Goal: Task Accomplishment & Management: Manage account settings

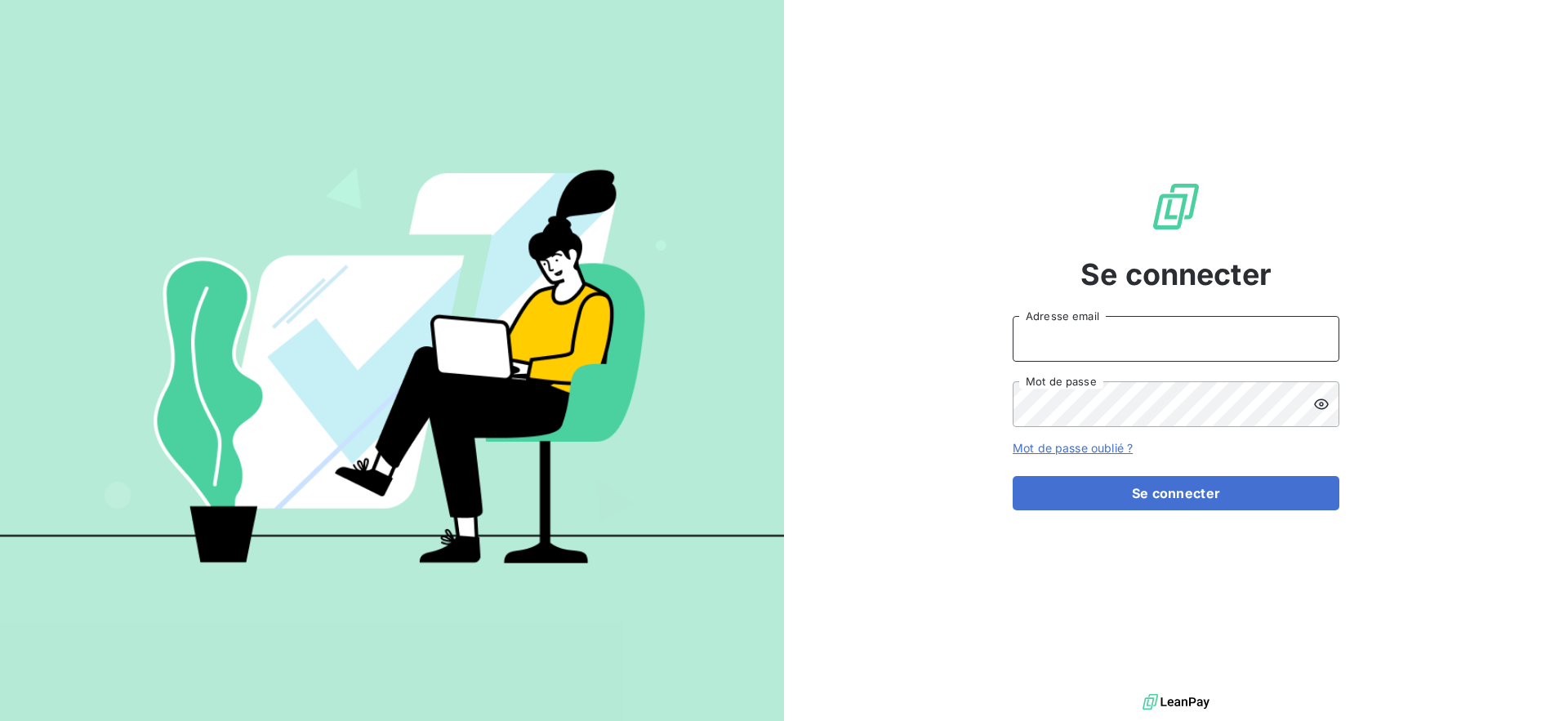
click at [1119, 347] on input "Adresse email" at bounding box center [1176, 339] width 326 height 46
type input "admin@kiloutou"
click at [1013, 476] on button "Se connecter" at bounding box center [1176, 493] width 326 height 34
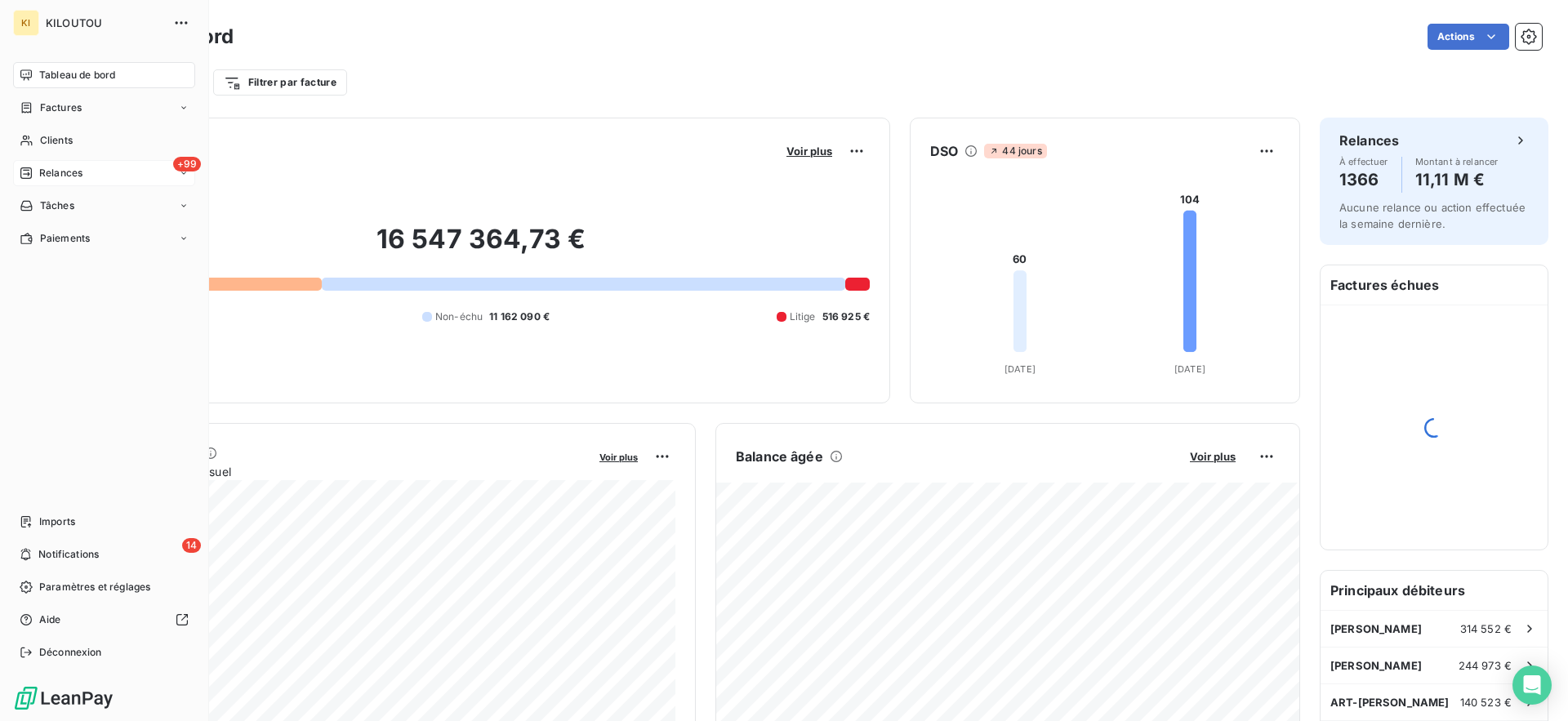
click at [55, 174] on span "Relances" at bounding box center [60, 173] width 44 height 15
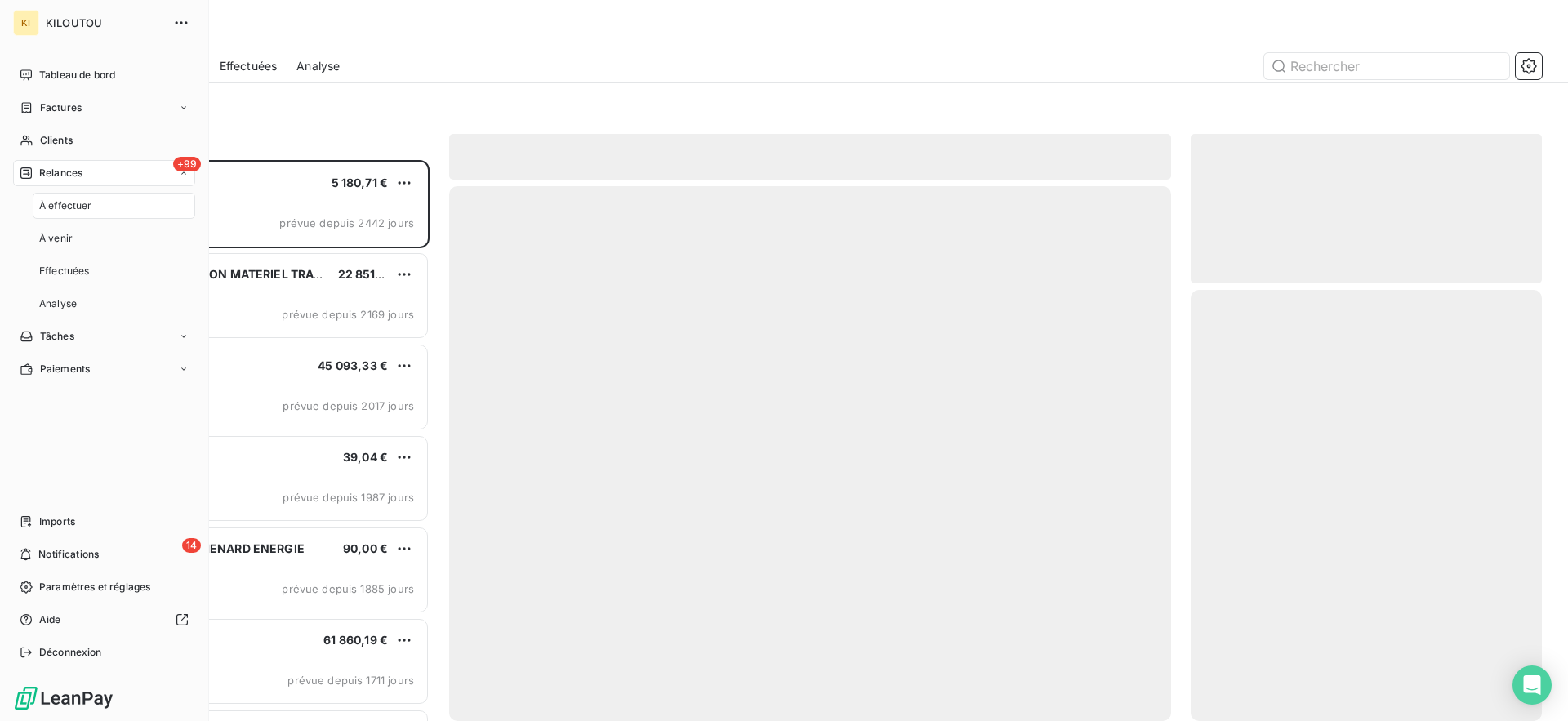
scroll to position [561, 351]
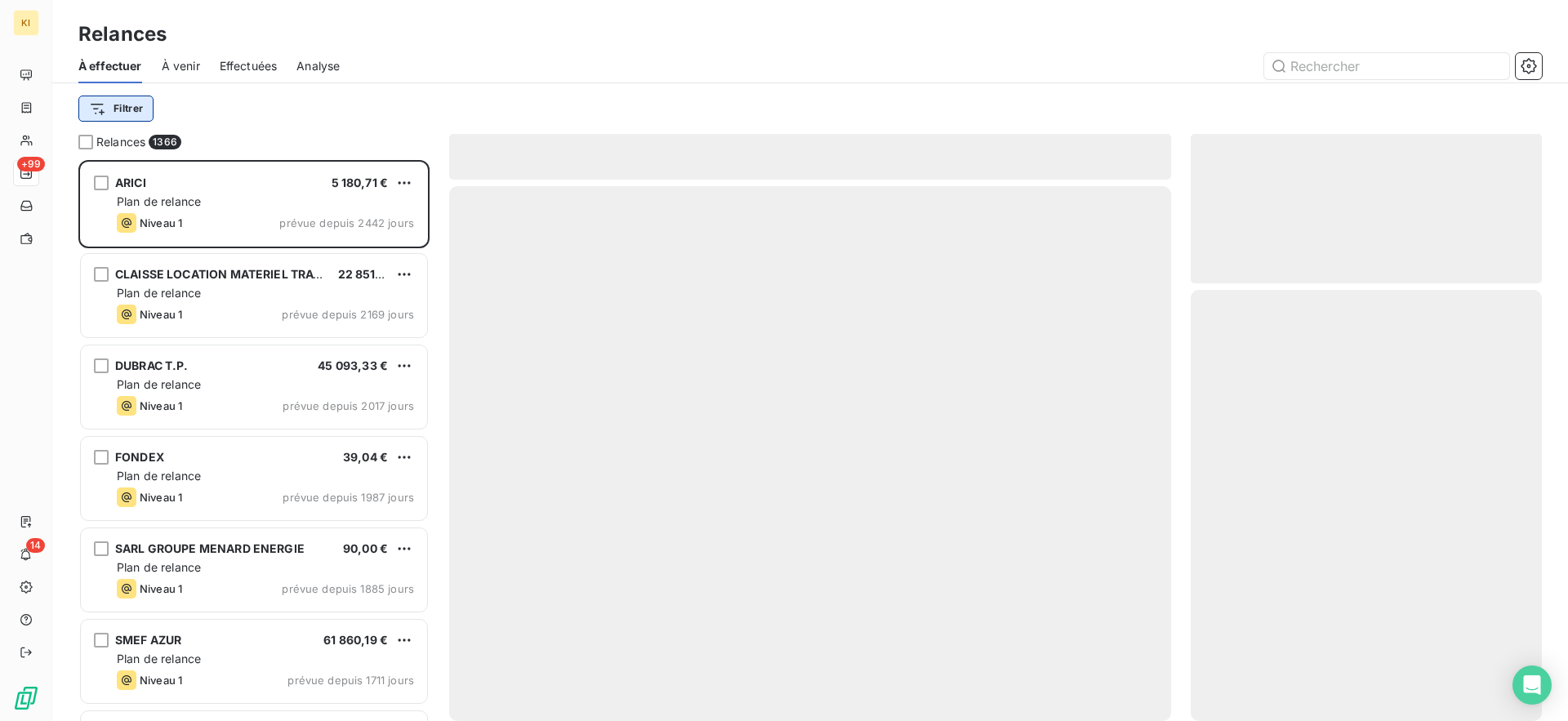
click at [153, 113] on html "KI +99 14 Relances À effectuer À venir Effectuées Analyse Filtrer Relances 1366…" at bounding box center [784, 360] width 1568 height 721
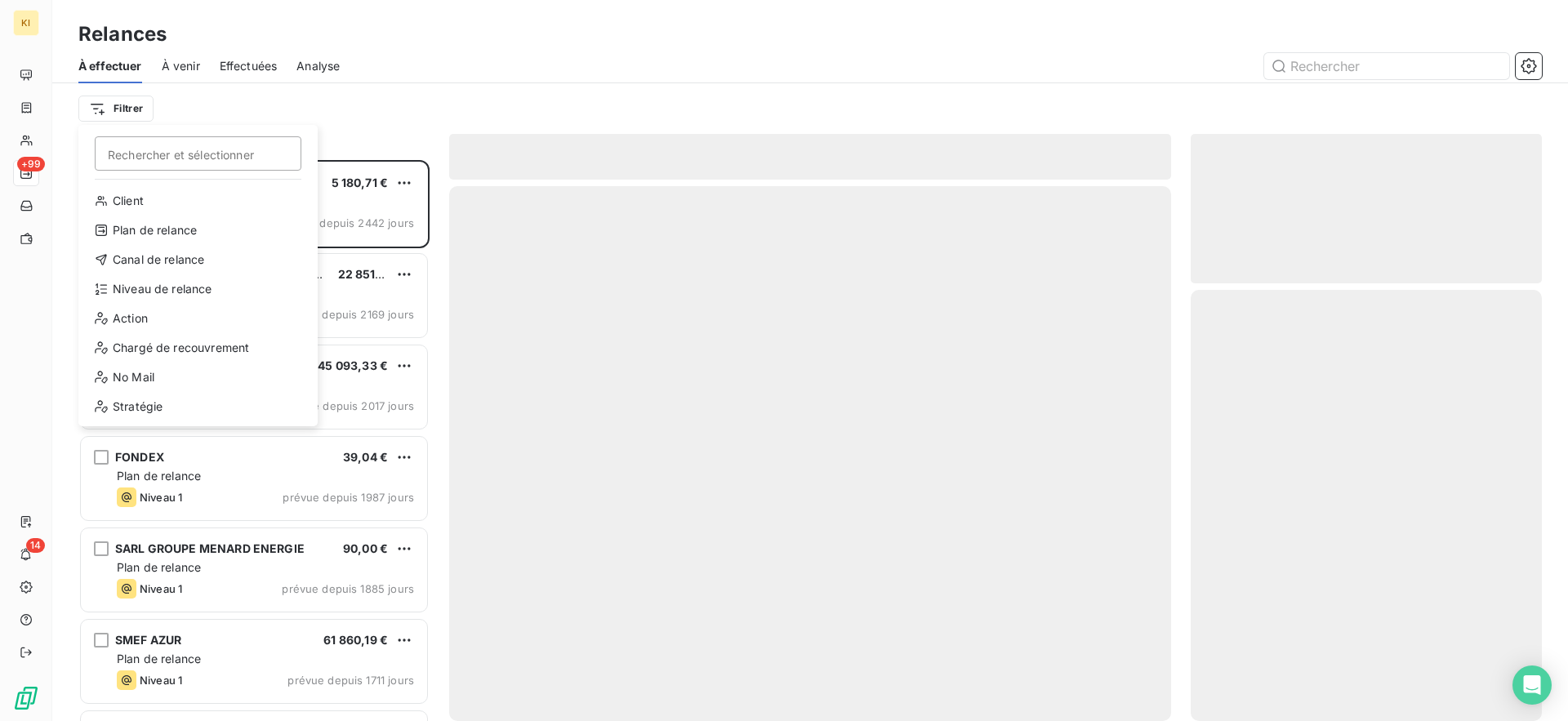
click at [407, 79] on html "KI +99 14 Relances À effectuer À venir Effectuées Analyse Filtrer Rechercher et…" at bounding box center [784, 360] width 1568 height 721
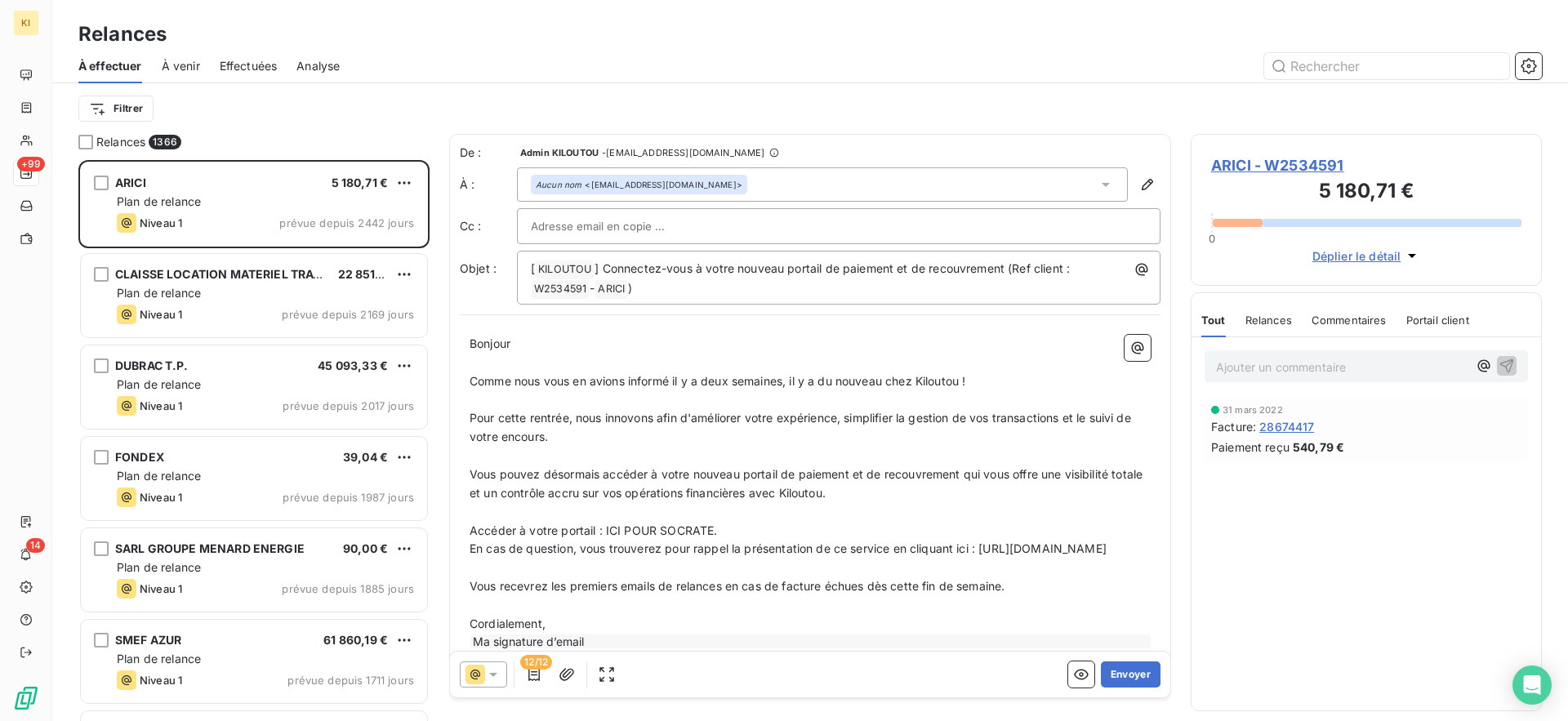
click at [1254, 185] on h3 "5 180,71 €" at bounding box center [1366, 193] width 311 height 33
click at [1265, 174] on span "ARICI - W2534591" at bounding box center [1366, 166] width 311 height 22
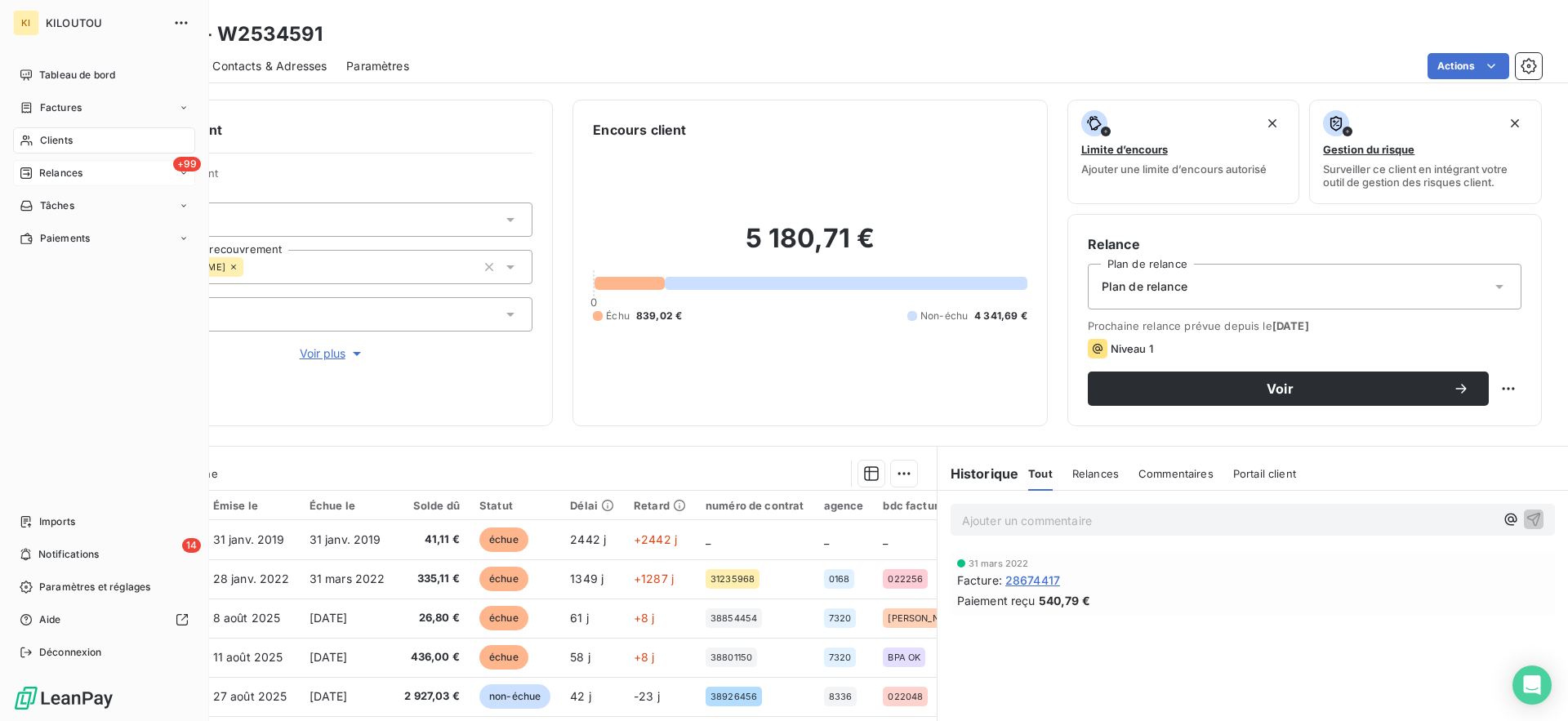
click at [44, 133] on span "Clients" at bounding box center [56, 140] width 33 height 15
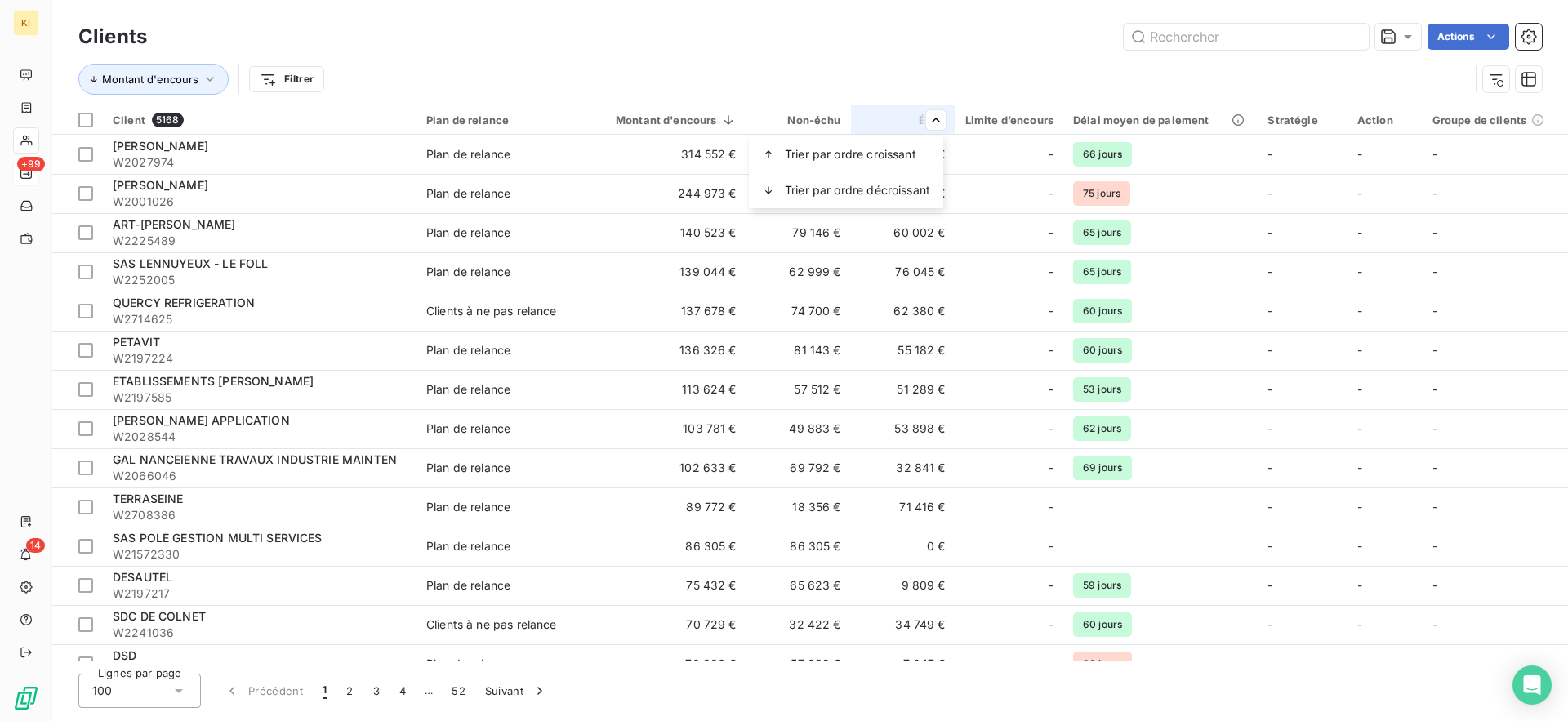
click at [746, 76] on html "KI +99 14 Clients Actions Montant d'encours Filtrer Client 5168 Plan de relance…" at bounding box center [784, 360] width 1568 height 721
click at [302, 76] on html "KI +99 14 Clients Actions Montant d'encours Filtrer Client 5168 Plan de relance…" at bounding box center [784, 360] width 1568 height 721
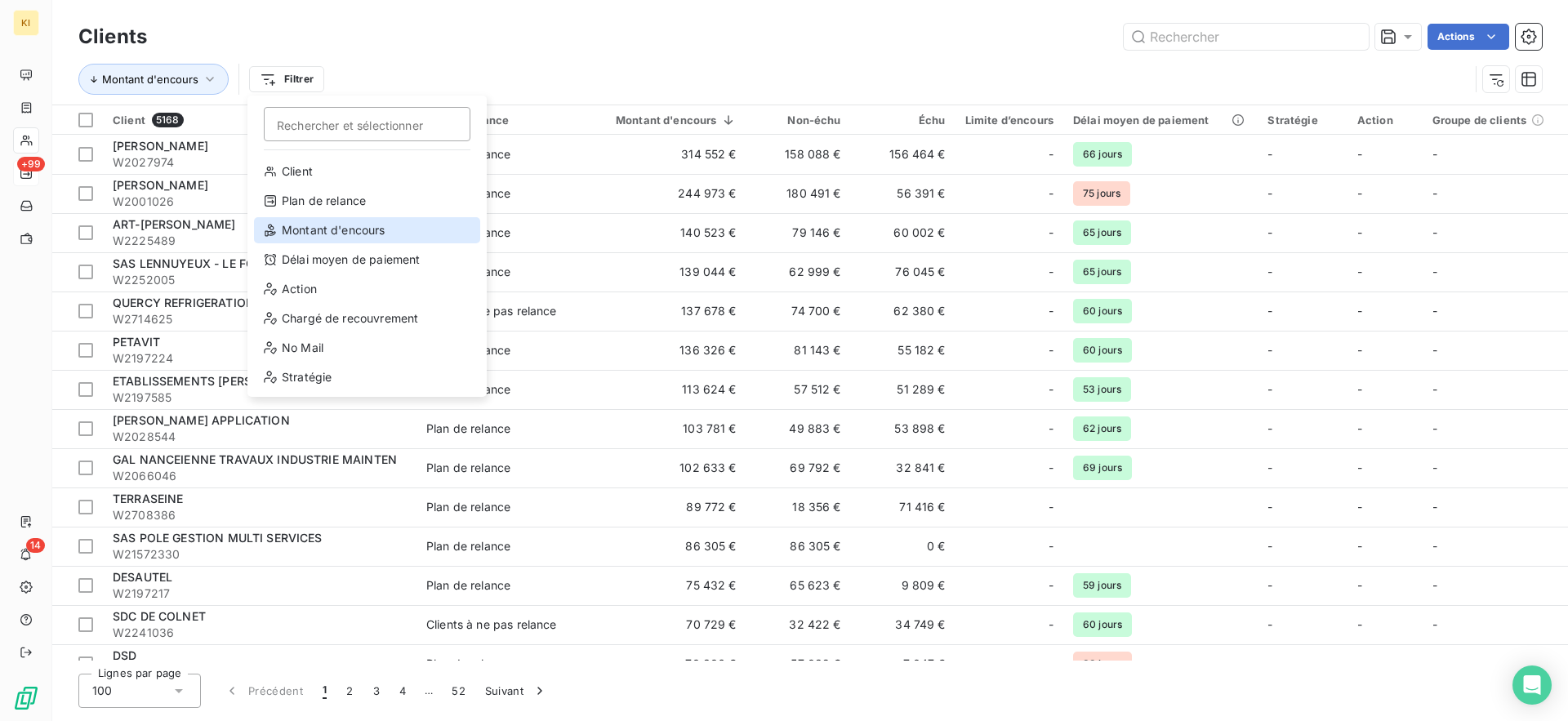
click at [358, 227] on div "Montant d'encours" at bounding box center [366, 231] width 226 height 26
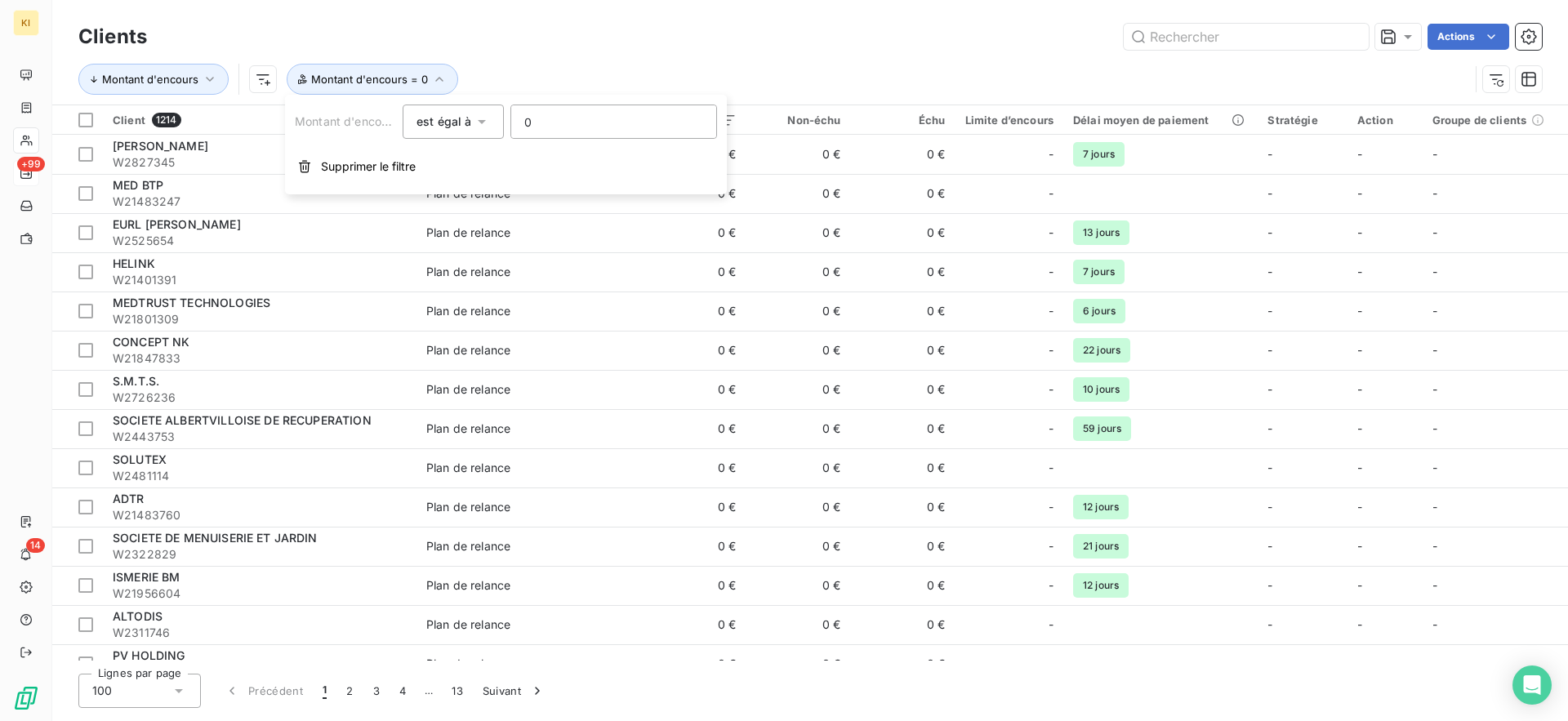
click at [465, 121] on span "est égal à" at bounding box center [445, 121] width 56 height 14
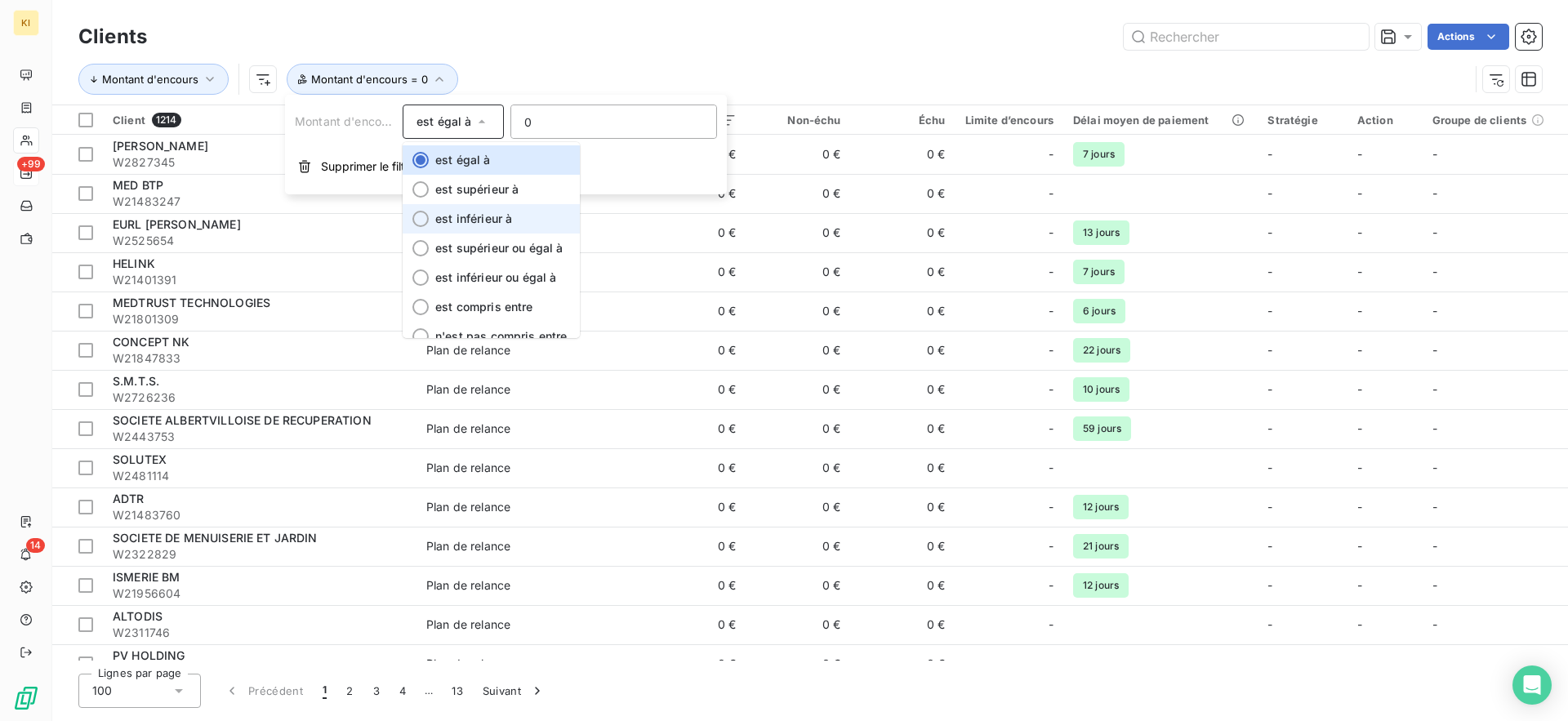
scroll to position [17, 0]
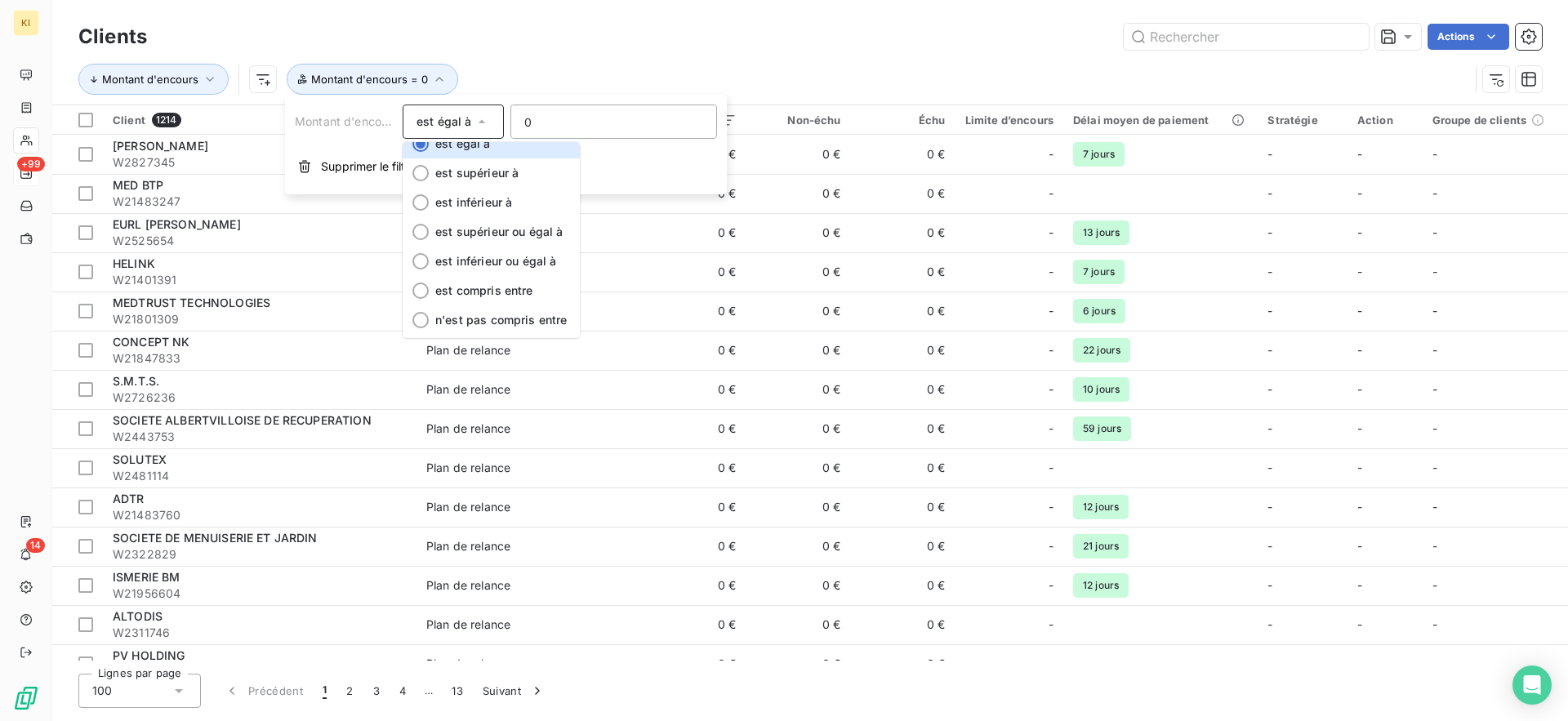
click at [780, 56] on div "Montant d'encours Montant d'encours = 0" at bounding box center [809, 79] width 1463 height 50
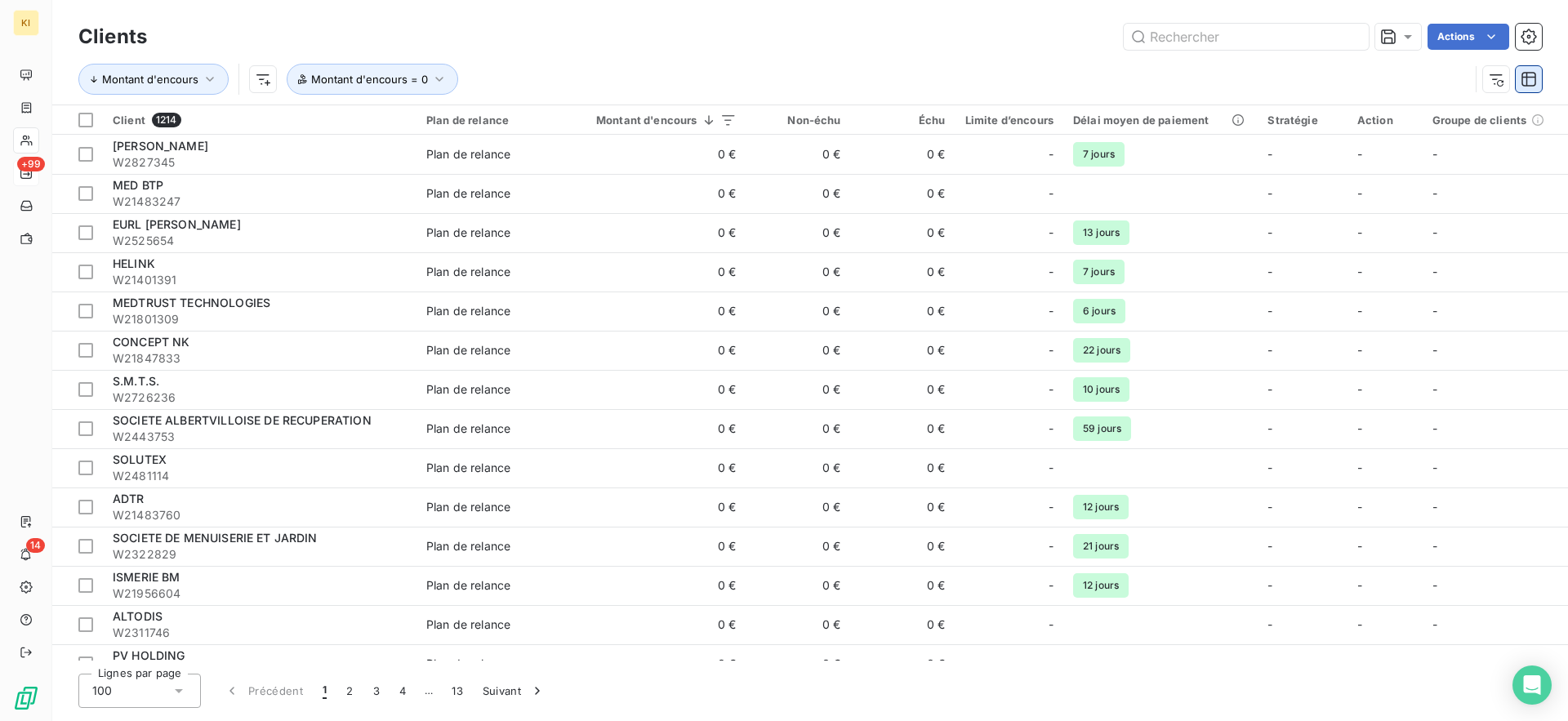
click at [1522, 75] on icon "button" at bounding box center [1529, 79] width 17 height 17
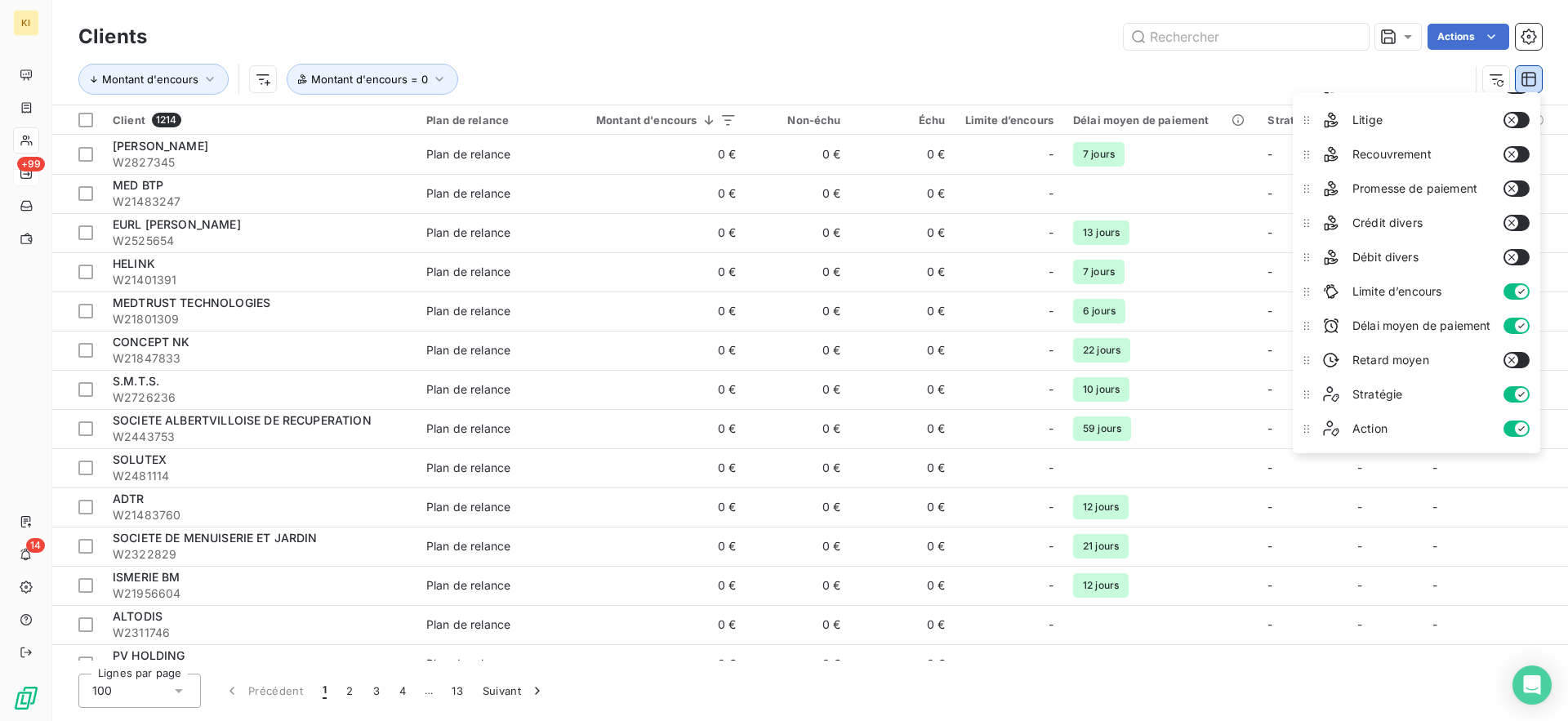
scroll to position [0, 0]
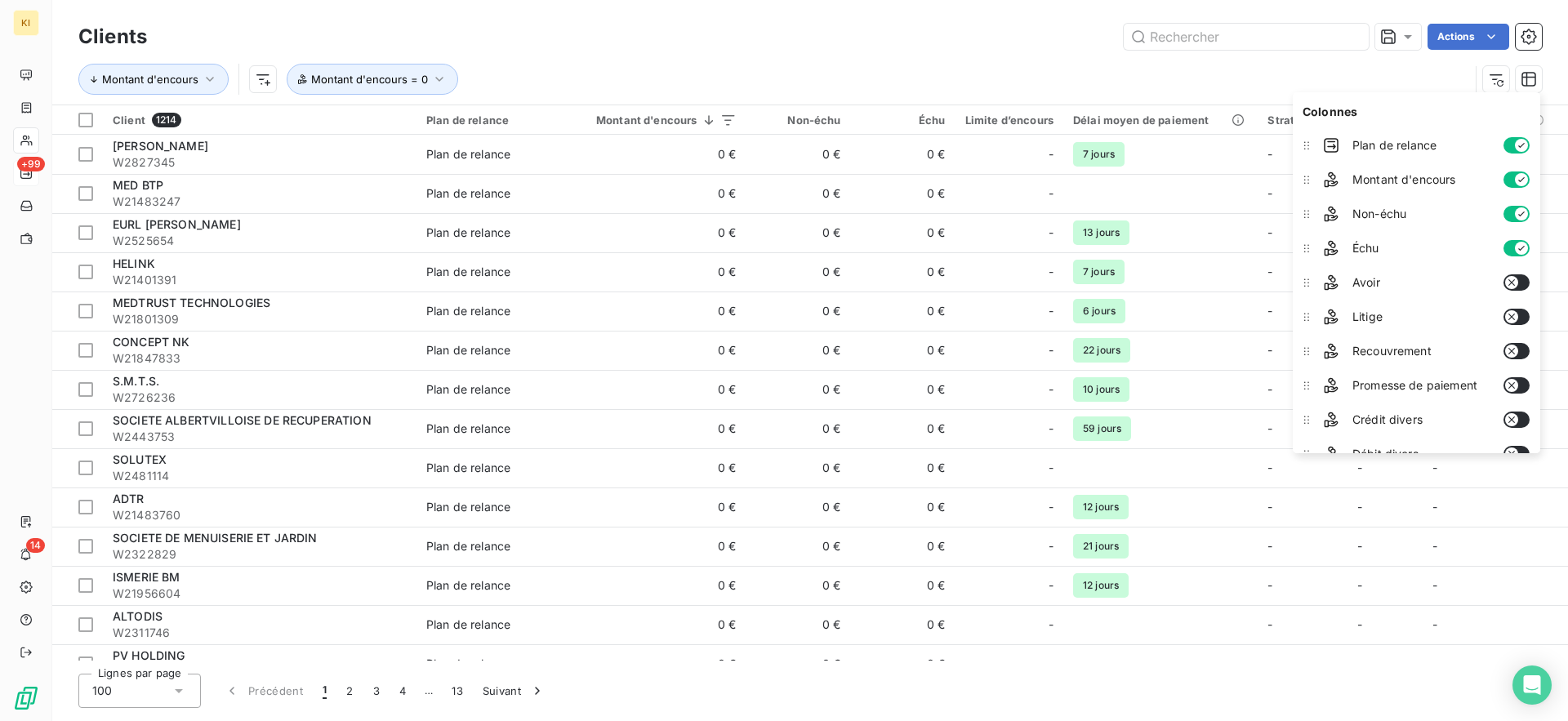
click at [748, 73] on div "Montant d'encours Montant d'encours = 0" at bounding box center [773, 78] width 1390 height 31
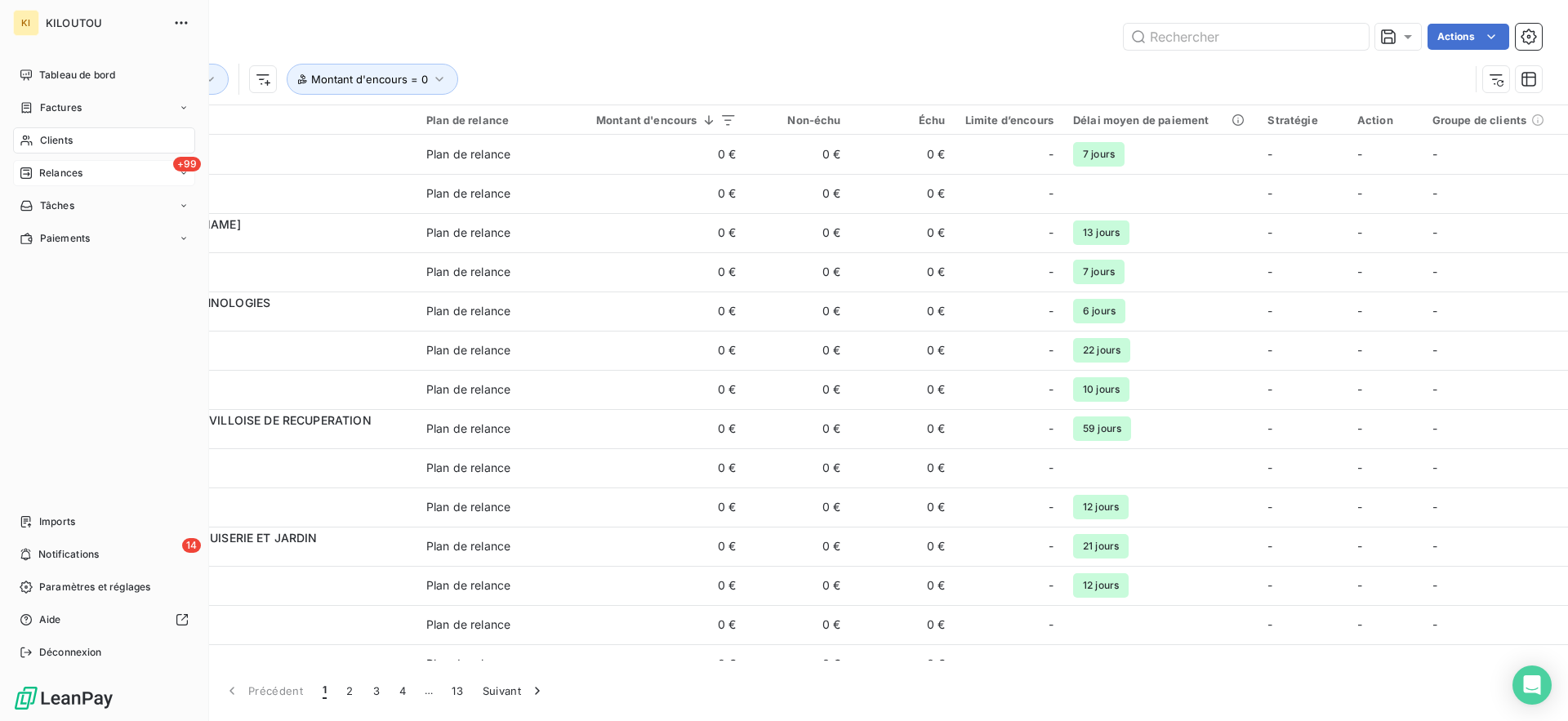
click at [30, 163] on div "+99 Relances" at bounding box center [104, 173] width 182 height 26
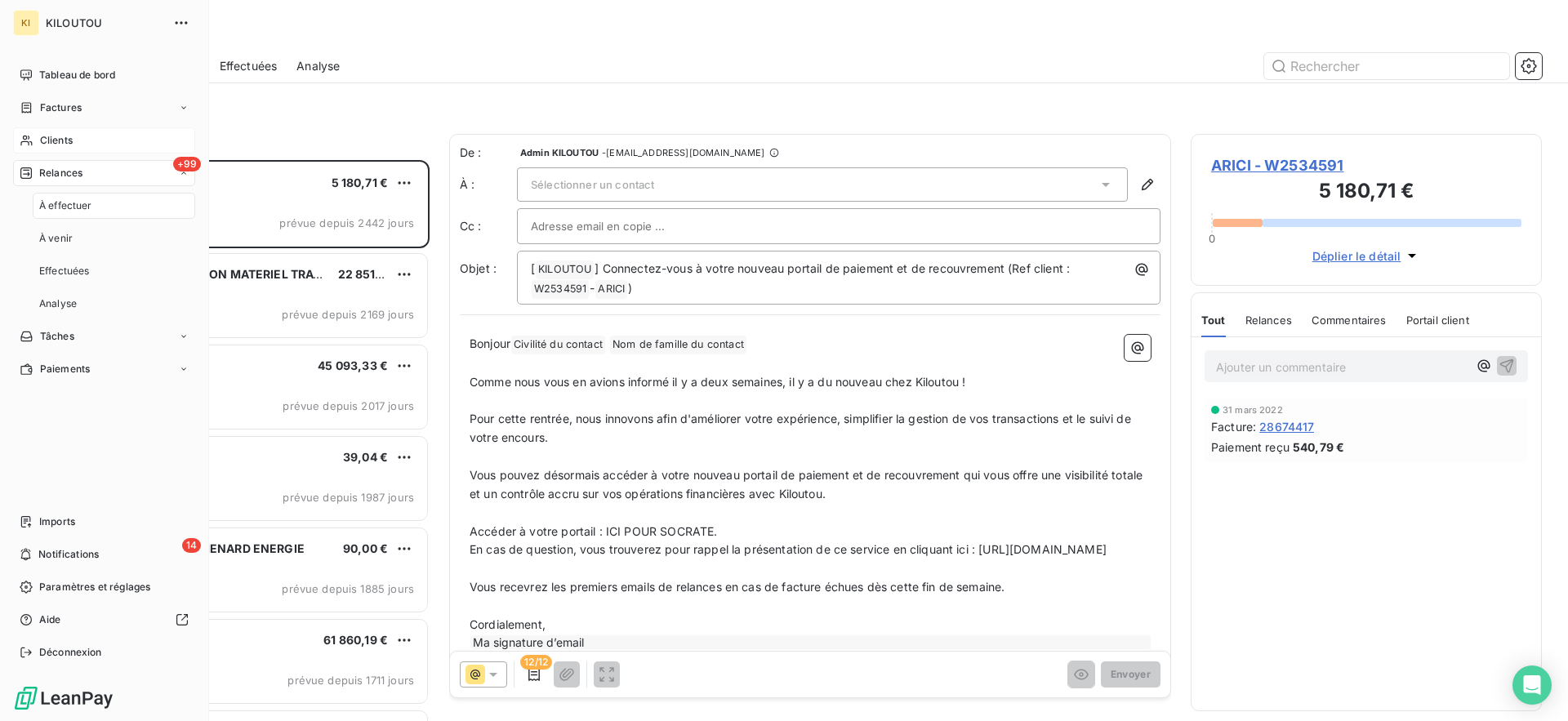
scroll to position [561, 351]
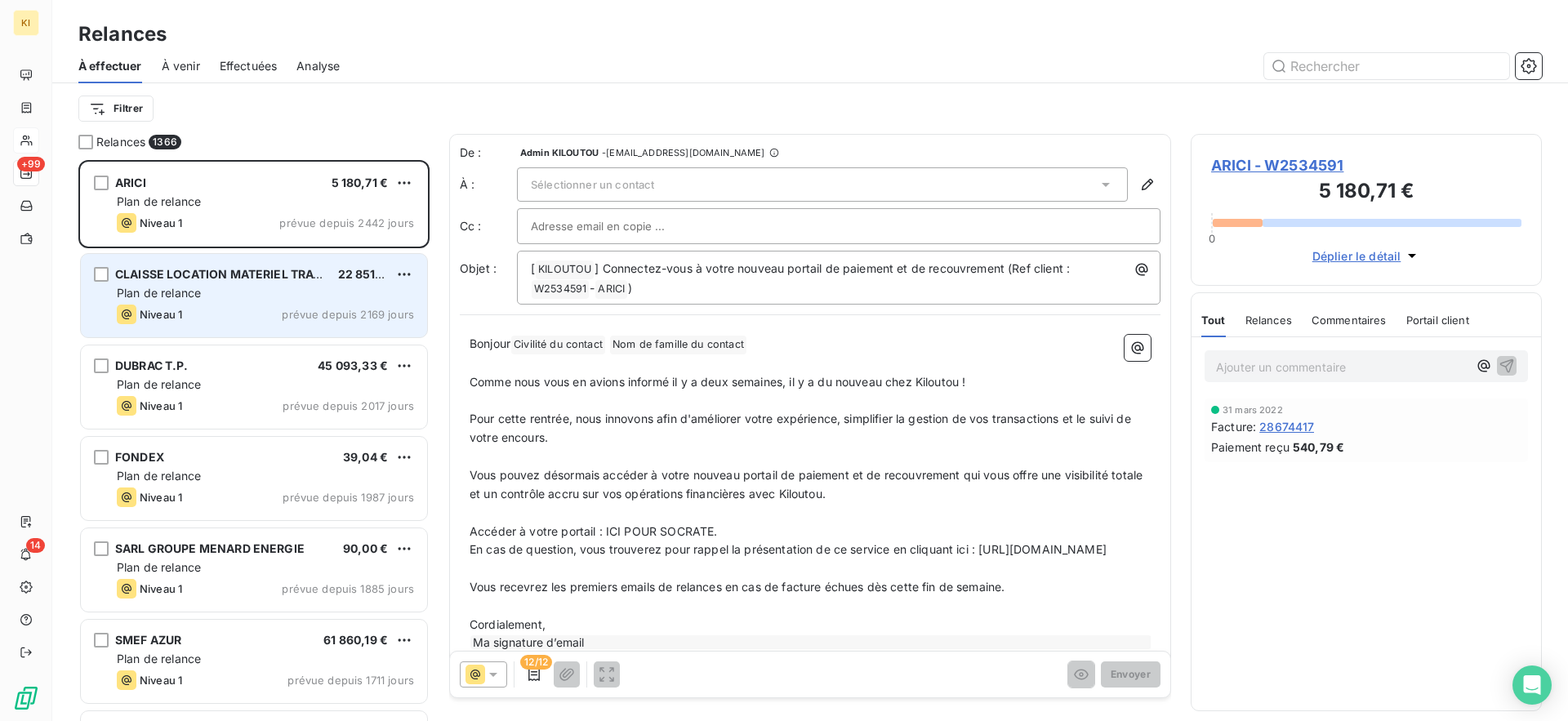
click at [210, 306] on div "Niveau 1 prévue depuis 2169 jours" at bounding box center [266, 314] width 298 height 20
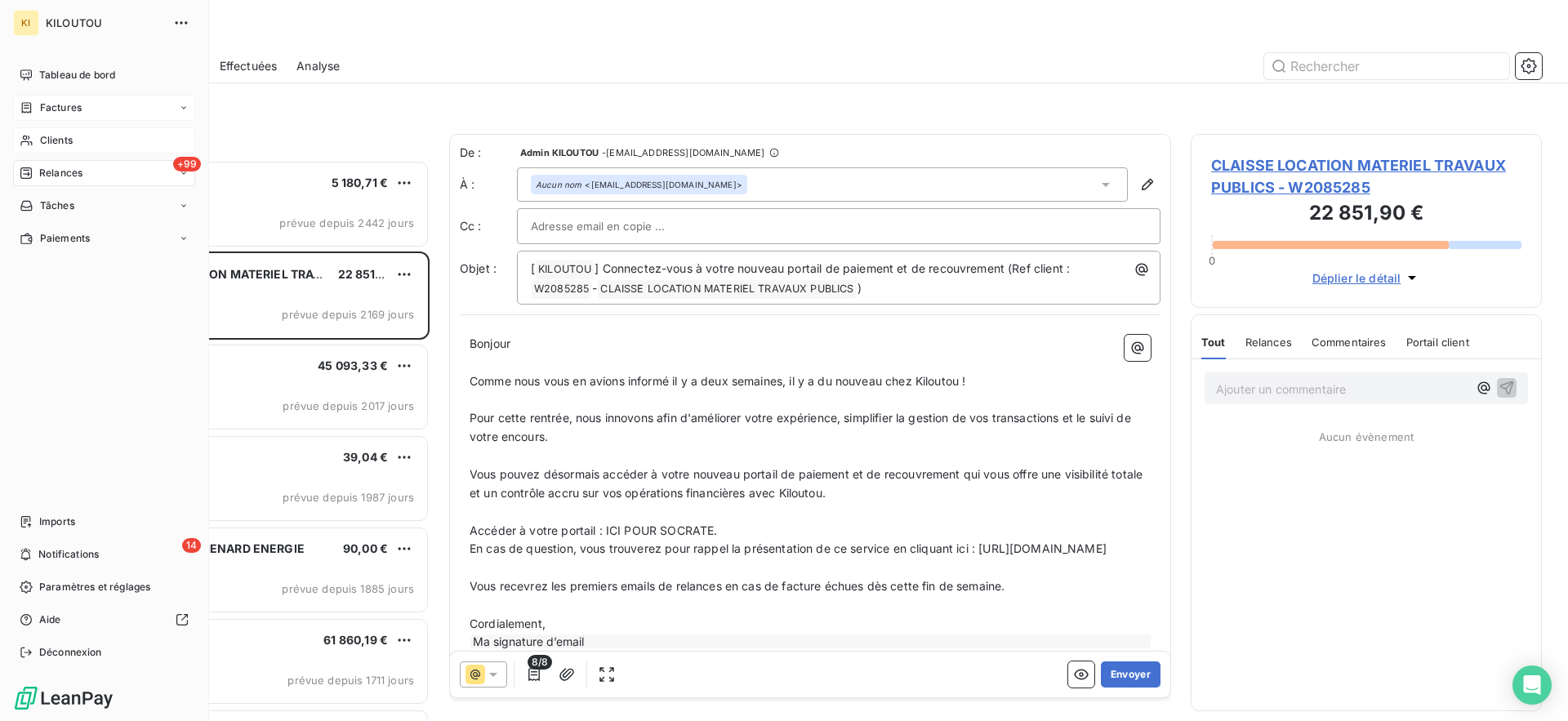
click at [42, 102] on span "Factures" at bounding box center [60, 108] width 42 height 15
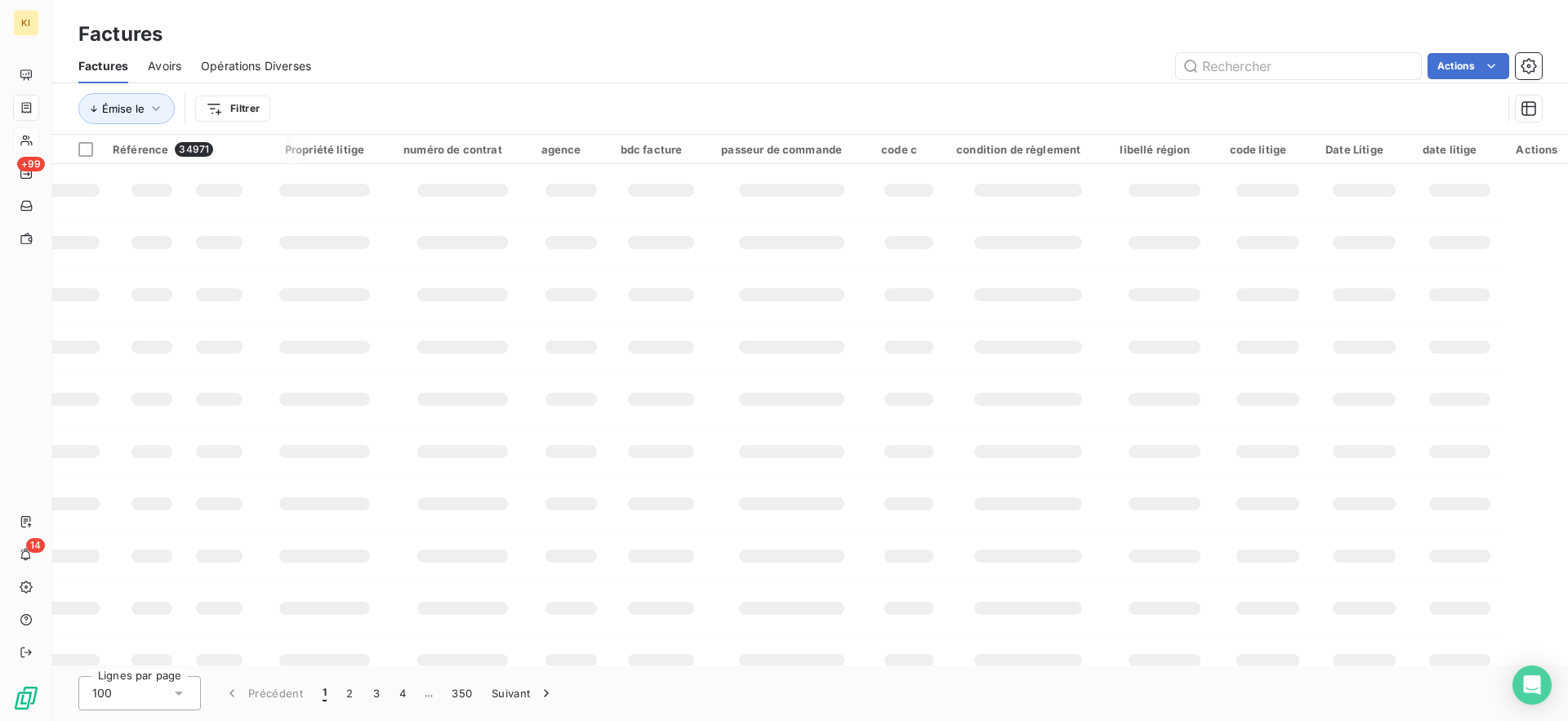
scroll to position [0, 744]
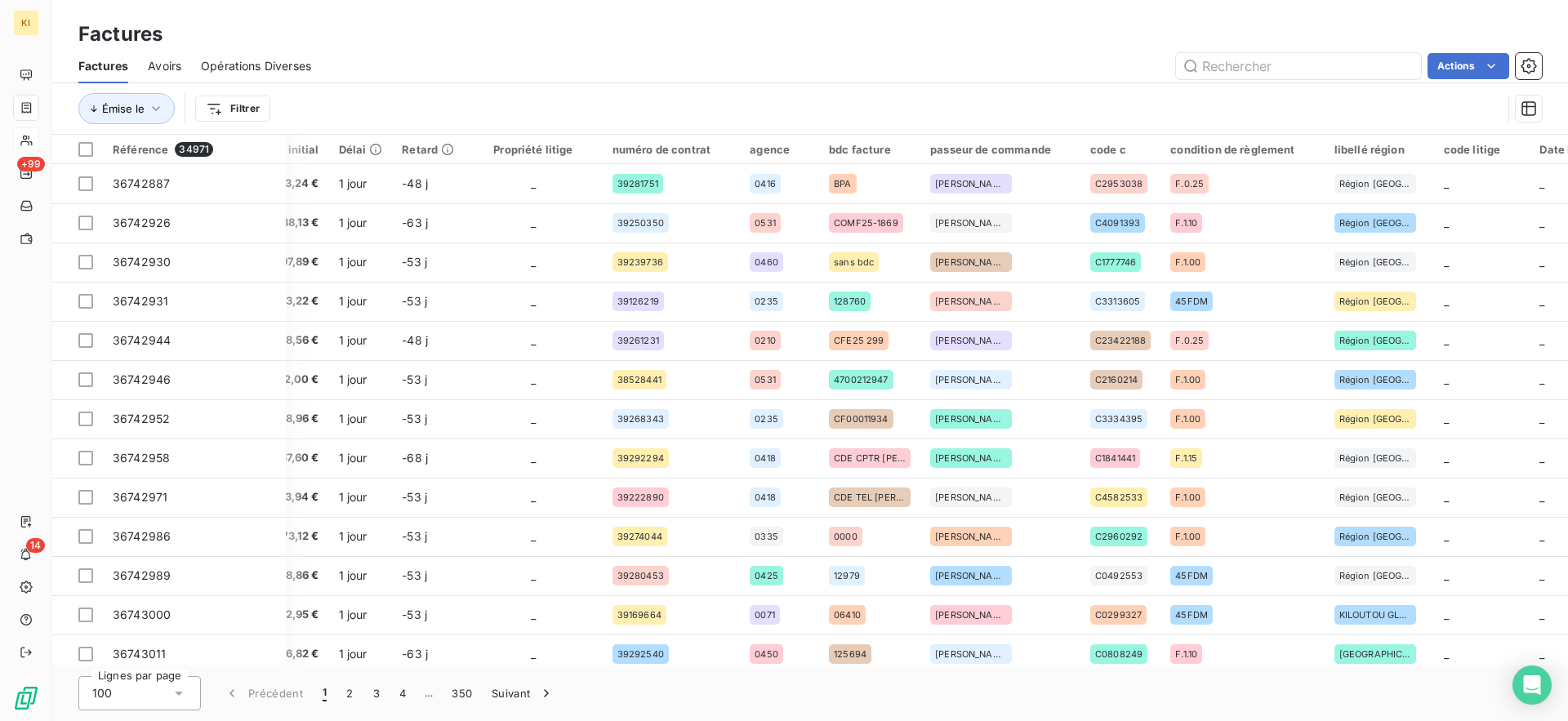
click at [1542, 63] on div "Factures Avoirs Opérations Diverses Actions" at bounding box center [809, 66] width 1515 height 34
click at [1534, 64] on icon "button" at bounding box center [1529, 66] width 17 height 17
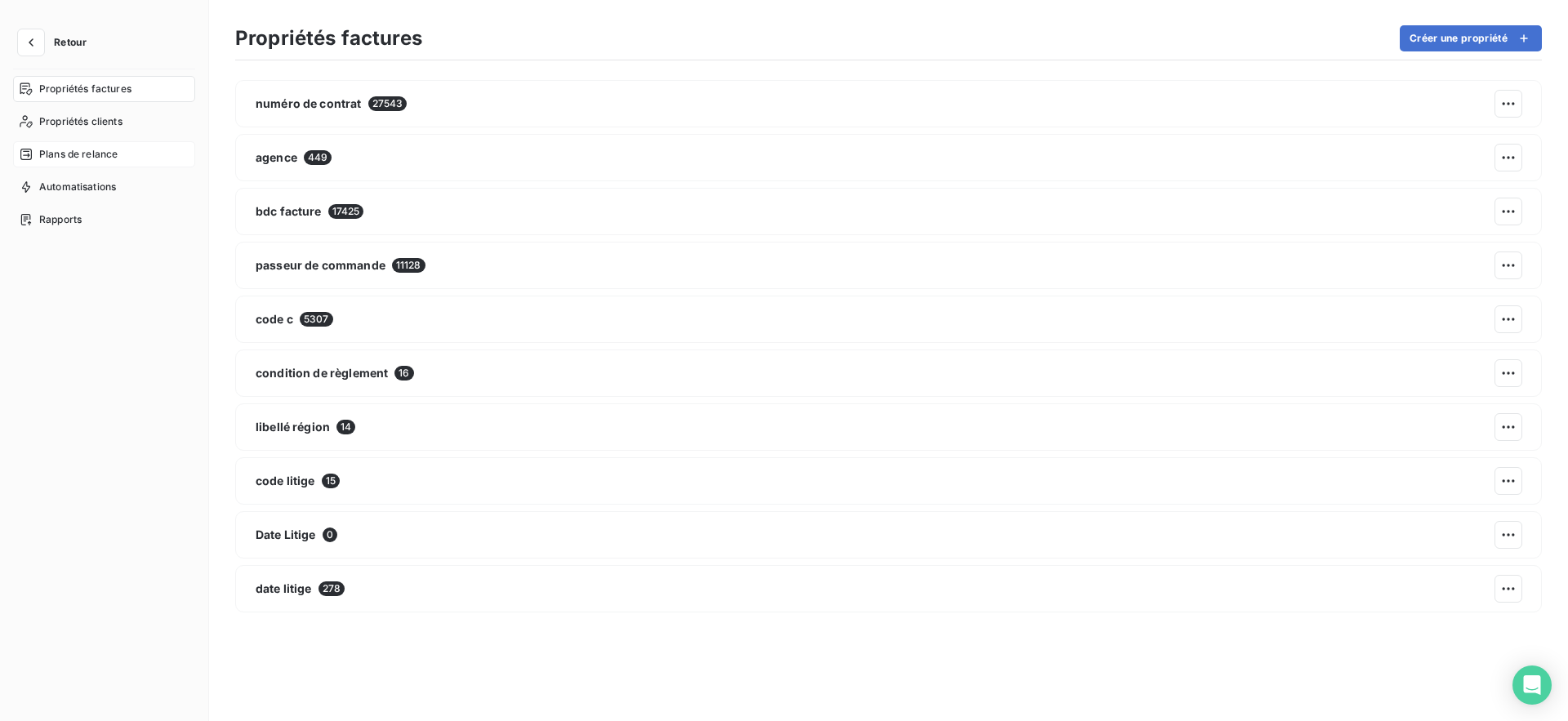
click at [124, 149] on div "Plans de relance" at bounding box center [104, 154] width 182 height 26
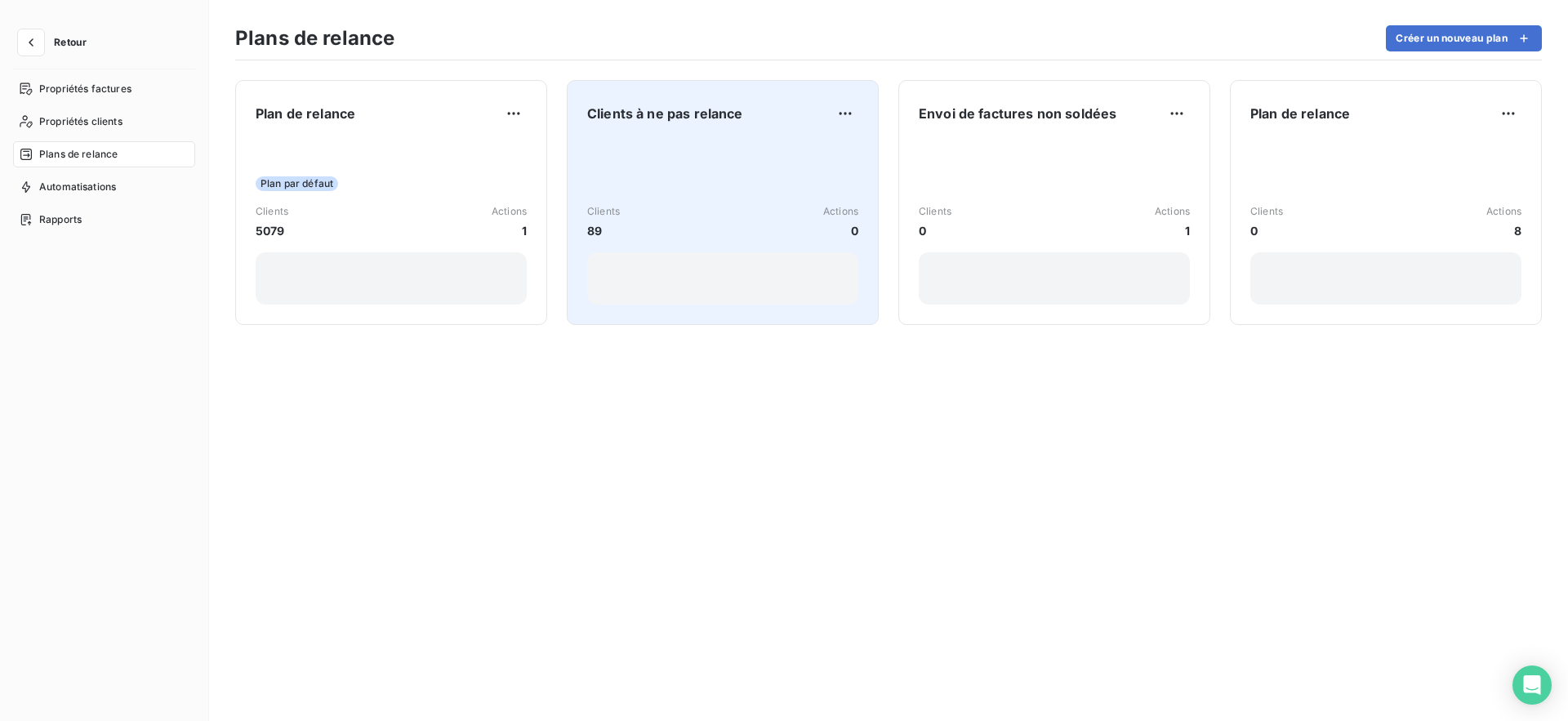
click at [719, 127] on div "Clients à ne pas relance Clients 89 Actions 0" at bounding box center [722, 202] width 271 height 204
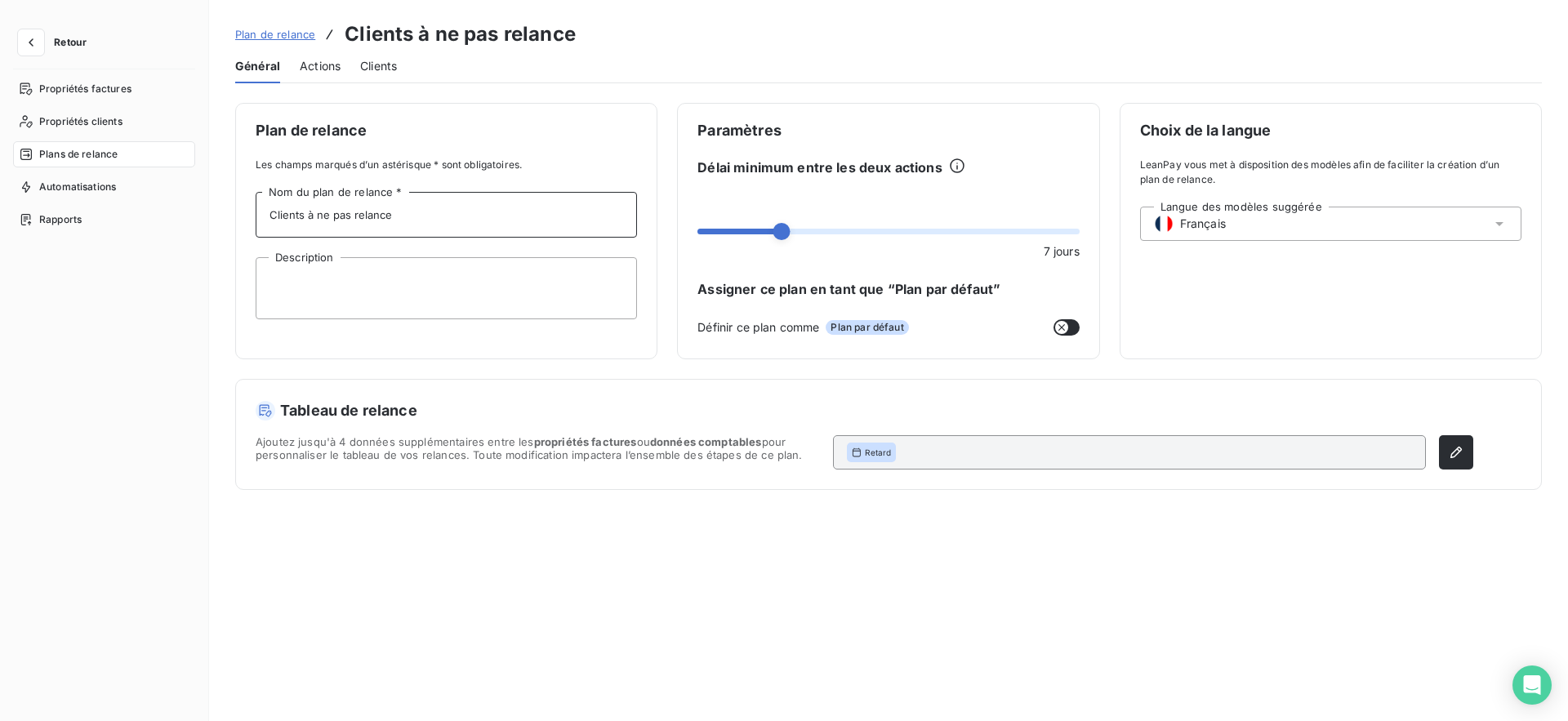
click at [411, 218] on input "Clients à ne pas relance" at bounding box center [446, 214] width 381 height 46
type input "Clients à ne pas relancer"
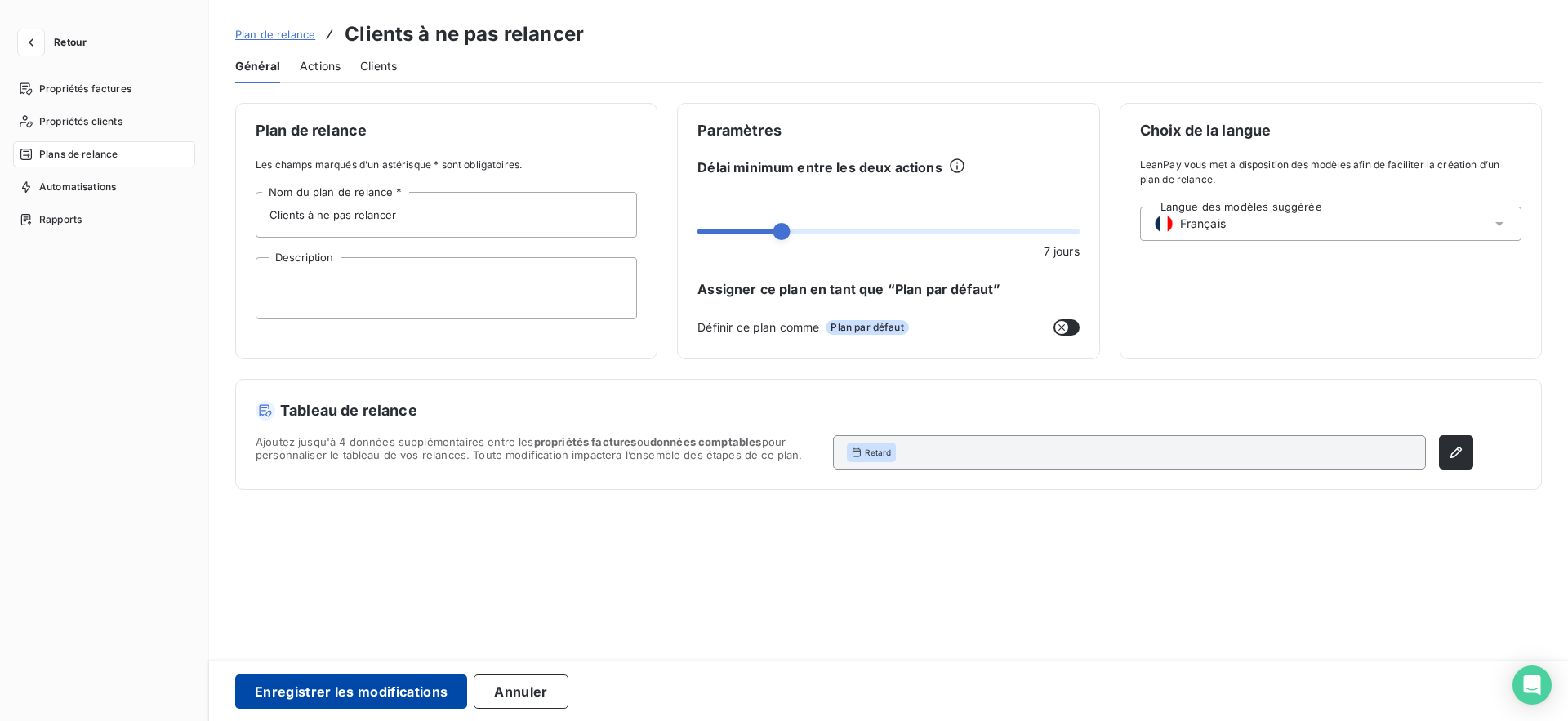
click at [358, 691] on button "Enregistrer les modifications" at bounding box center [351, 691] width 232 height 34
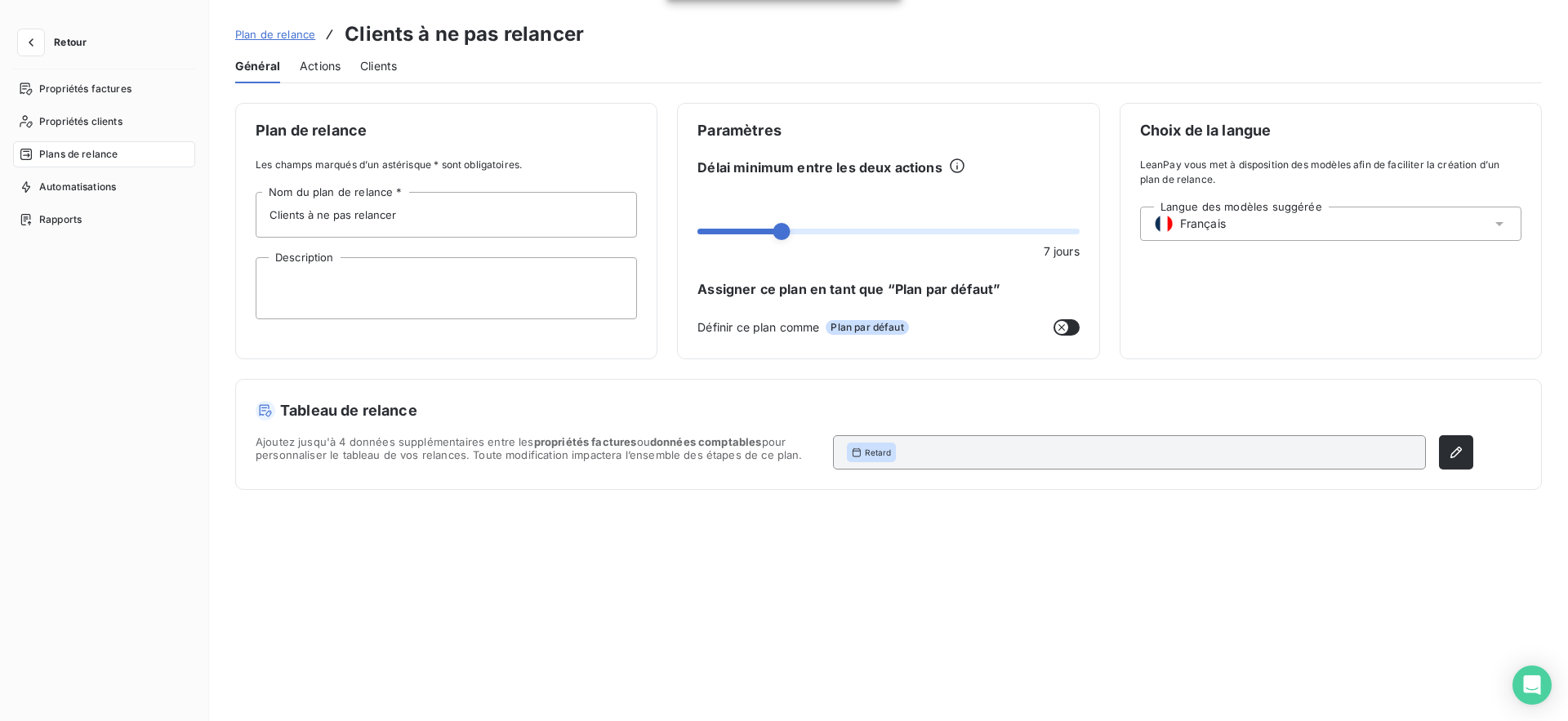
click at [312, 75] on div "Actions" at bounding box center [320, 66] width 41 height 34
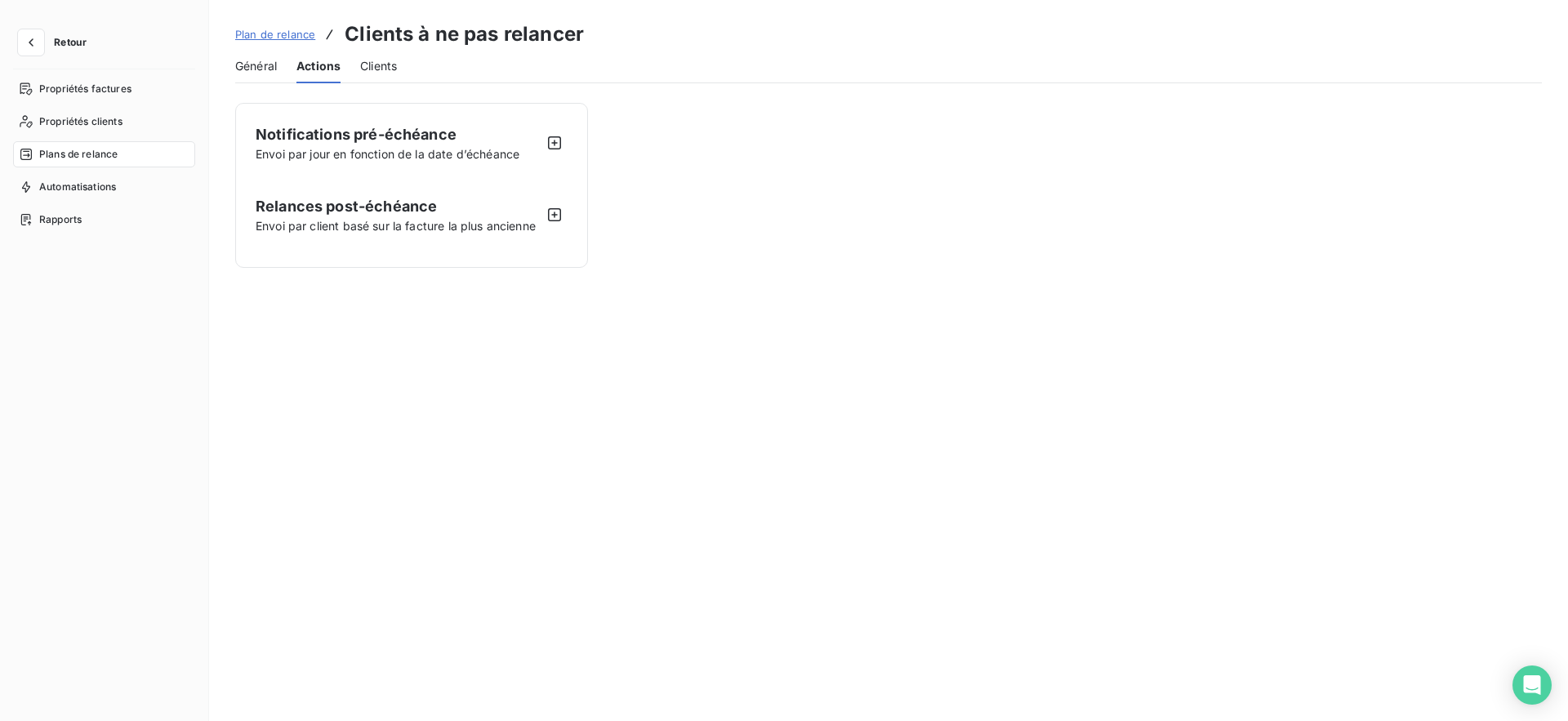
click at [267, 39] on span "Plan de relance" at bounding box center [275, 34] width 80 height 13
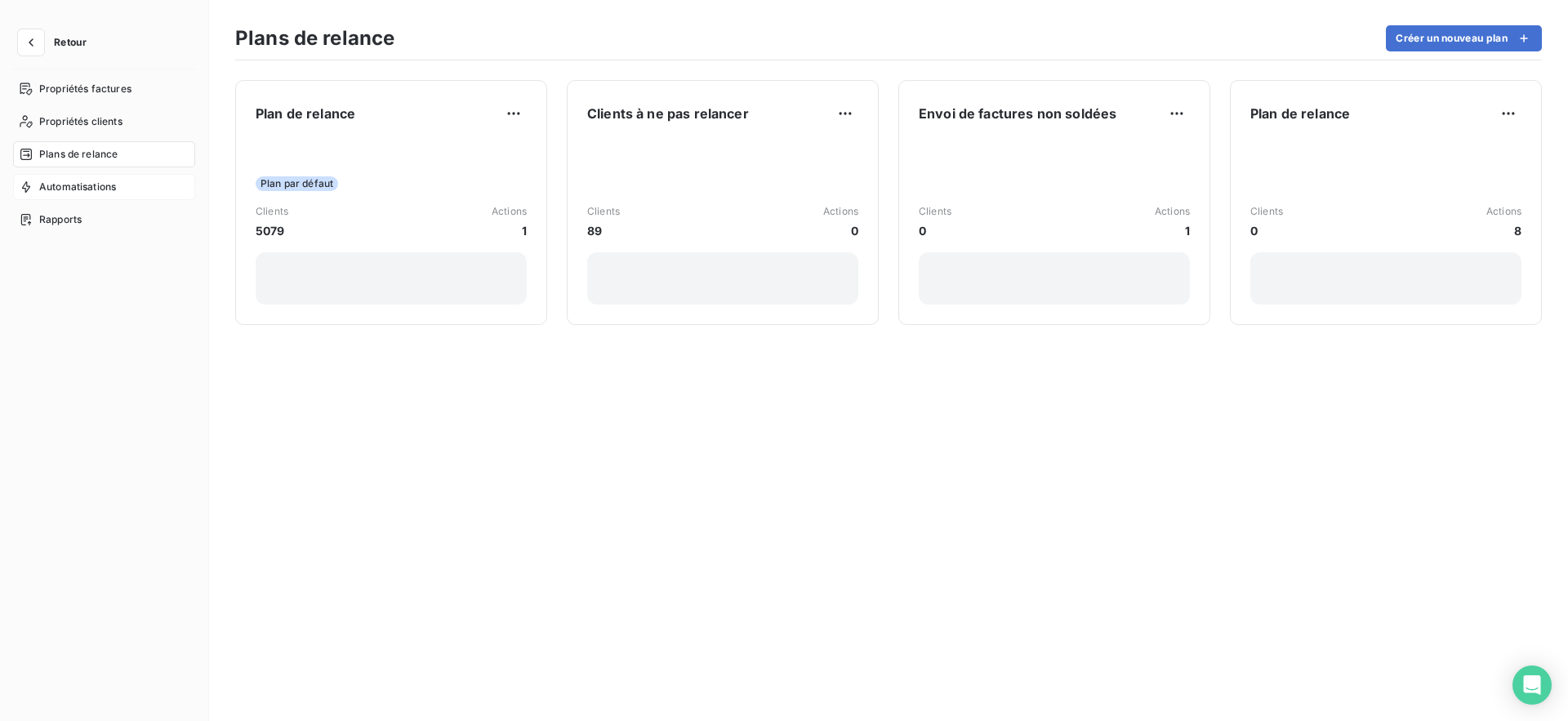
click at [111, 178] on div "Automatisations" at bounding box center [104, 187] width 182 height 26
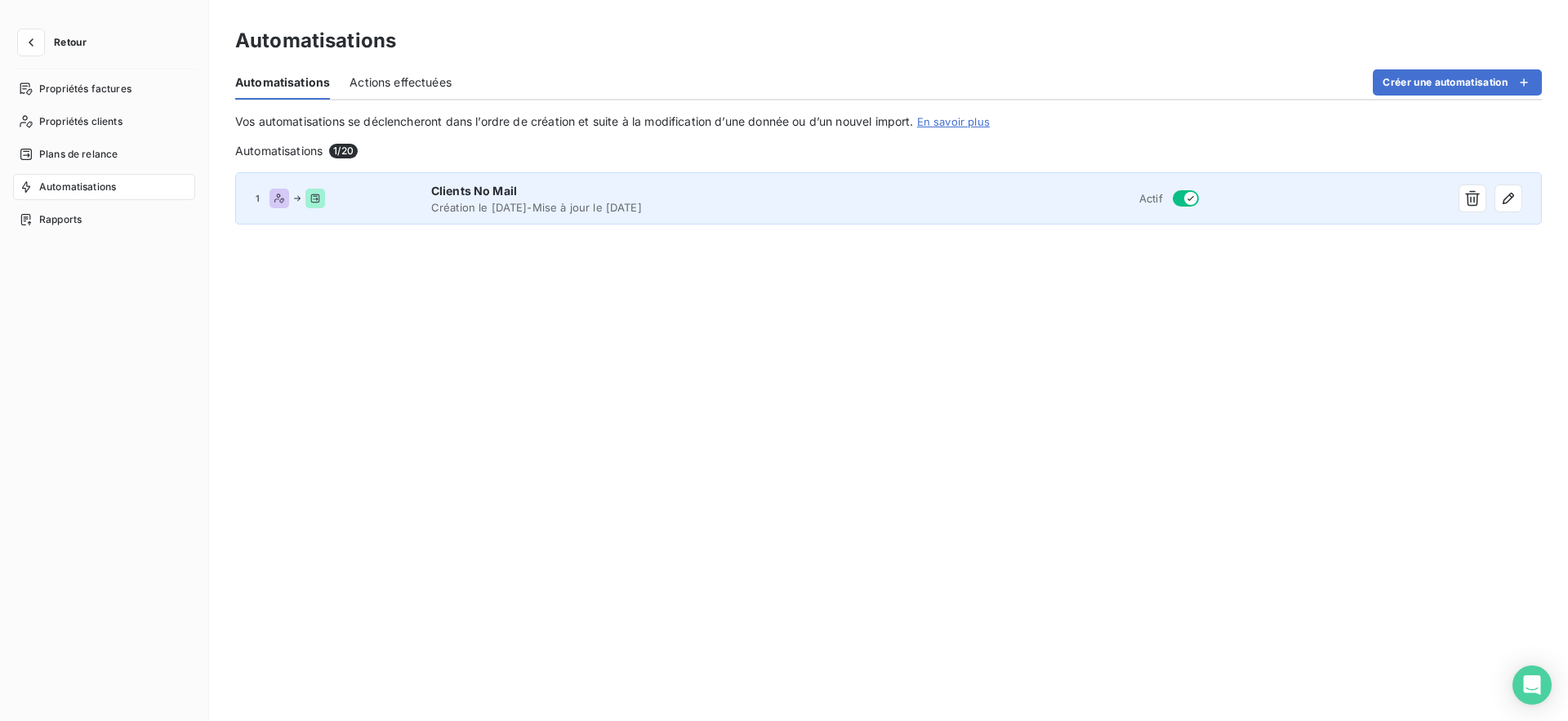
click at [450, 192] on span "Clients No Mail" at bounding box center [658, 192] width 455 height 17
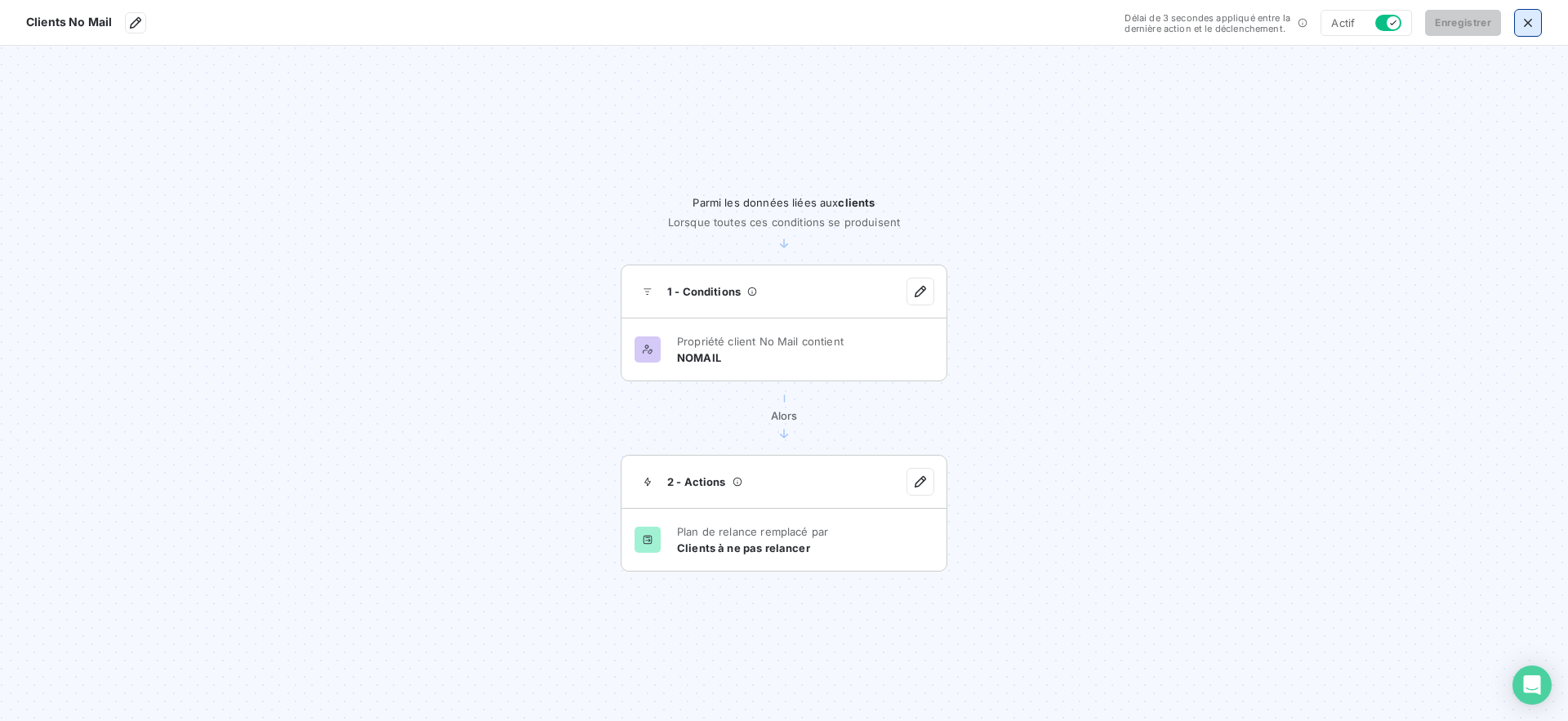
click at [1521, 30] on icon "button" at bounding box center [1528, 23] width 17 height 17
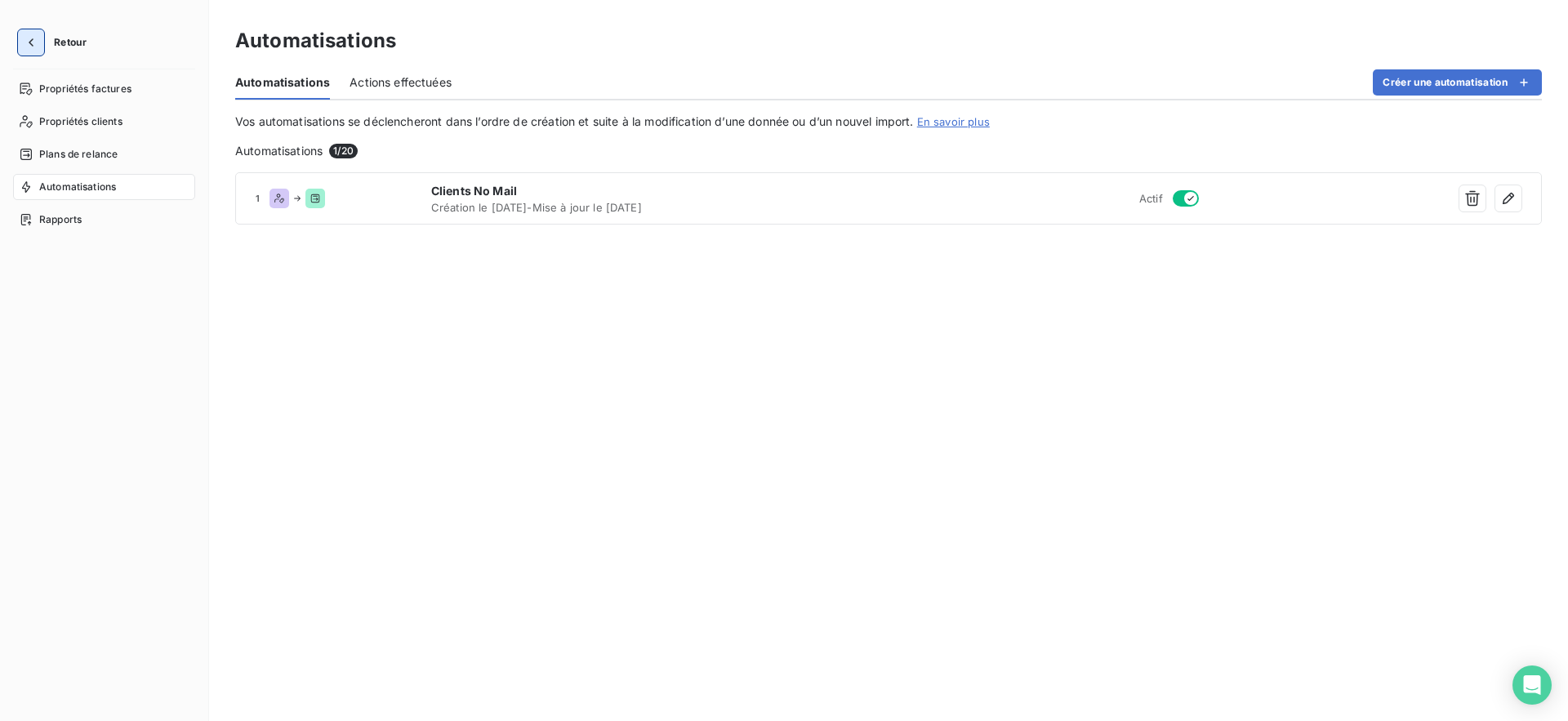
click at [33, 39] on icon "button" at bounding box center [32, 43] width 17 height 17
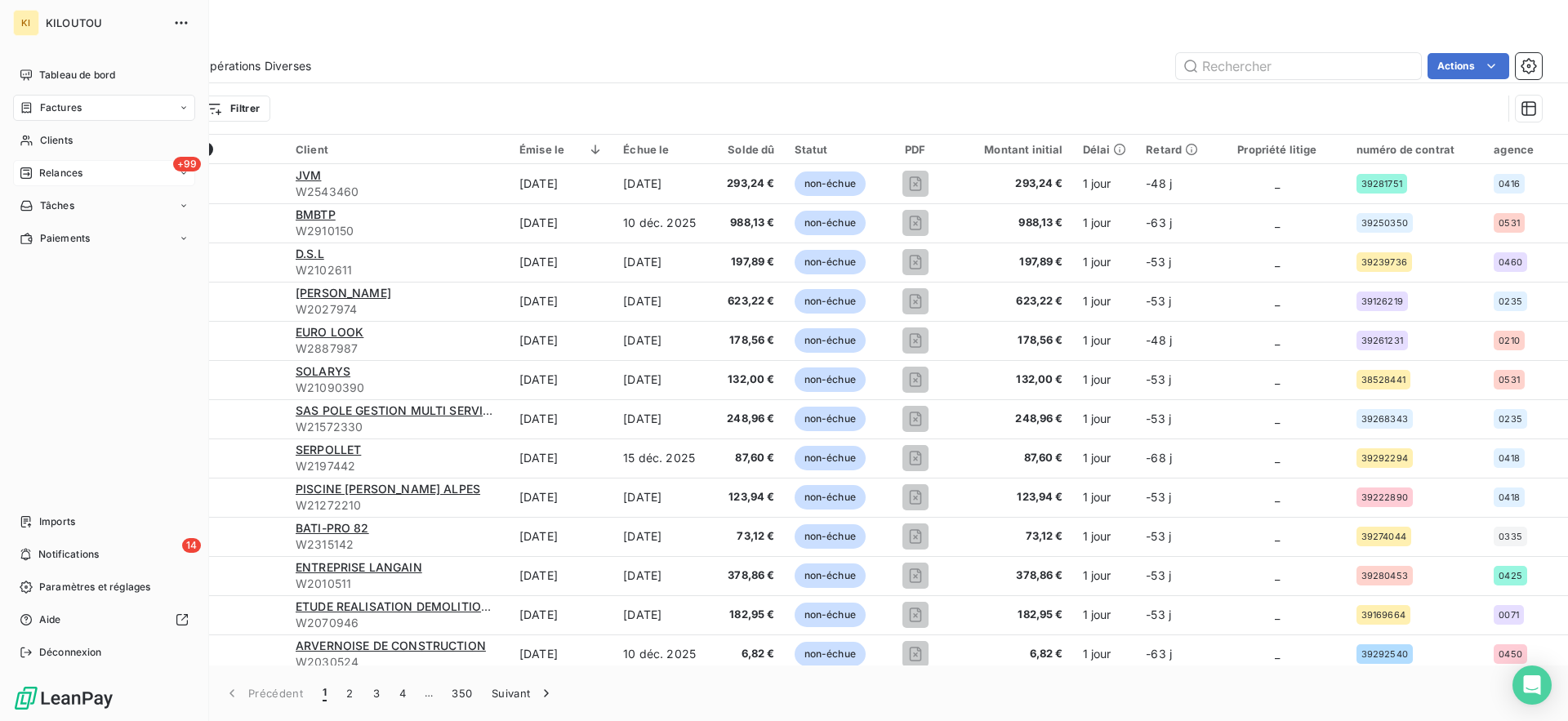
click at [103, 181] on div "+99 Relances" at bounding box center [104, 173] width 182 height 26
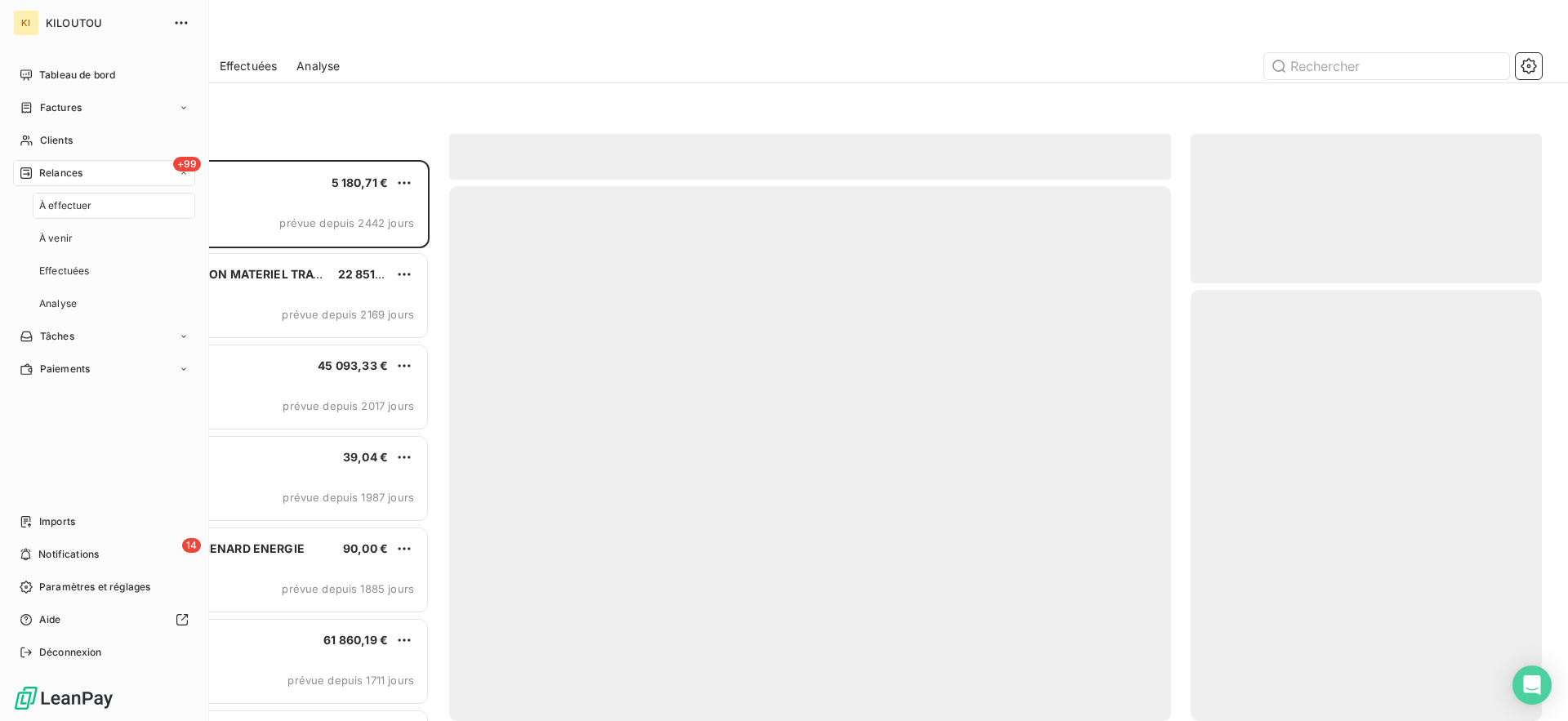
scroll to position [561, 351]
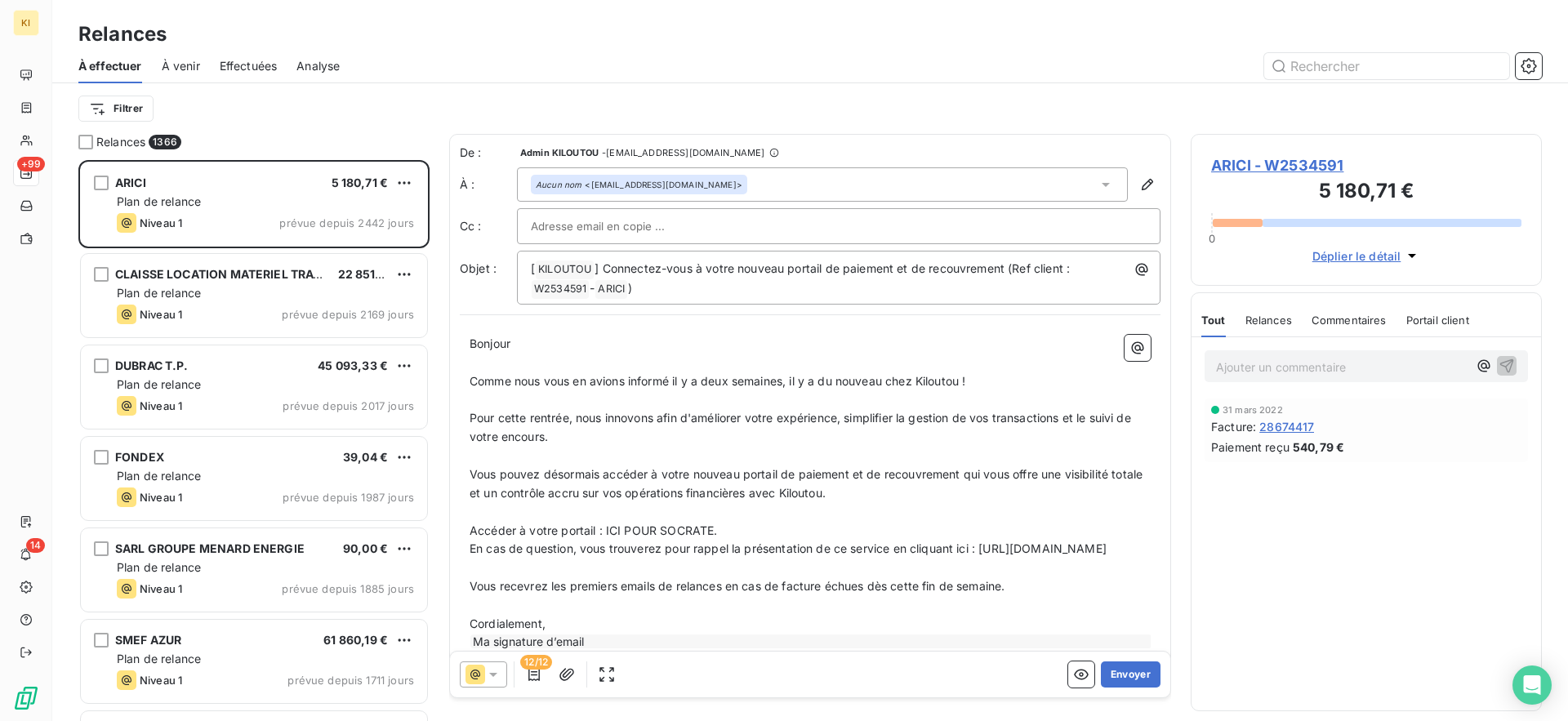
click at [720, 553] on span "En cas de question, vous trouverez pour rappel la présentation de ce service en…" at bounding box center [788, 548] width 637 height 14
click at [740, 532] on p "Accéder à votre portail : ICI POUR SOCRATE." at bounding box center [810, 531] width 681 height 19
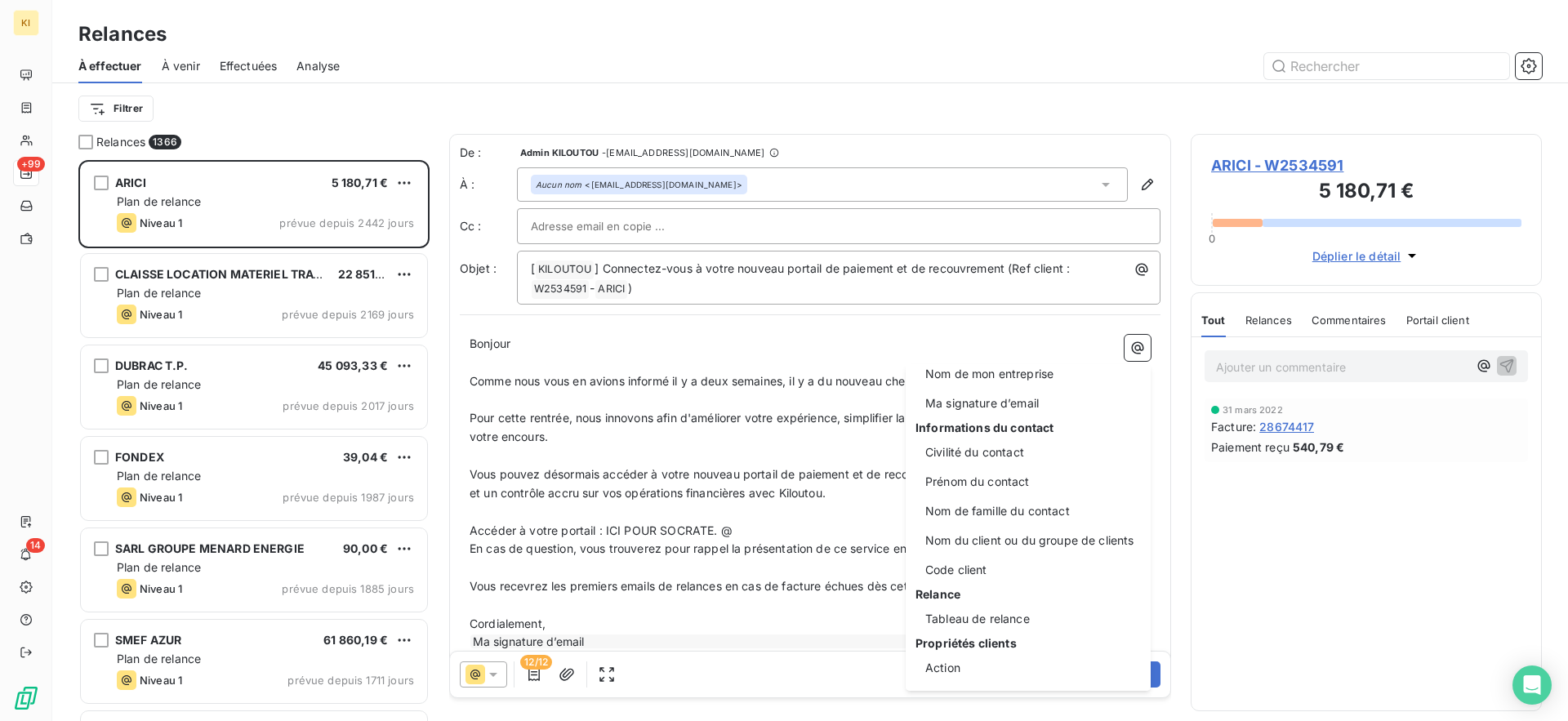
scroll to position [0, 0]
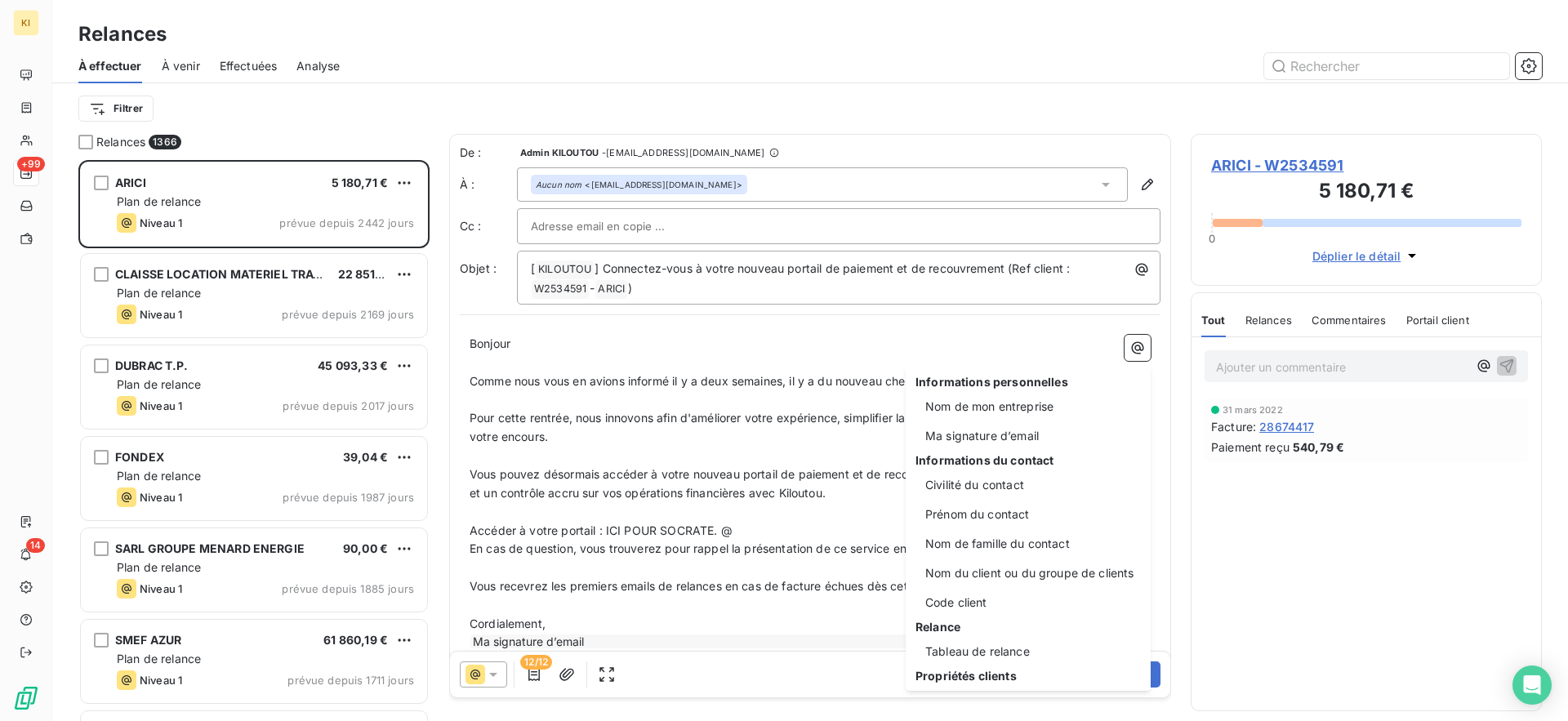
click at [1195, 440] on html "KI +99 14 Relances À effectuer À venir Effectuées Analyse Filtrer Relances 1366…" at bounding box center [784, 360] width 1568 height 721
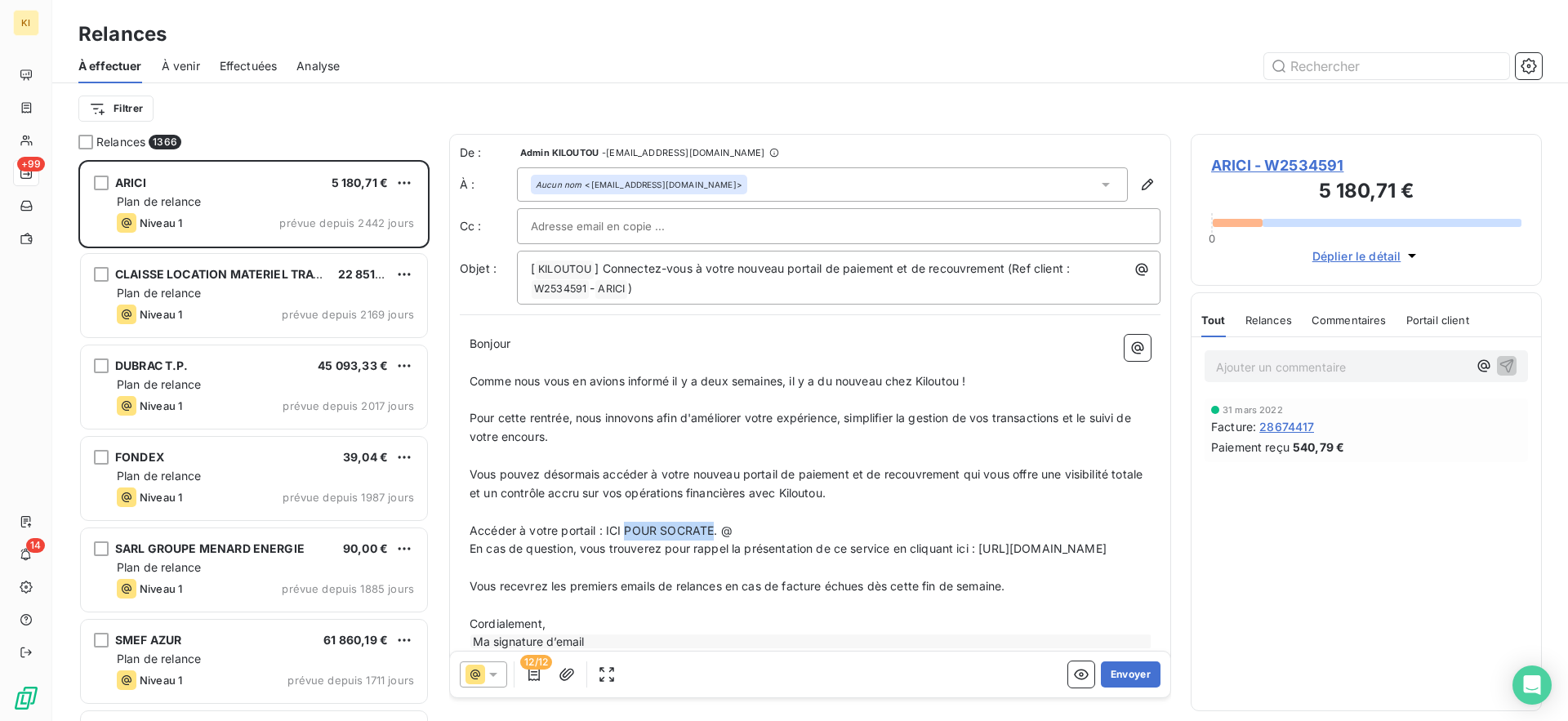
drag, startPoint x: 711, startPoint y: 532, endPoint x: 623, endPoint y: 532, distance: 88.0
click at [623, 532] on span "Accéder à votre portail : ICI POUR SOCRATE. @" at bounding box center [601, 530] width 263 height 14
click at [702, 545] on span "En cas de question, vous trouverez pour rappel la présentation de ce service en…" at bounding box center [788, 548] width 637 height 14
click at [766, 545] on span "En cas de question, vous trouverez pour rappel la présentation de ce service en…" at bounding box center [788, 548] width 637 height 14
click at [750, 530] on html "KI +99 14 Relances À effectuer À venir Effectuées Analyse Filtrer Relances 1366…" at bounding box center [784, 360] width 1568 height 721
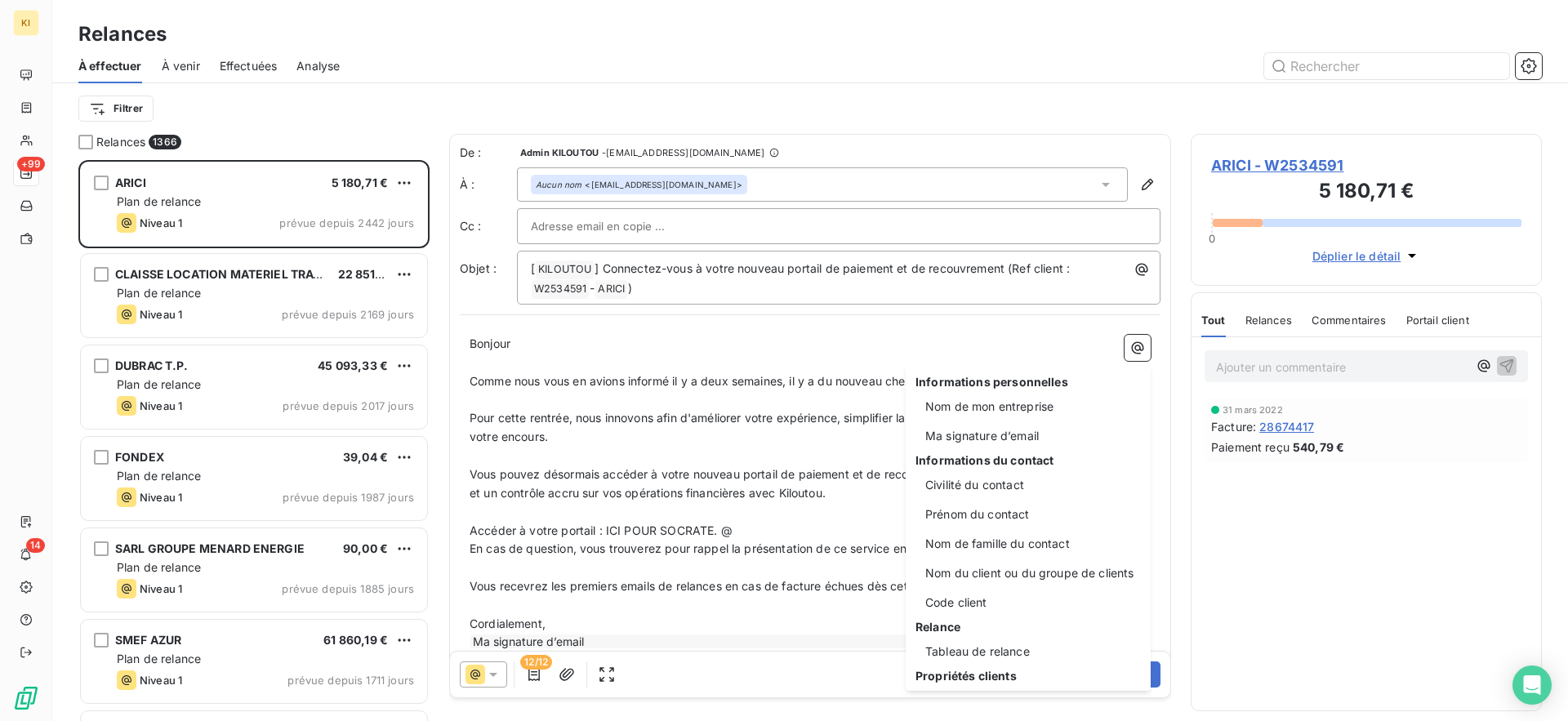
click at [750, 530] on html "KI +99 14 Relances À effectuer À venir Effectuées Analyse Filtrer Relances 1366…" at bounding box center [784, 360] width 1568 height 721
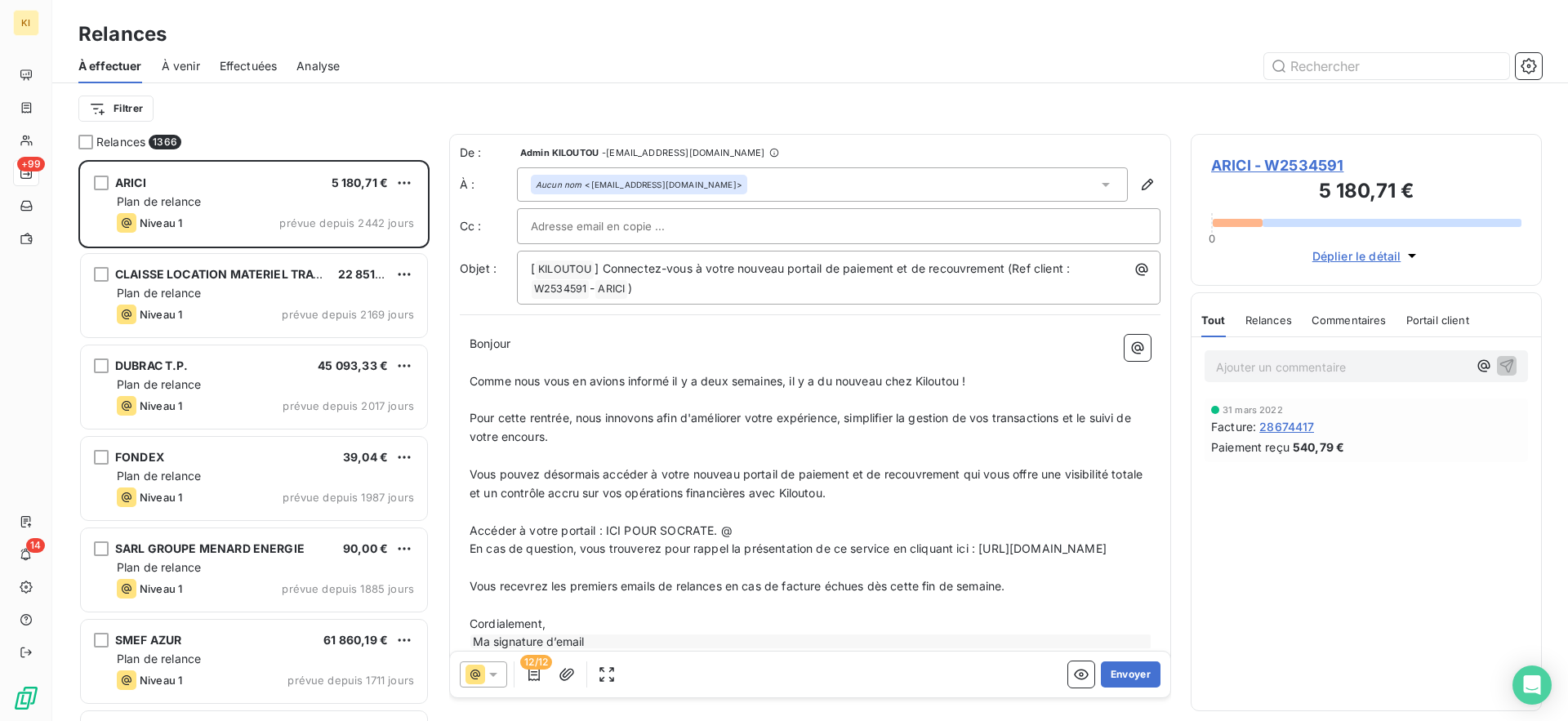
click at [739, 528] on html "KI +99 14 Relances À effectuer À venir Effectuées Analyse Filtrer Relances 1366…" at bounding box center [784, 360] width 1568 height 721
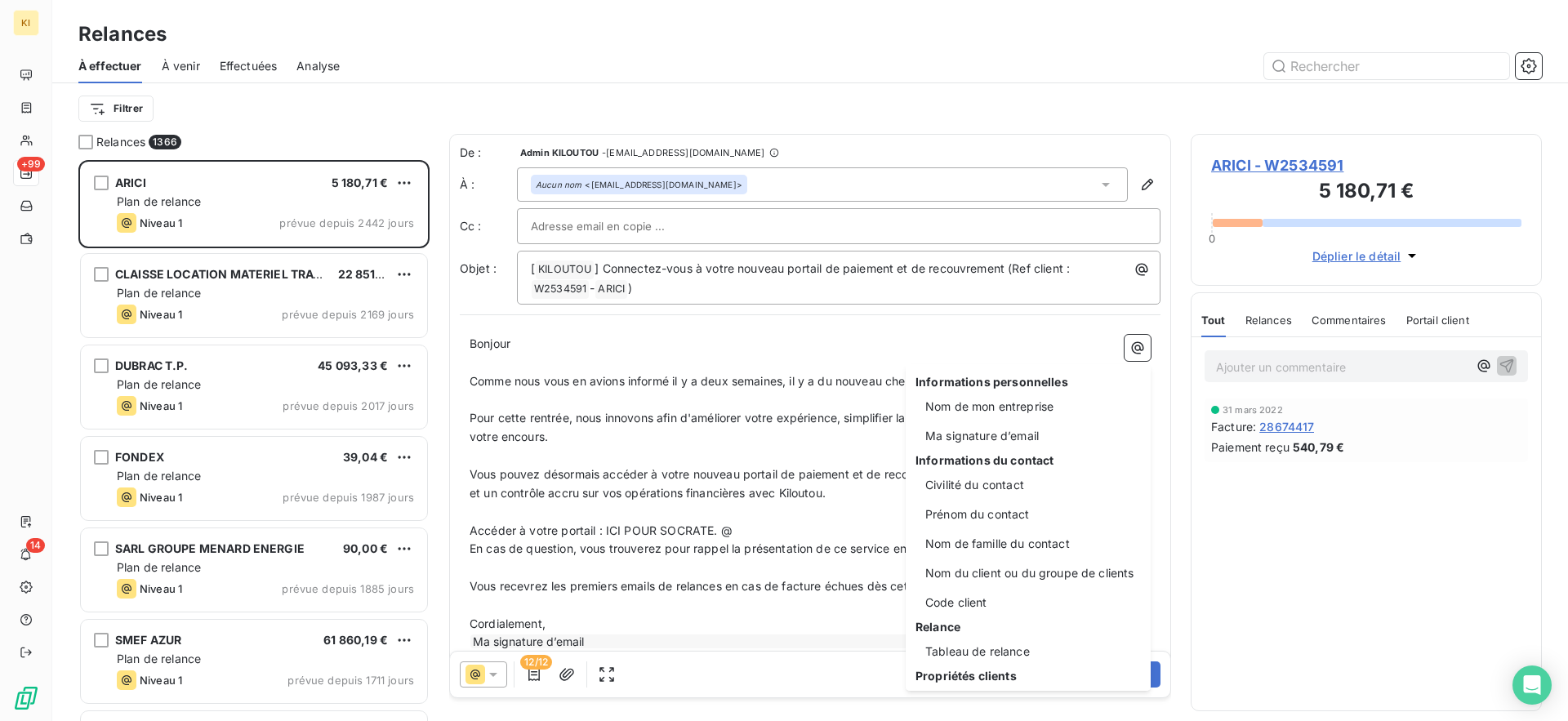
click at [739, 528] on html "KI +99 14 Relances À effectuer À venir Effectuées Analyse Filtrer Relances 1366…" at bounding box center [784, 360] width 1568 height 721
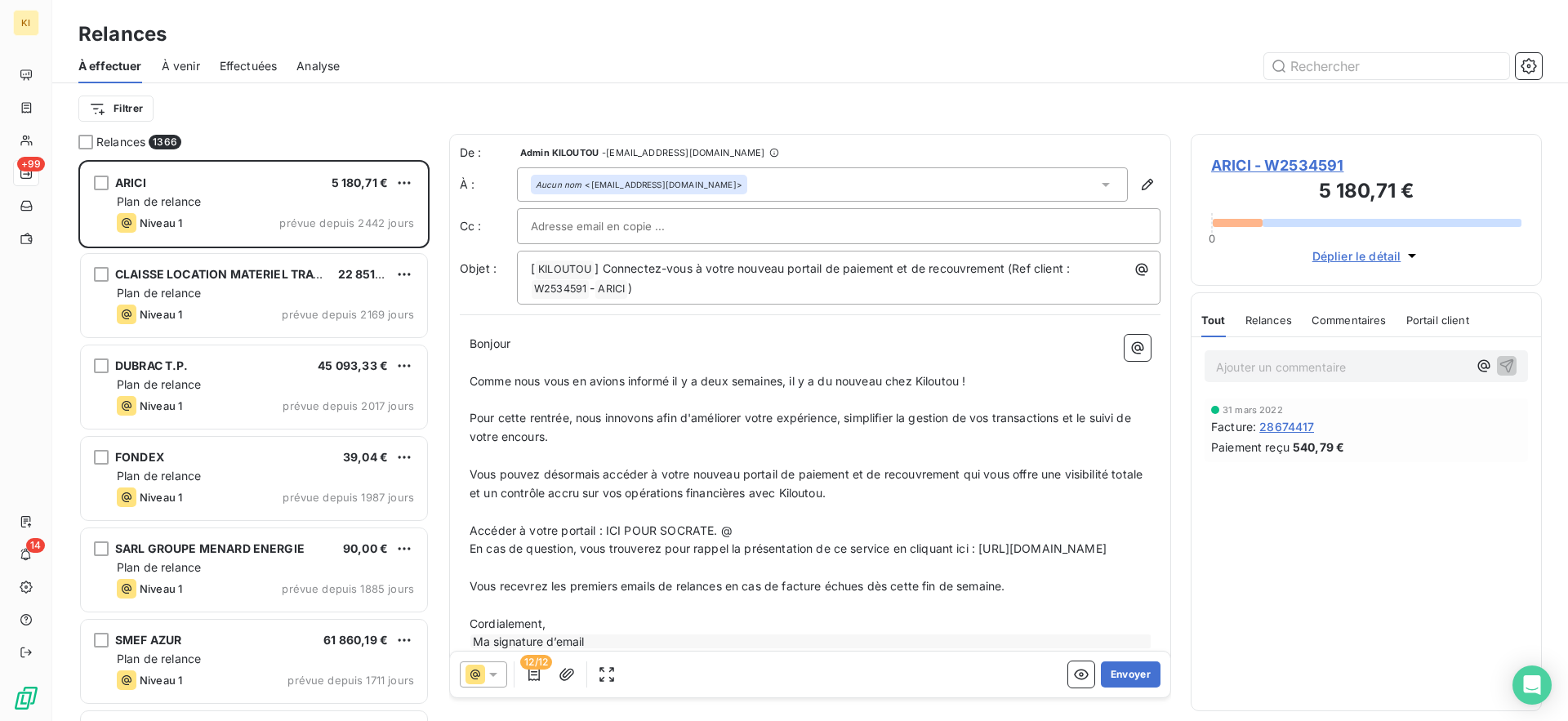
click at [739, 528] on p "Accéder à votre portail : ICI POUR SOCRATE. @" at bounding box center [810, 531] width 681 height 19
click at [712, 527] on span "Accéder à votre portail : ICI POUR SOCRATE. @" at bounding box center [601, 530] width 263 height 14
click at [726, 529] on html "KI +99 14 Relances À effectuer À venir Effectuées Analyse Filtrer Relances 1366…" at bounding box center [784, 360] width 1568 height 721
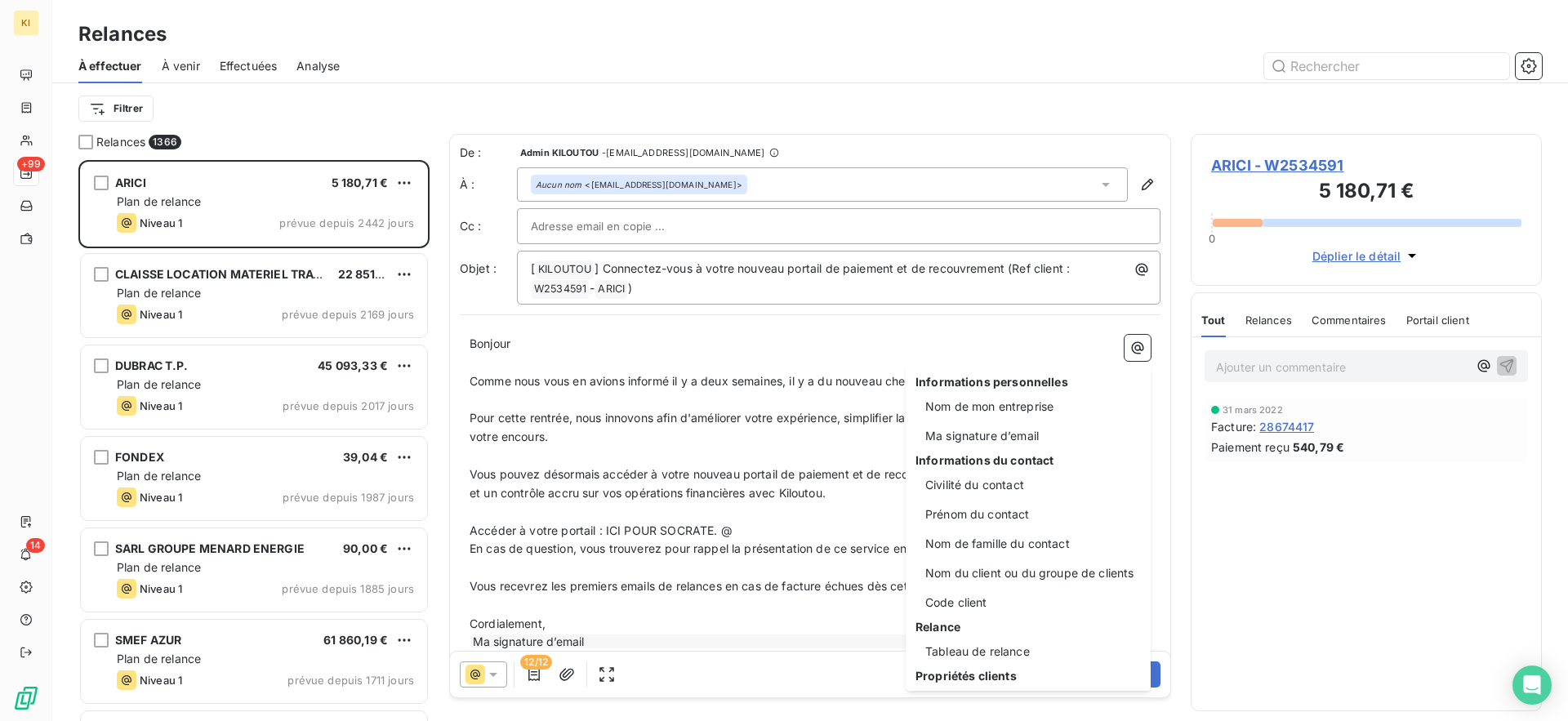
click at [726, 529] on html "KI +99 14 Relances À effectuer À venir Effectuées Analyse Filtrer Relances 1366…" at bounding box center [784, 360] width 1568 height 721
drag, startPoint x: 726, startPoint y: 529, endPoint x: 706, endPoint y: 529, distance: 20.0
click at [706, 529] on html "KI +99 14 Relances À effectuer À venir Effectuées Analyse Filtrer Relances 1366…" at bounding box center [784, 360] width 1568 height 721
click at [743, 537] on html "KI +99 14 Relances À effectuer À venir Effectuées Analyse Filtrer Relances 1366…" at bounding box center [784, 360] width 1568 height 721
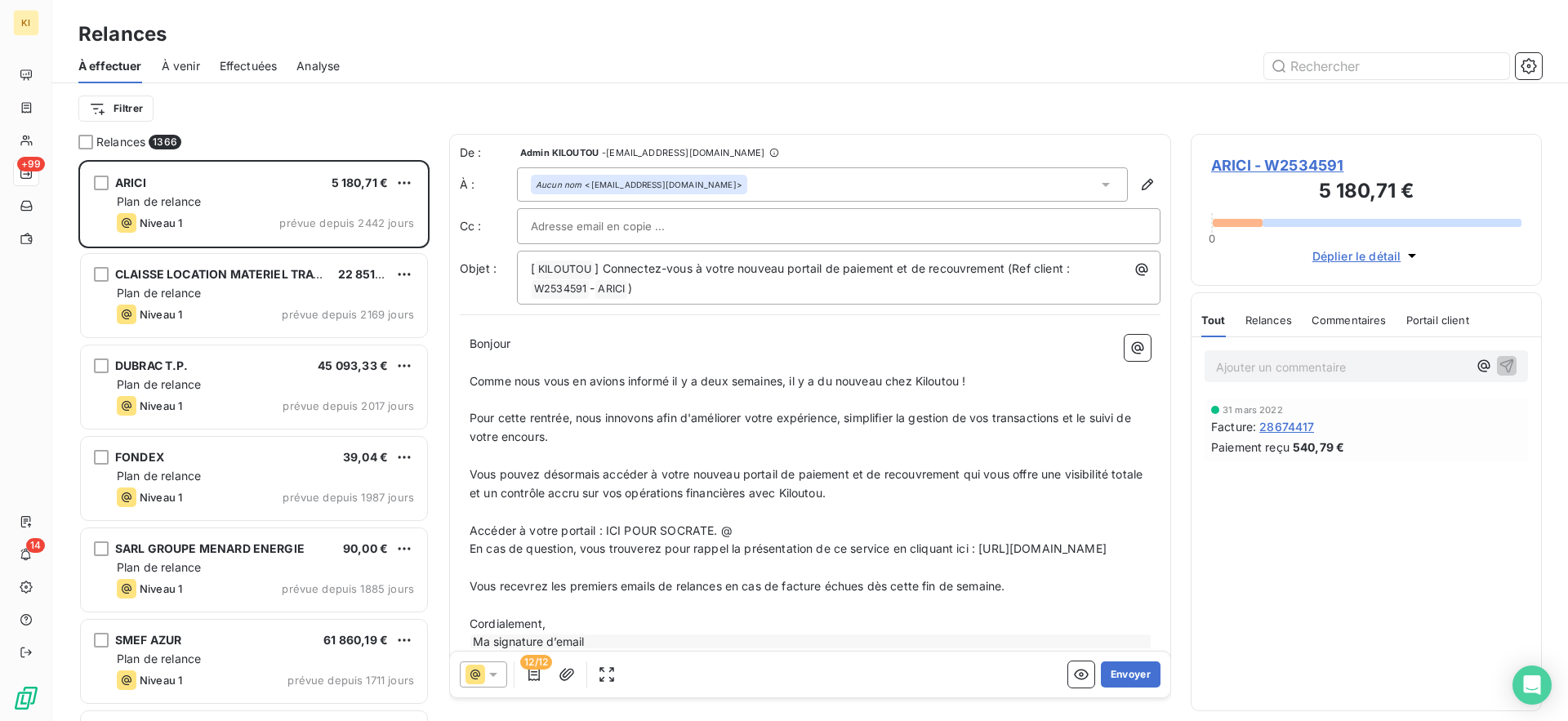
click at [743, 537] on html "KI +99 14 Relances À effectuer À venir Effectuées Analyse Filtrer Relances 1366…" at bounding box center [784, 360] width 1568 height 721
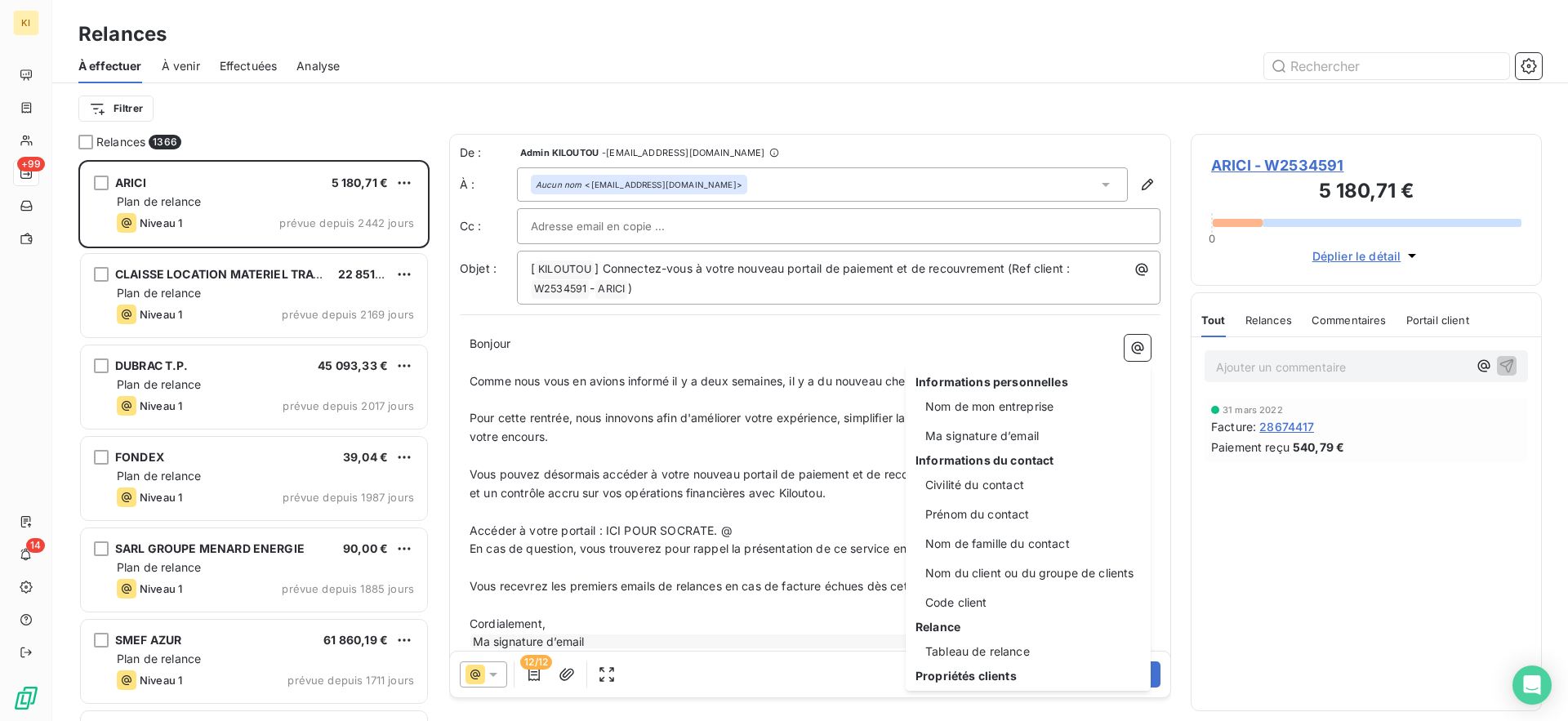
click at [465, 556] on html "KI +99 14 Relances À effectuer À venir Effectuées Analyse Filtrer Relances 1366…" at bounding box center [784, 360] width 1568 height 721
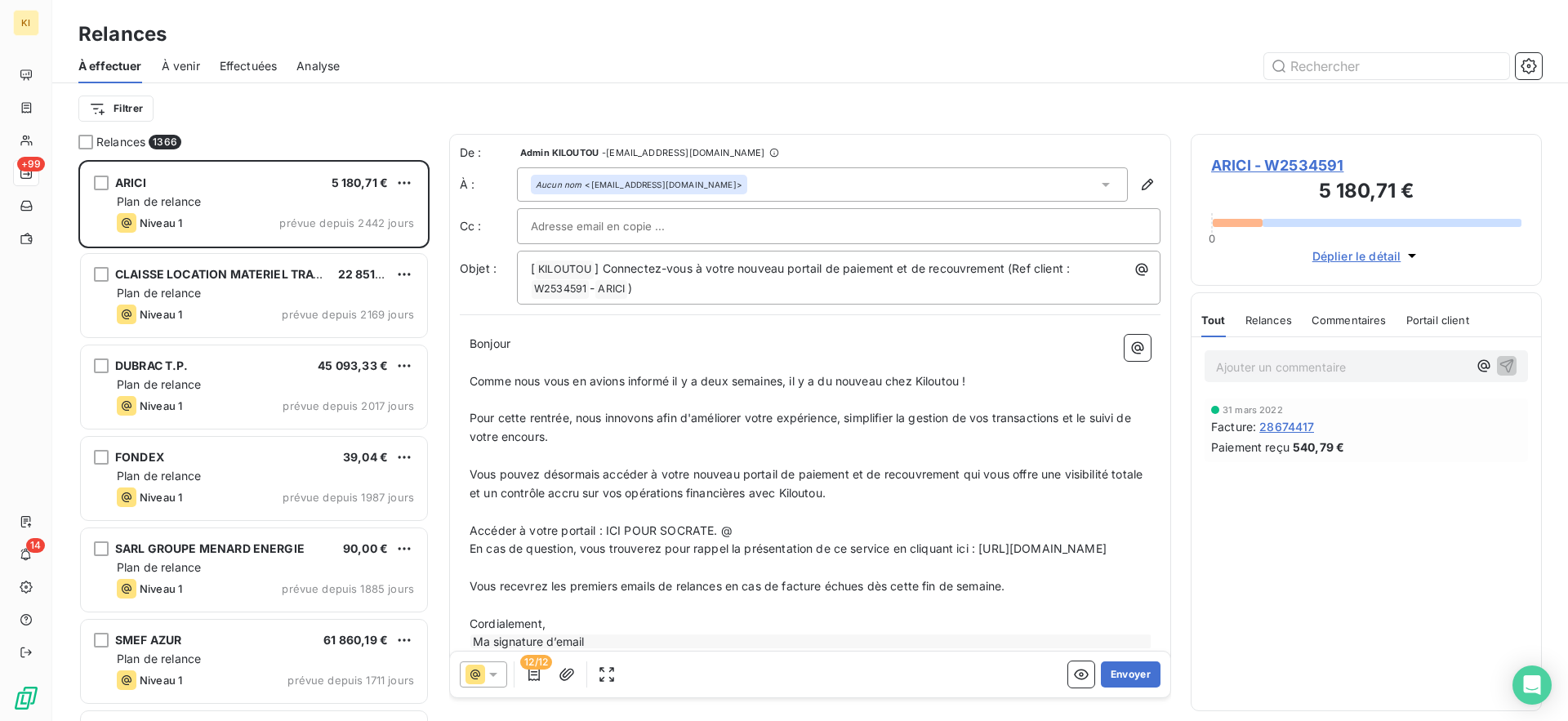
click at [470, 552] on span "En cas de question, vous trouverez pour rappel la présentation de ce service en…" at bounding box center [788, 548] width 637 height 14
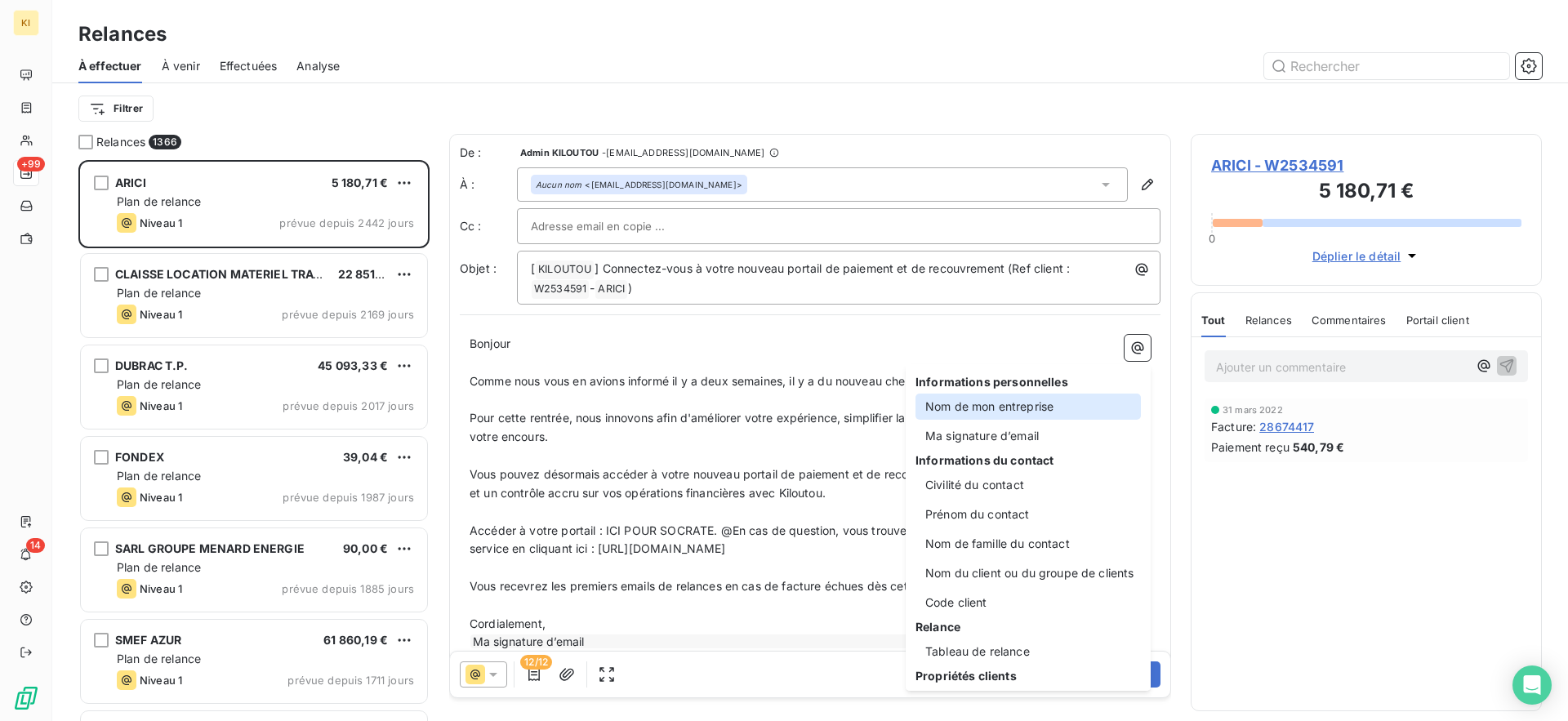
click at [1058, 407] on div "Nom de mon entreprise" at bounding box center [1028, 407] width 225 height 26
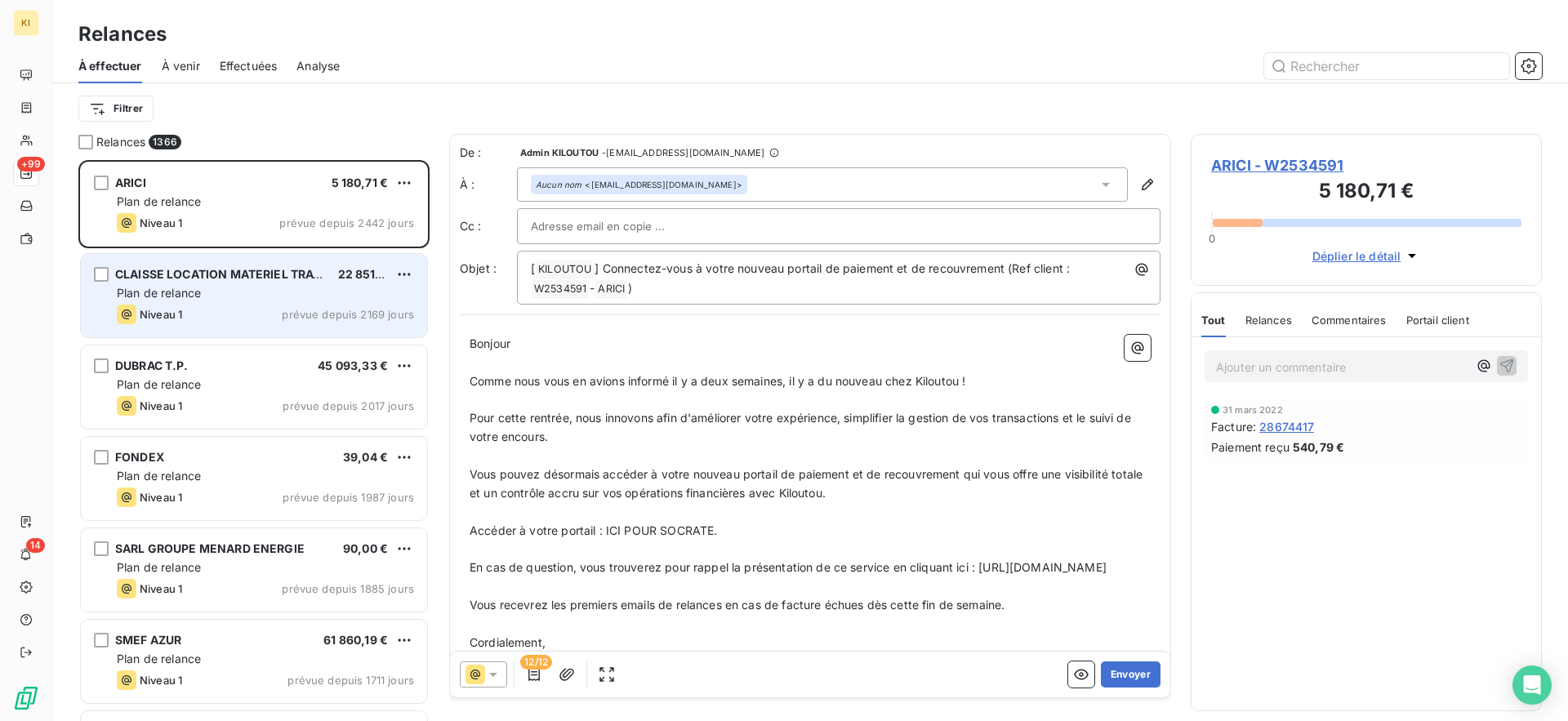
click at [251, 300] on div "Plan de relance" at bounding box center [266, 293] width 298 height 17
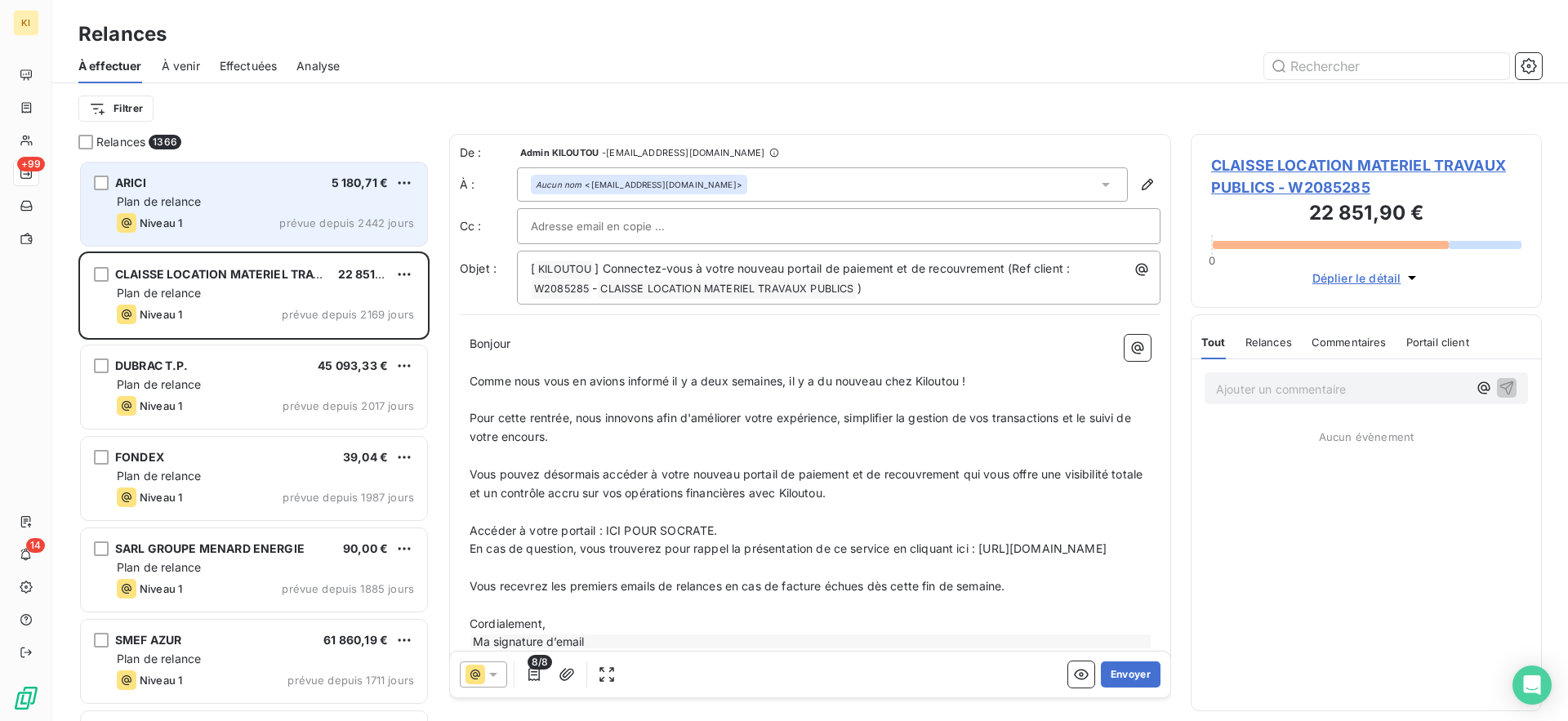
click at [242, 230] on div "Niveau 1 prévue depuis 2442 jours" at bounding box center [266, 222] width 298 height 20
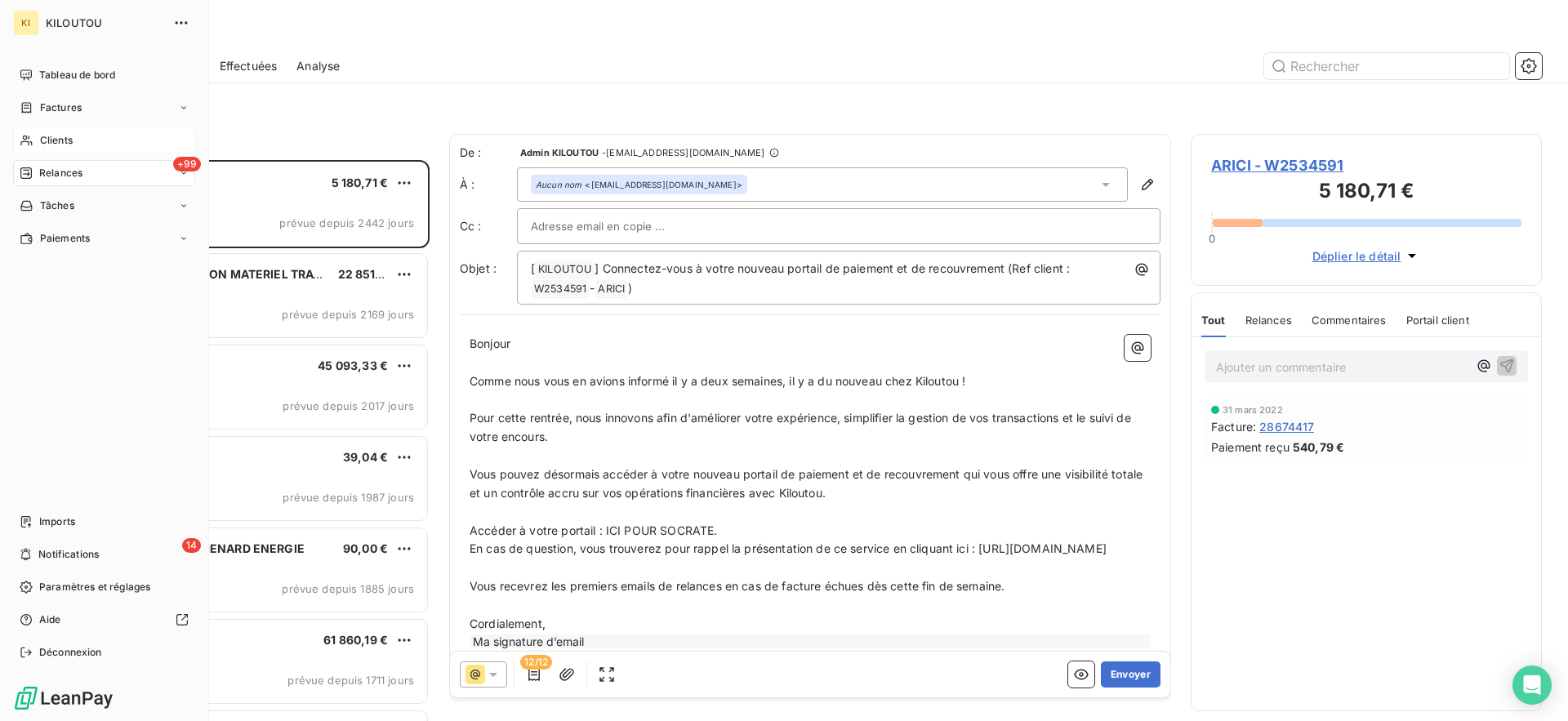
click at [45, 140] on span "Clients" at bounding box center [56, 140] width 33 height 15
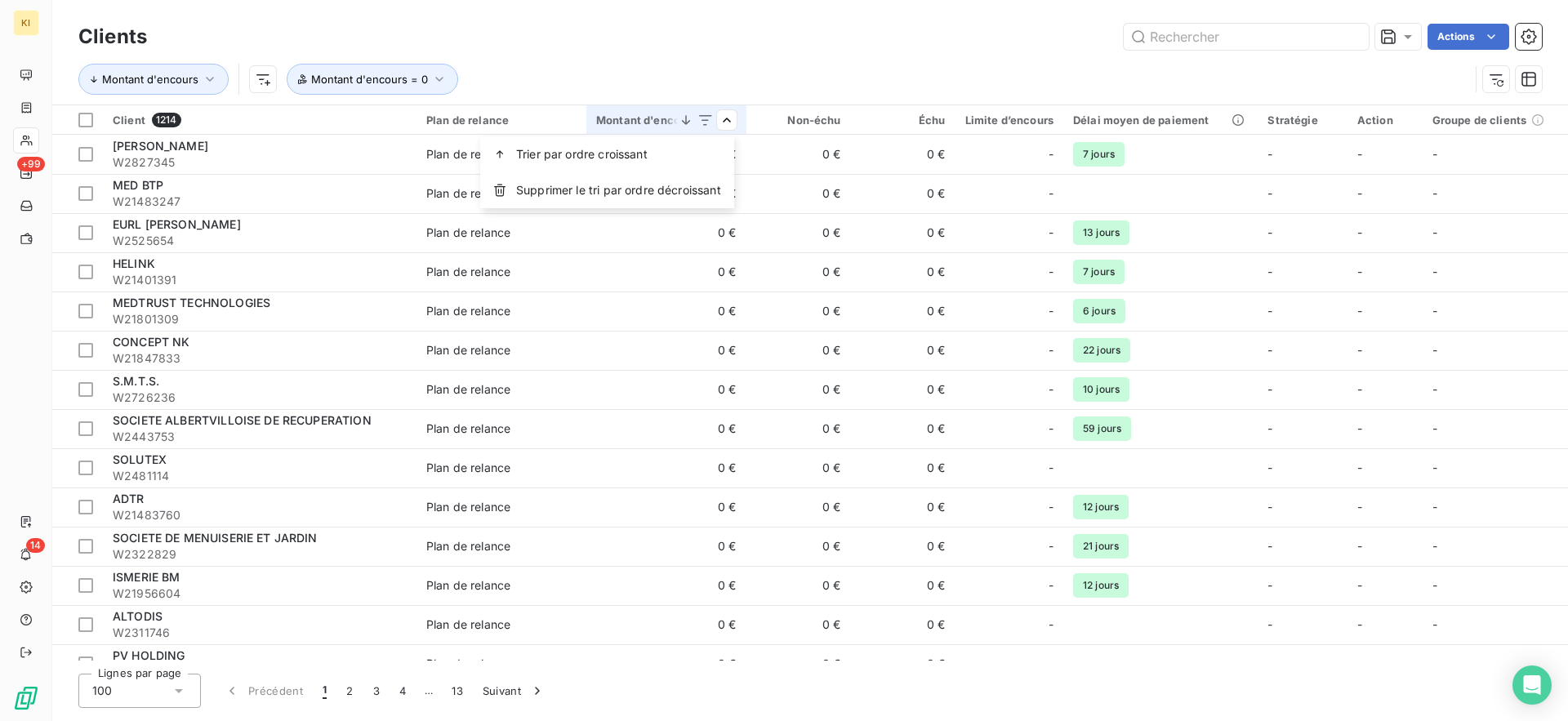
click at [697, 118] on html "KI +99 14 Clients Actions Montant d'encours Montant d'encours = 0 Client 1214 P…" at bounding box center [784, 360] width 1568 height 721
click at [708, 118] on icon at bounding box center [706, 120] width 17 height 17
click at [693, 119] on icon at bounding box center [686, 120] width 17 height 17
click at [682, 120] on icon at bounding box center [684, 120] width 8 height 9
click at [692, 158] on div "Trier par ordre croissant" at bounding box center [606, 154] width 254 height 36
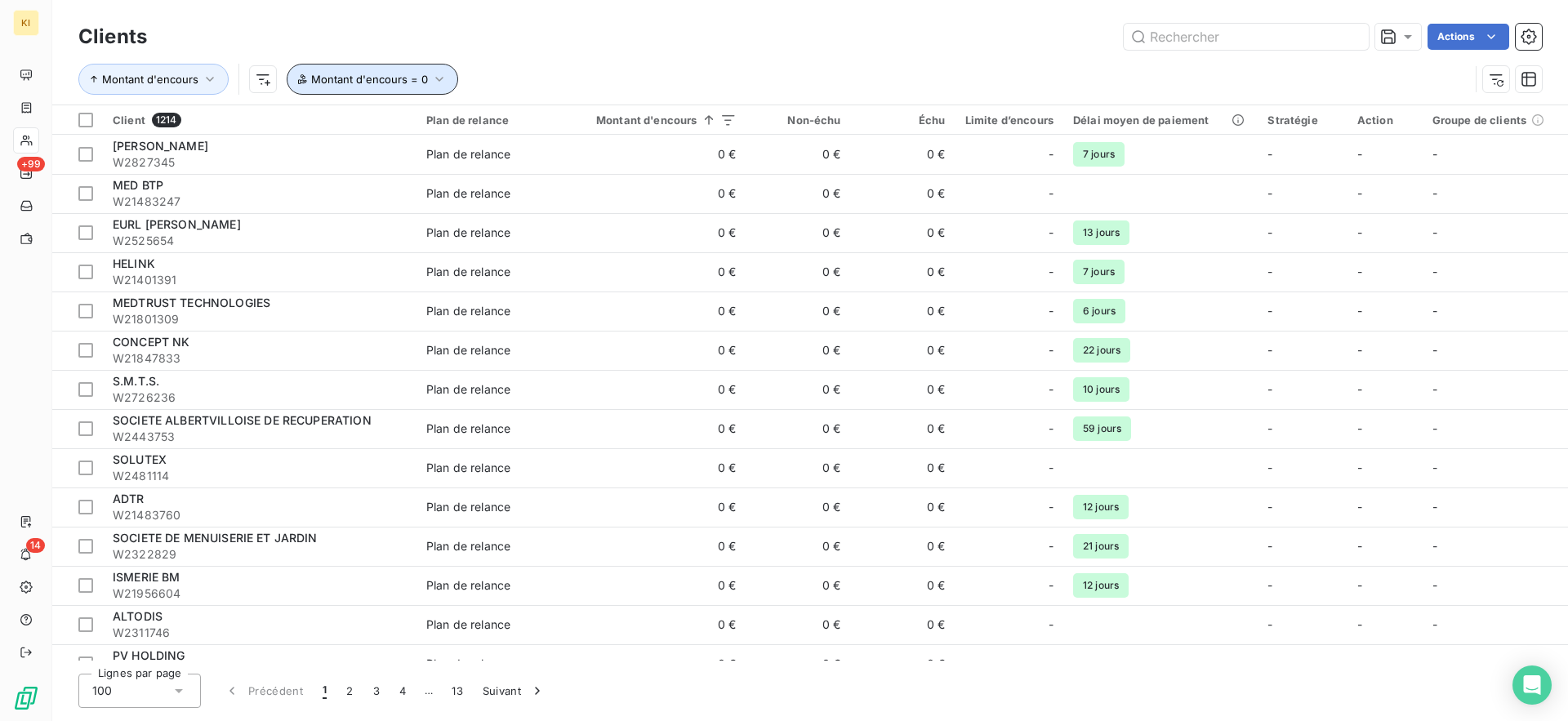
click at [365, 77] on span "Montant d'encours = 0" at bounding box center [369, 79] width 117 height 13
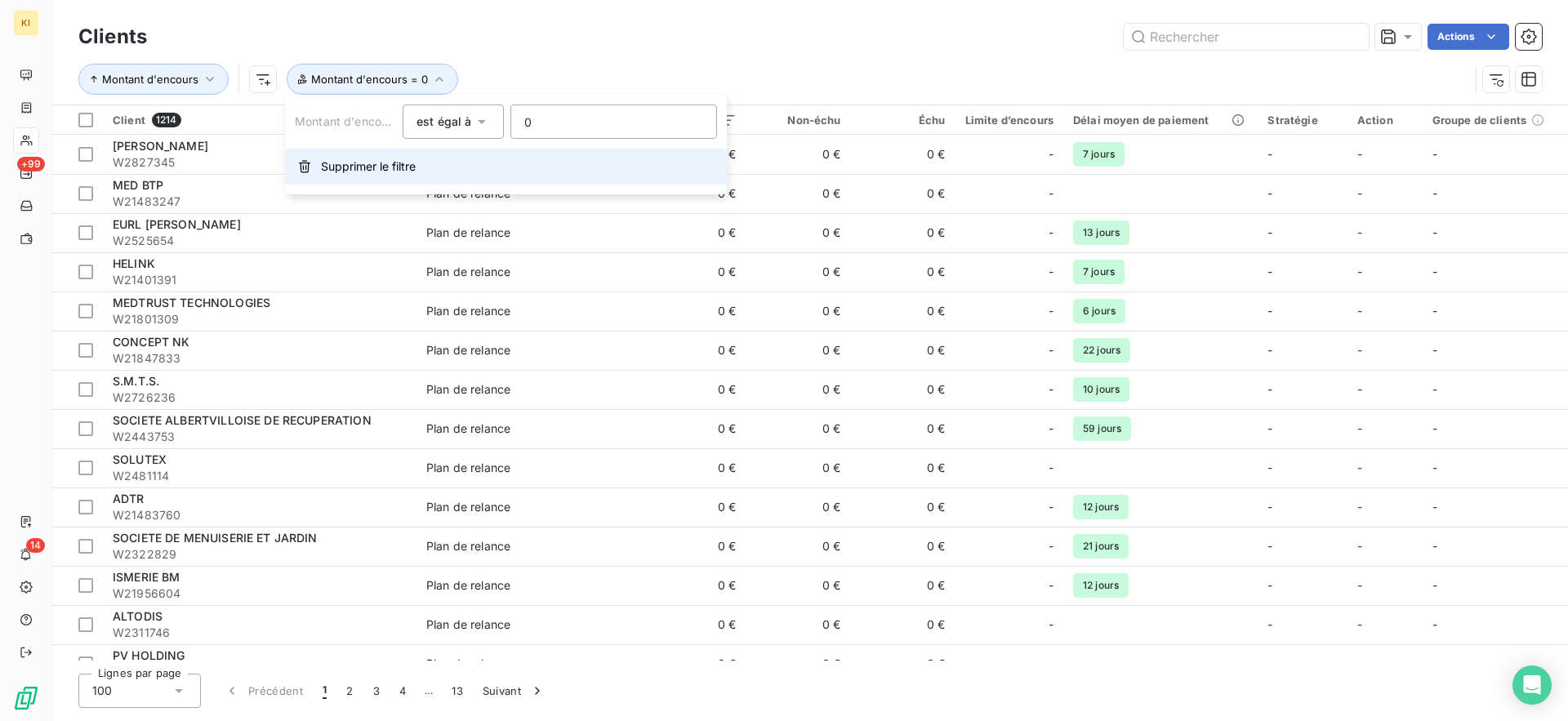
click at [368, 172] on span "Supprimer le filtre" at bounding box center [368, 167] width 95 height 17
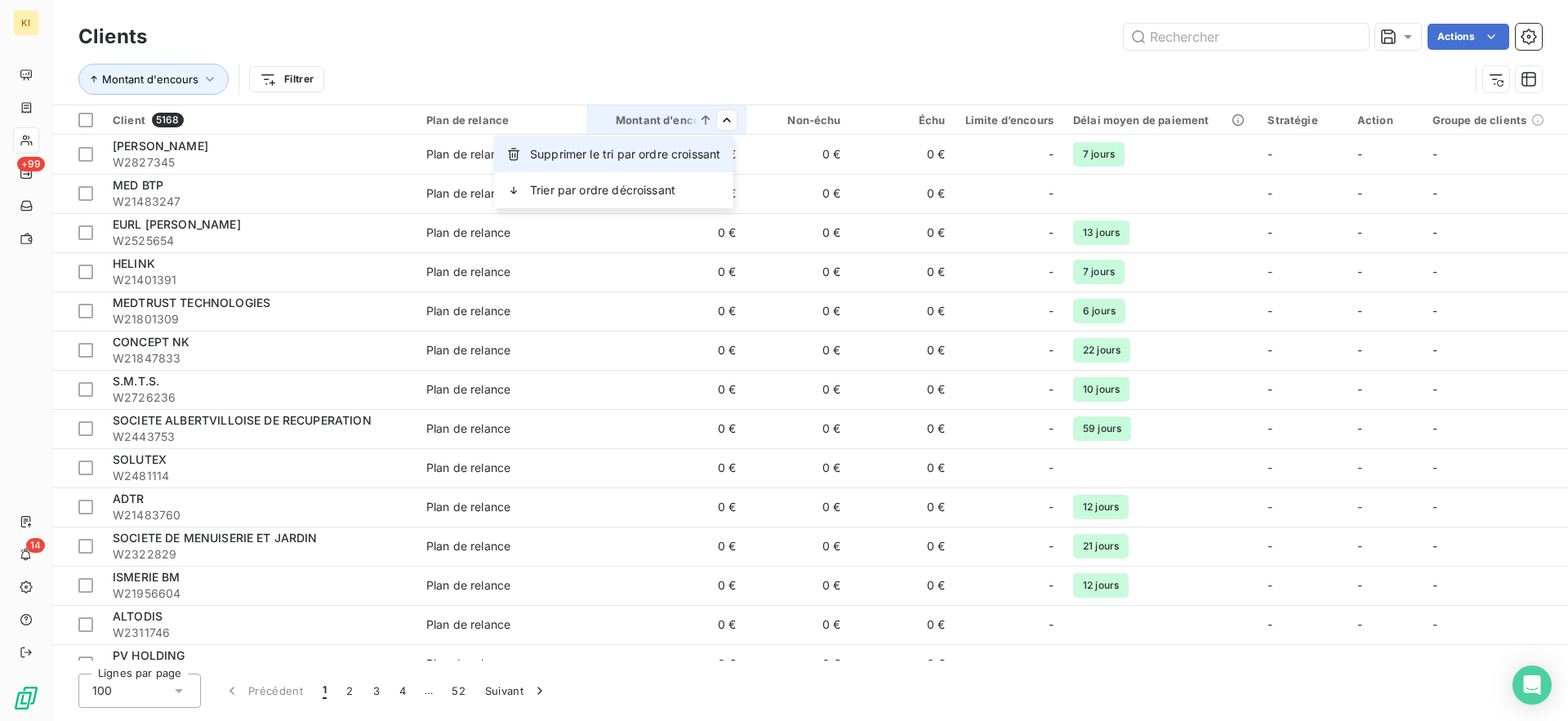
click at [709, 159] on span "Supprimer le tri par ordre croissant" at bounding box center [625, 154] width 191 height 17
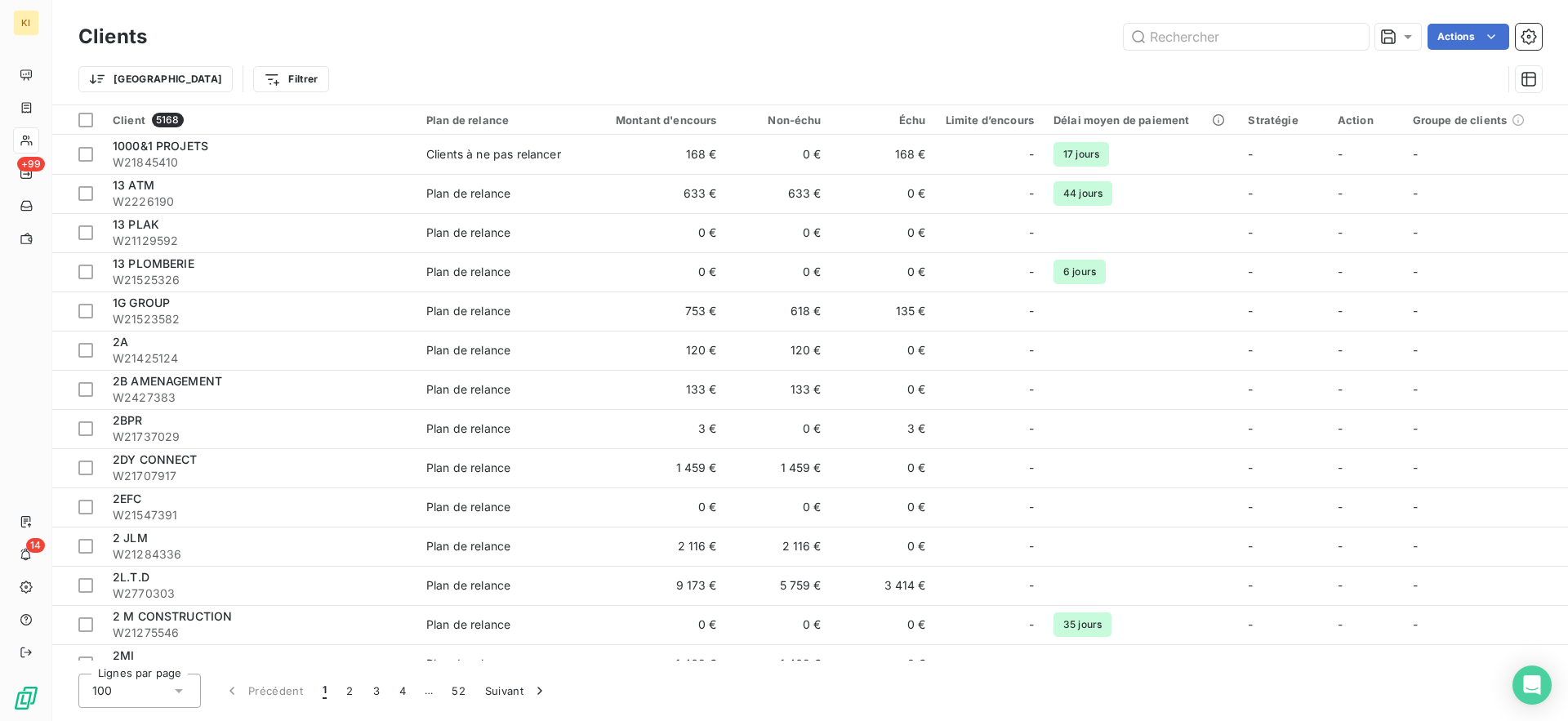
click at [709, 159] on td "168 €" at bounding box center [656, 154] width 140 height 39
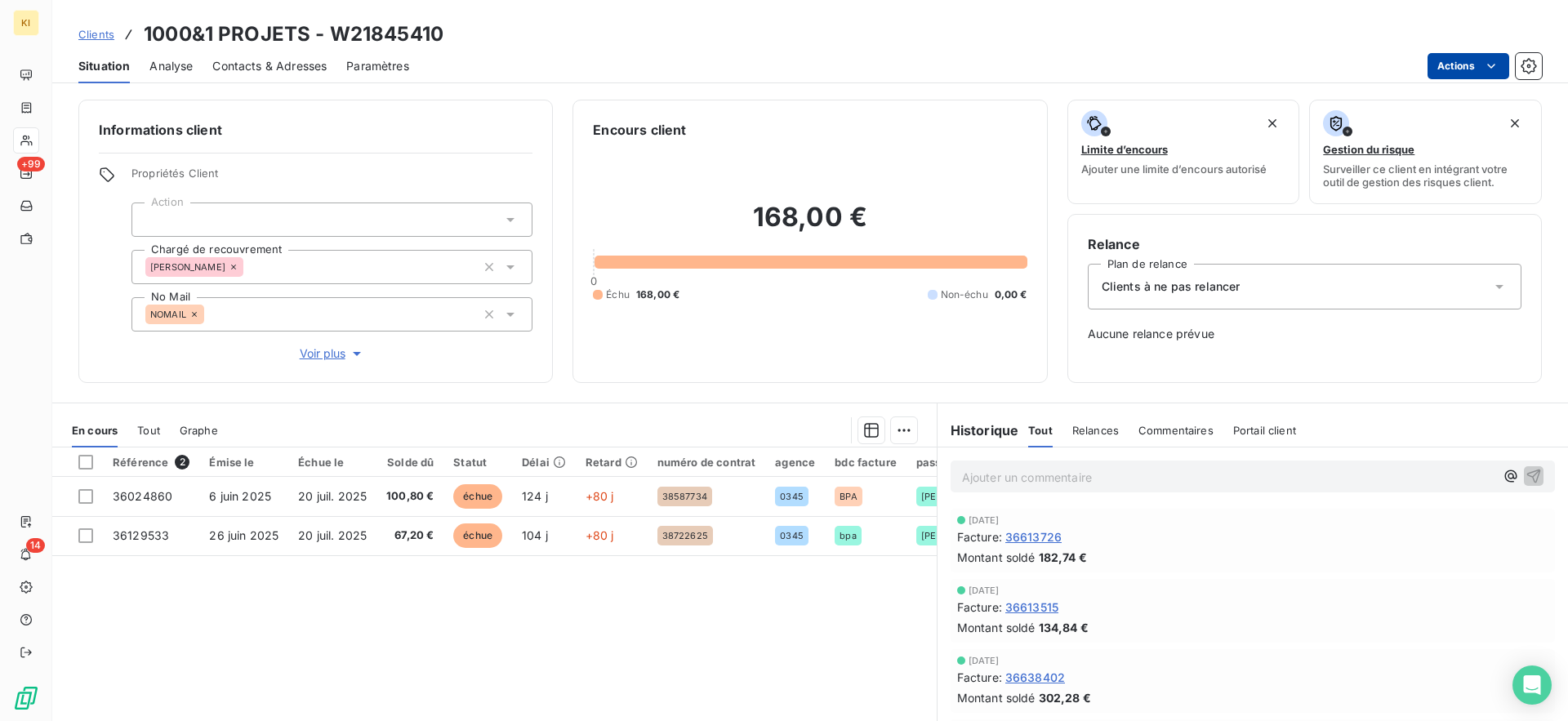
click at [1471, 70] on html "KI +99 14 Clients 1000&1 PROJETS - W21845410 Situation Analyse Contacts & Adres…" at bounding box center [784, 360] width 1568 height 721
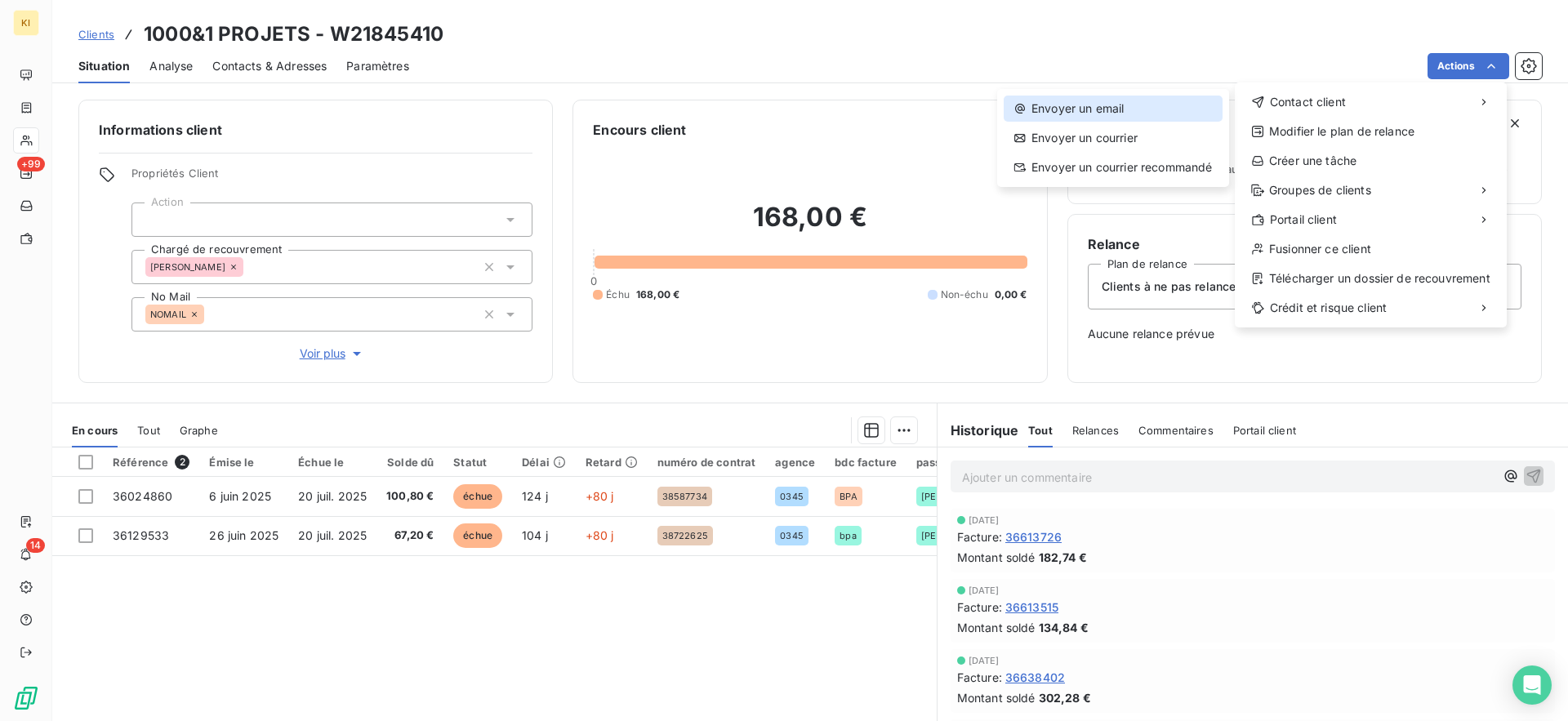
click at [1114, 96] on div "Envoyer un email" at bounding box center [1112, 109] width 219 height 26
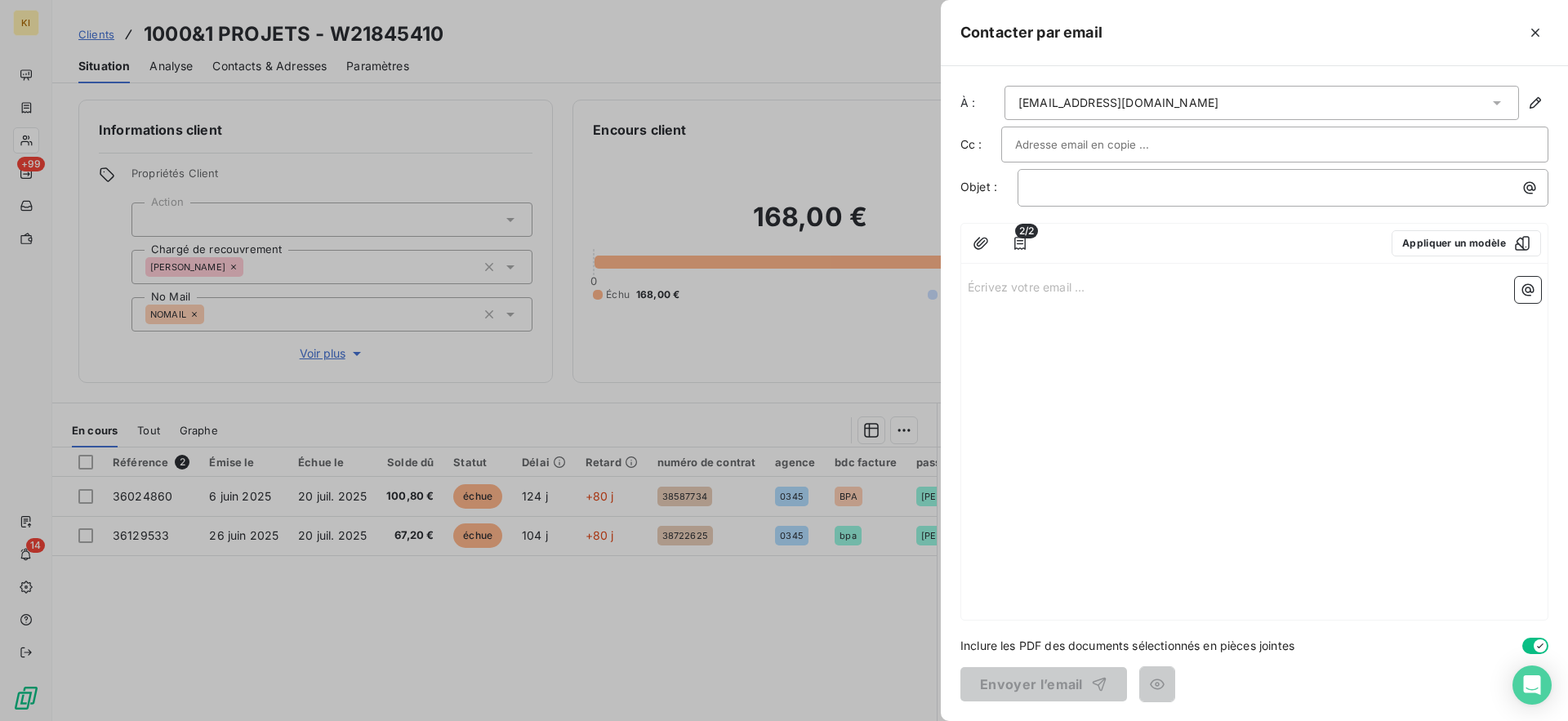
click at [1140, 331] on div "Écrivez votre email ... ﻿" at bounding box center [1254, 446] width 586 height 350
click at [1206, 309] on div "Écrivez votre email ... ﻿" at bounding box center [1254, 446] width 586 height 350
click at [1523, 335] on div "Écrivez votre email ... ﻿" at bounding box center [1254, 446] width 586 height 350
click at [1375, 281] on p "Écrivez votre email ... ﻿" at bounding box center [1254, 287] width 573 height 19
click at [1535, 290] on button "button" at bounding box center [1528, 290] width 26 height 26
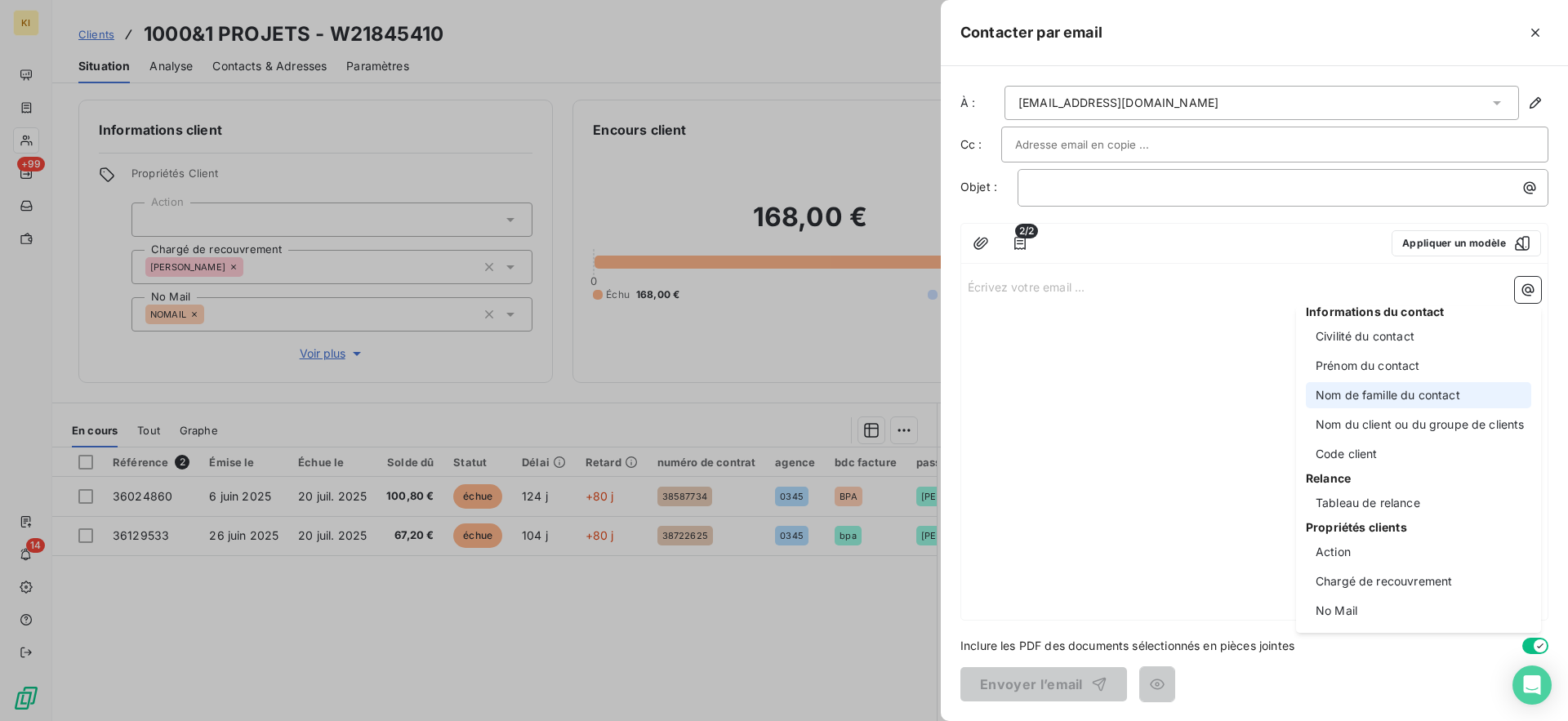
scroll to position [121, 0]
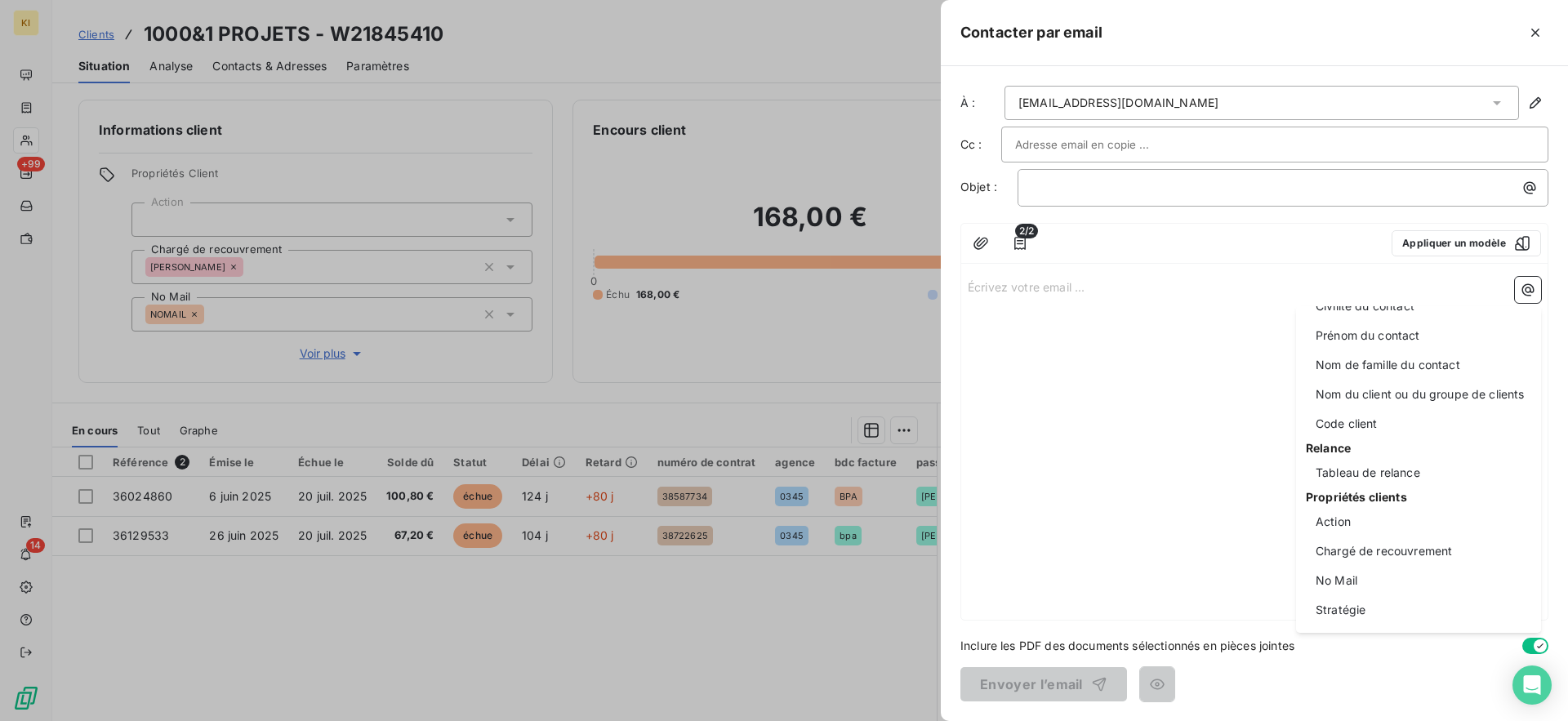
click at [849, 194] on html "KI +99 14 Clients 1000&1 PROJETS - W21845410 Situation Analyse Contacts & Adres…" at bounding box center [784, 360] width 1568 height 721
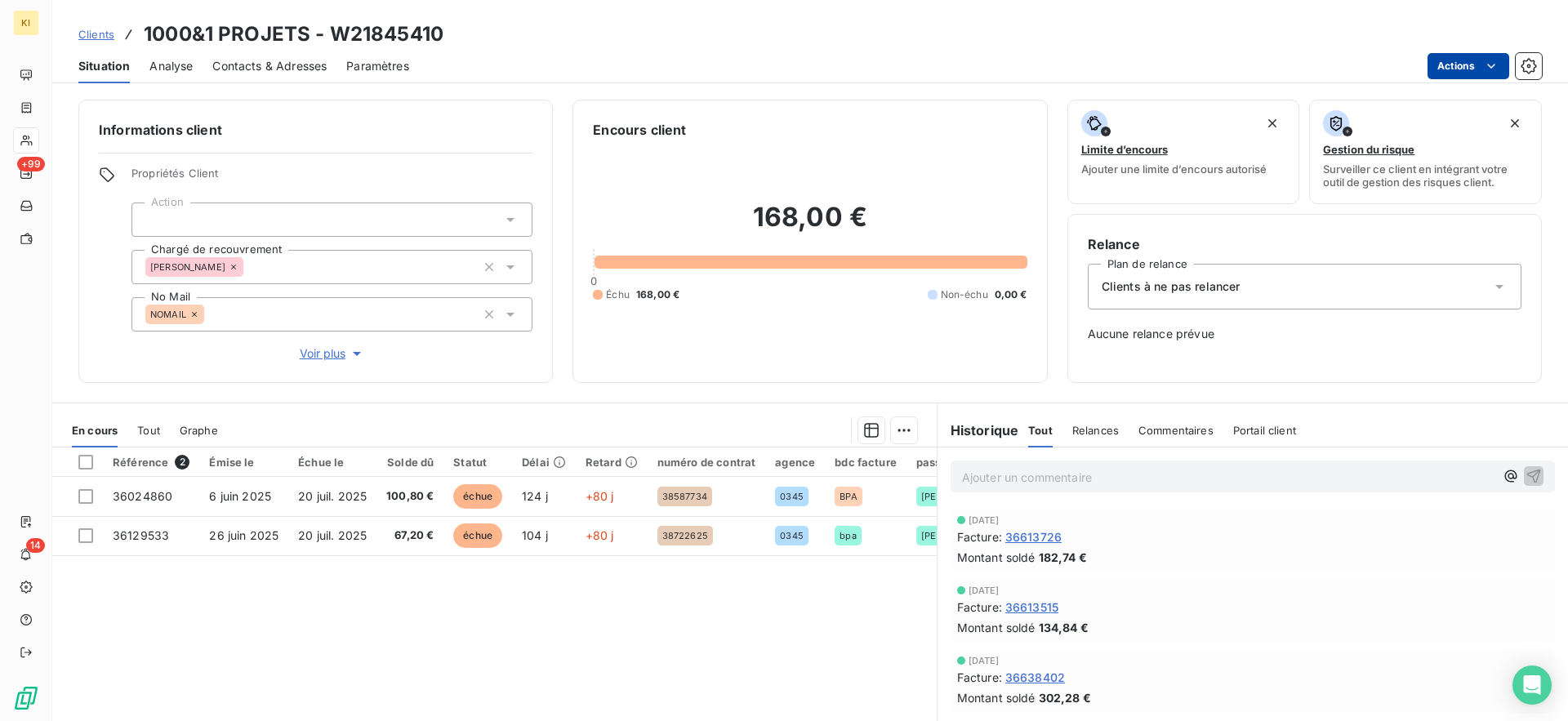
click at [1450, 76] on html "KI +99 14 Clients 1000&1 PROJETS - W21845410 Situation Analyse Contacts & Adres…" at bounding box center [784, 360] width 1568 height 721
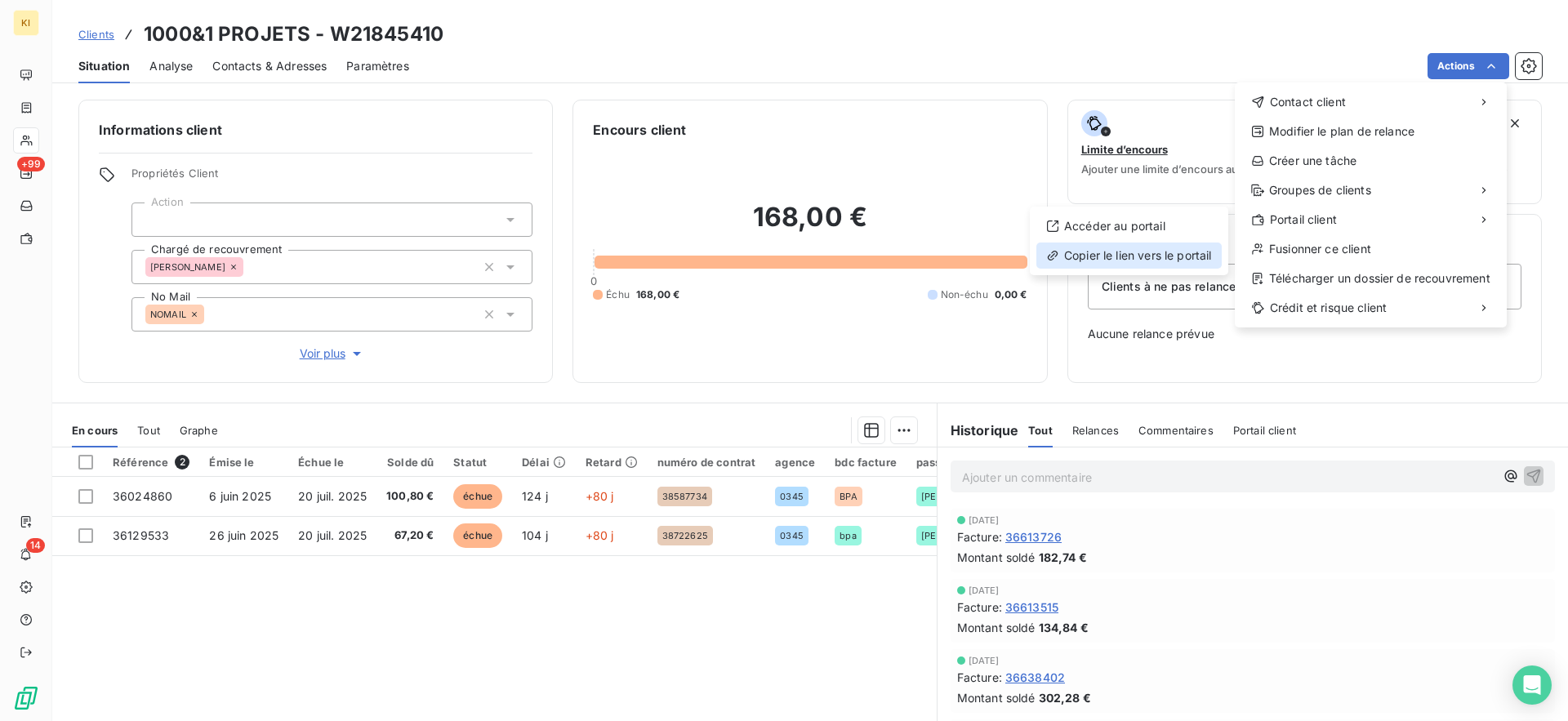
click at [1138, 262] on div "Copier le lien vers le portail" at bounding box center [1128, 256] width 185 height 26
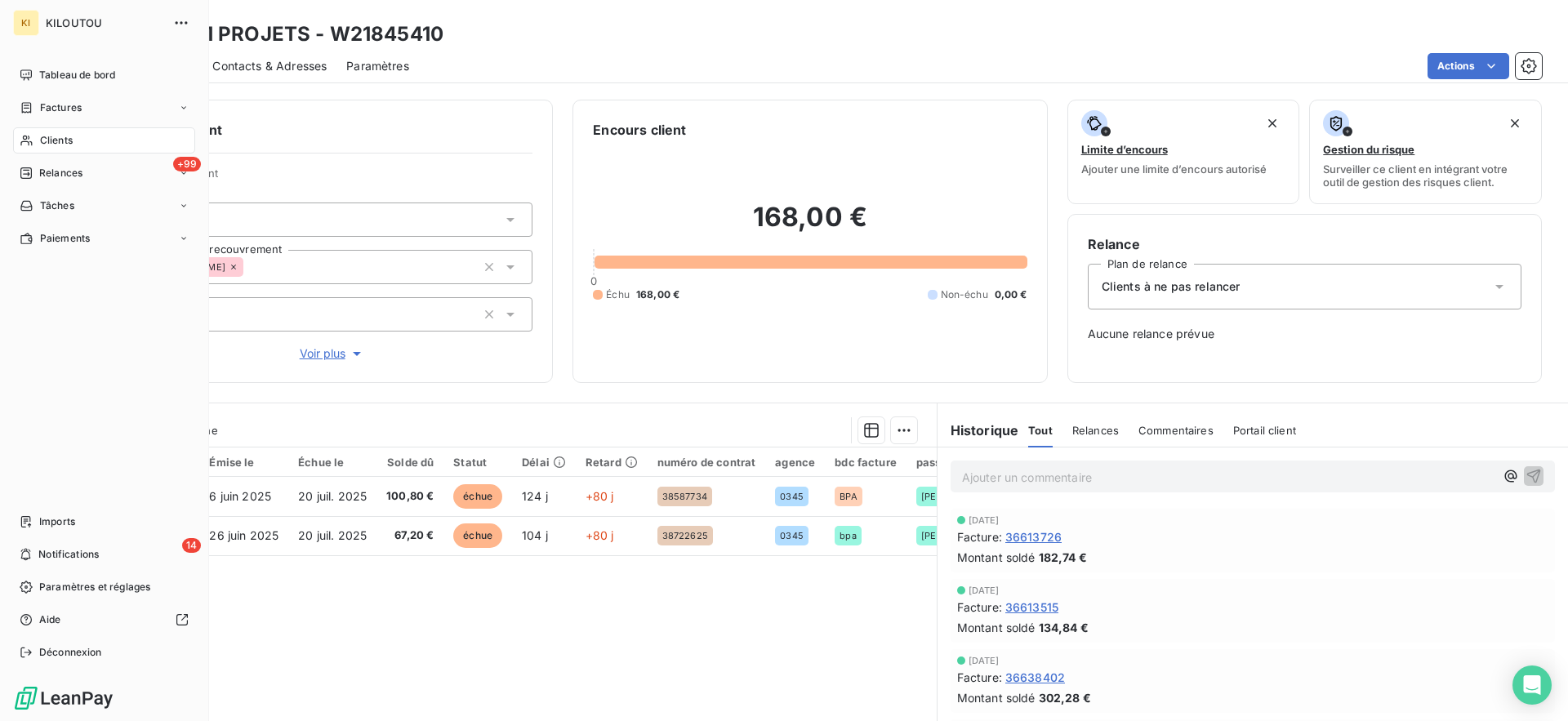
click at [38, 85] on div "Tableau de bord" at bounding box center [104, 75] width 182 height 26
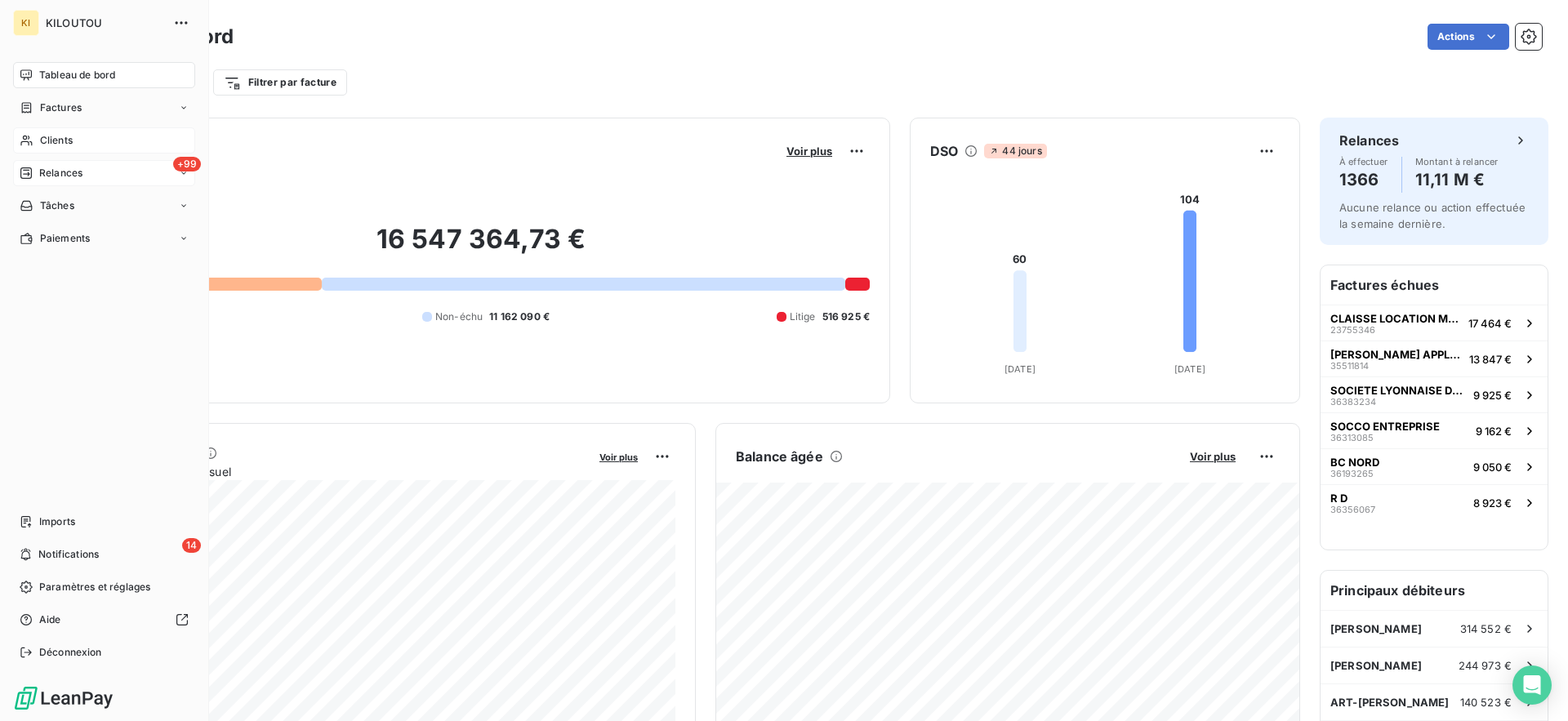
click at [33, 164] on div "+99 Relances" at bounding box center [104, 173] width 182 height 26
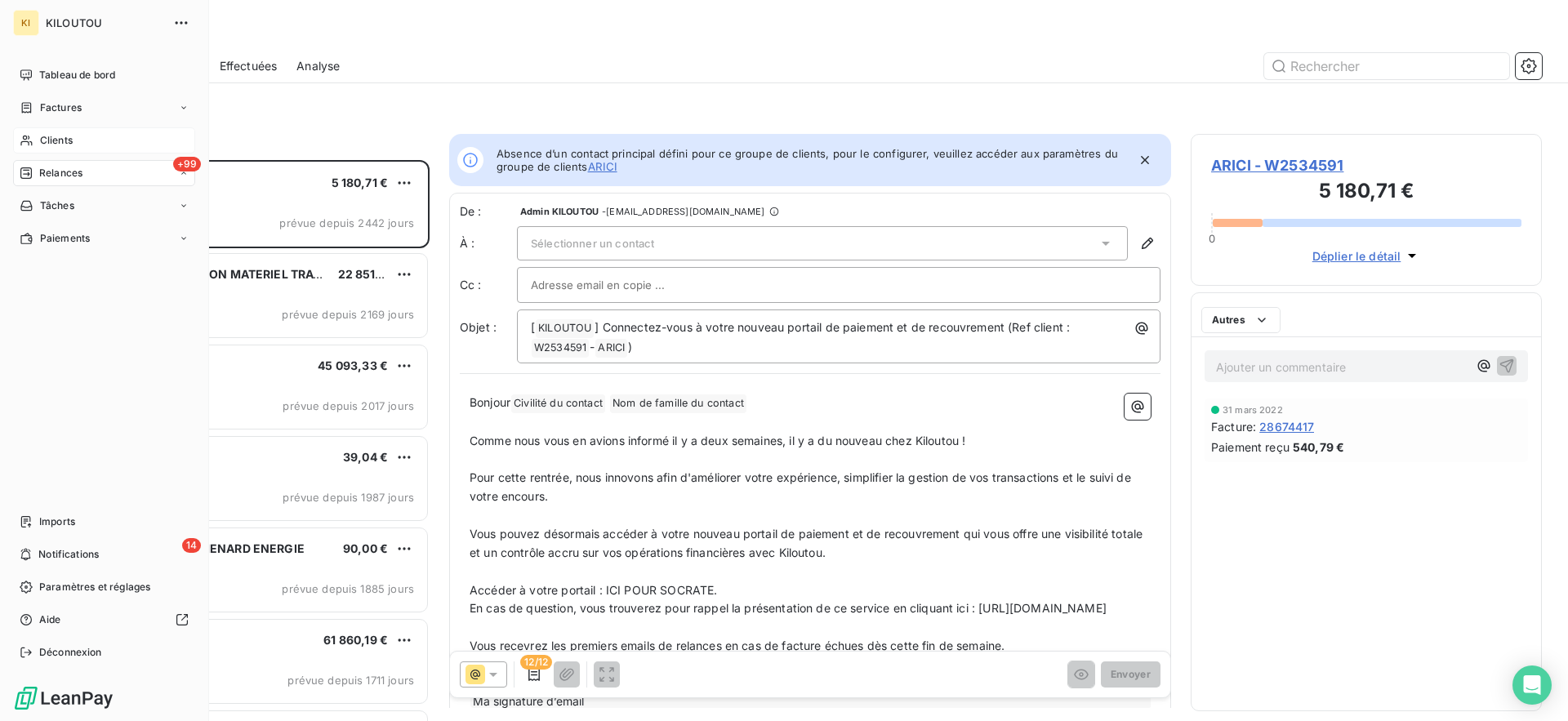
scroll to position [561, 351]
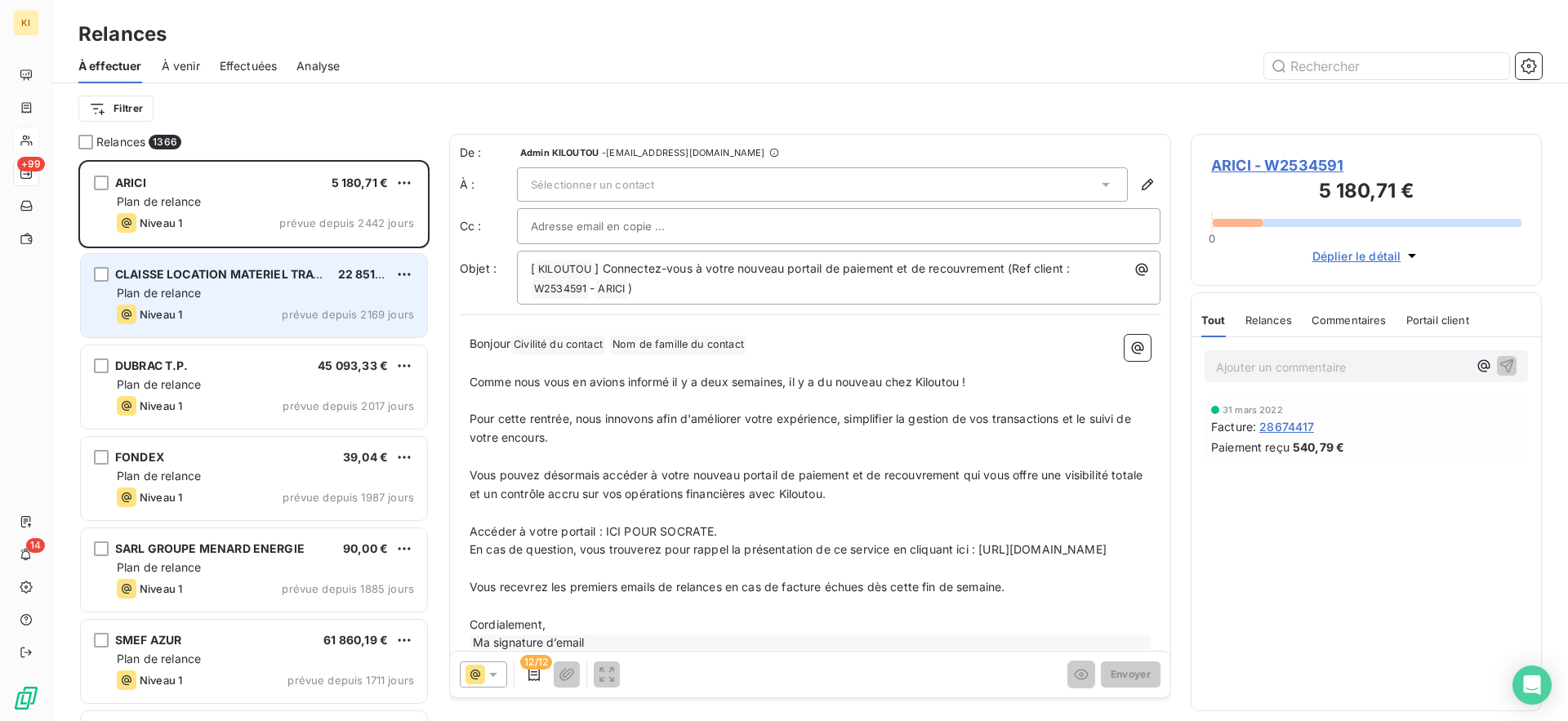
click at [249, 313] on div "Niveau 1 prévue depuis 2169 jours" at bounding box center [266, 314] width 298 height 20
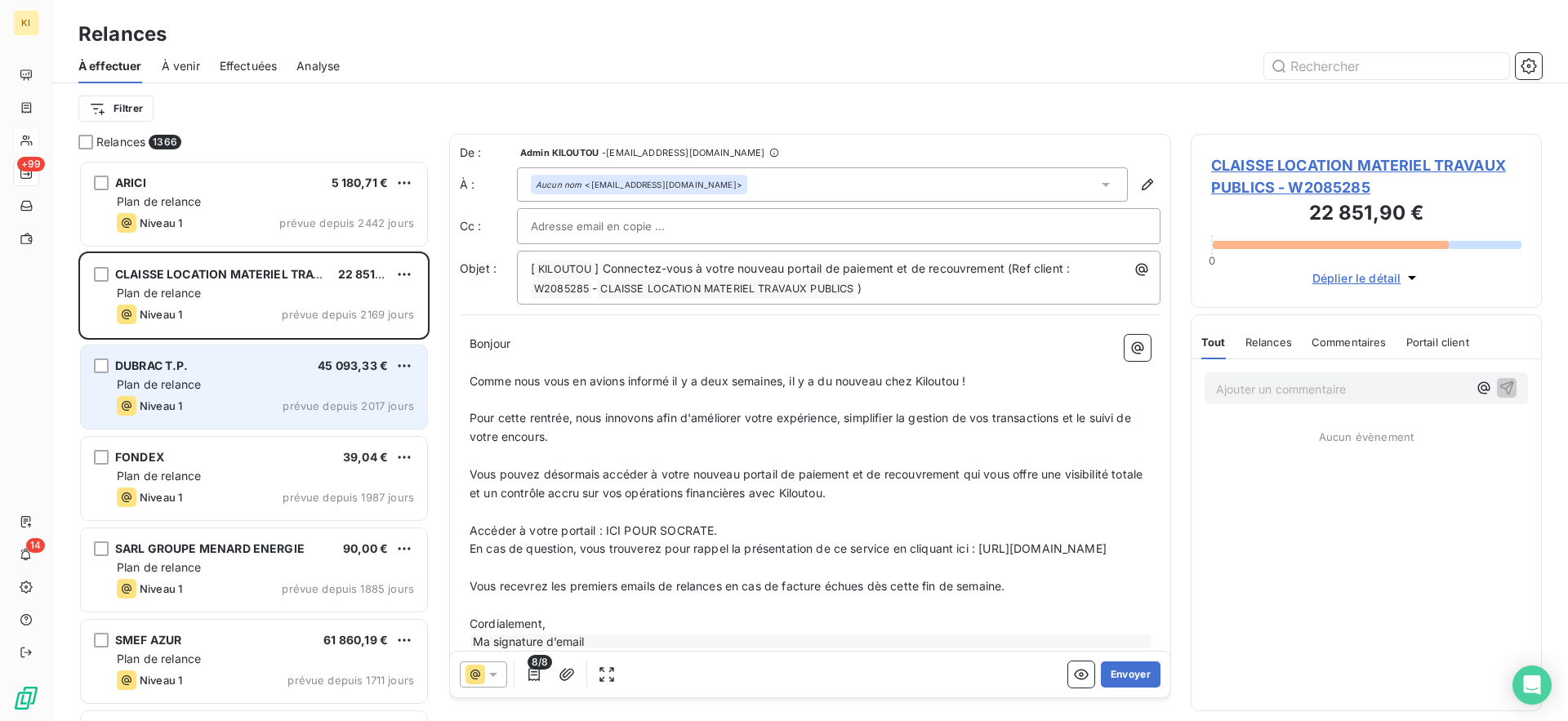
click at [262, 401] on div "Niveau 1 prévue depuis 2017 jours" at bounding box center [266, 406] width 298 height 20
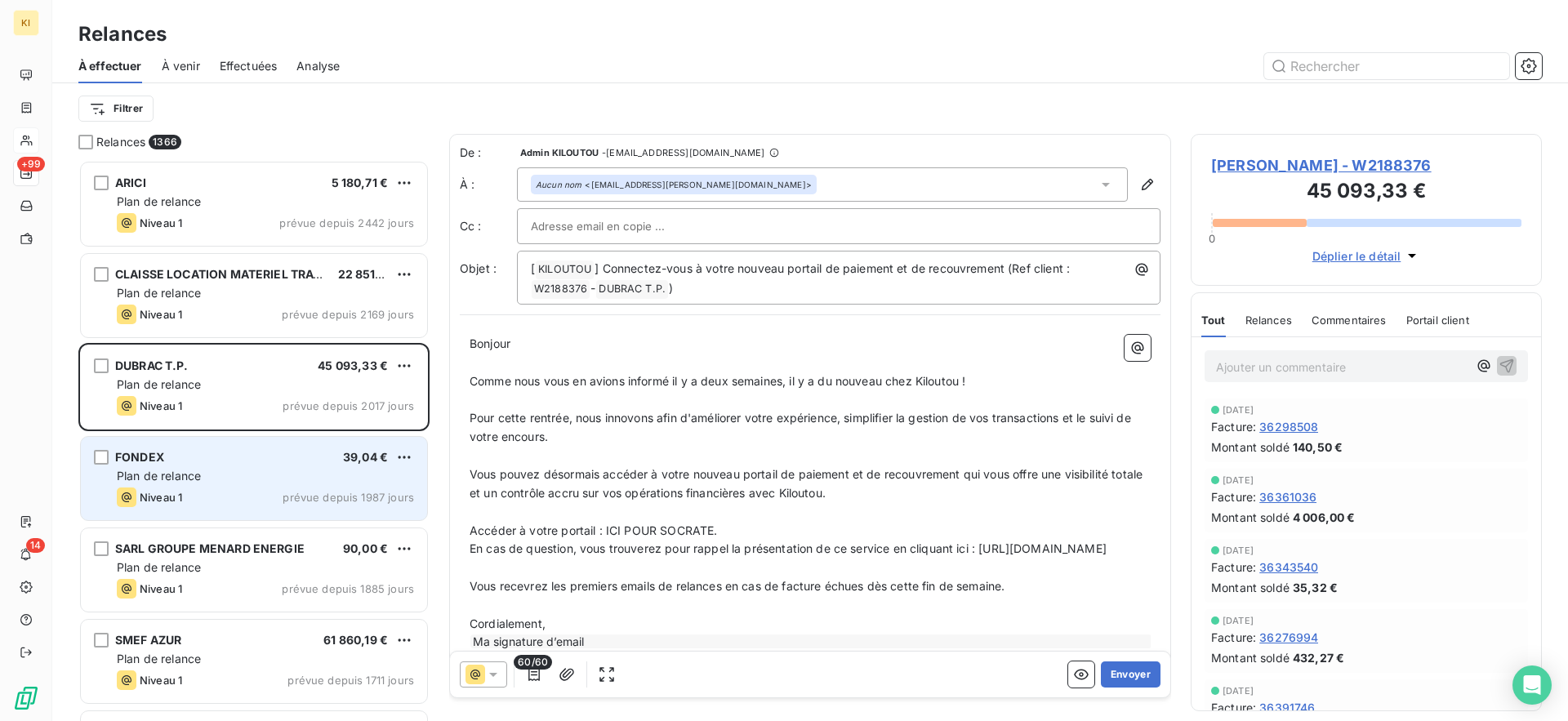
click at [252, 479] on div "Plan de relance" at bounding box center [266, 476] width 298 height 17
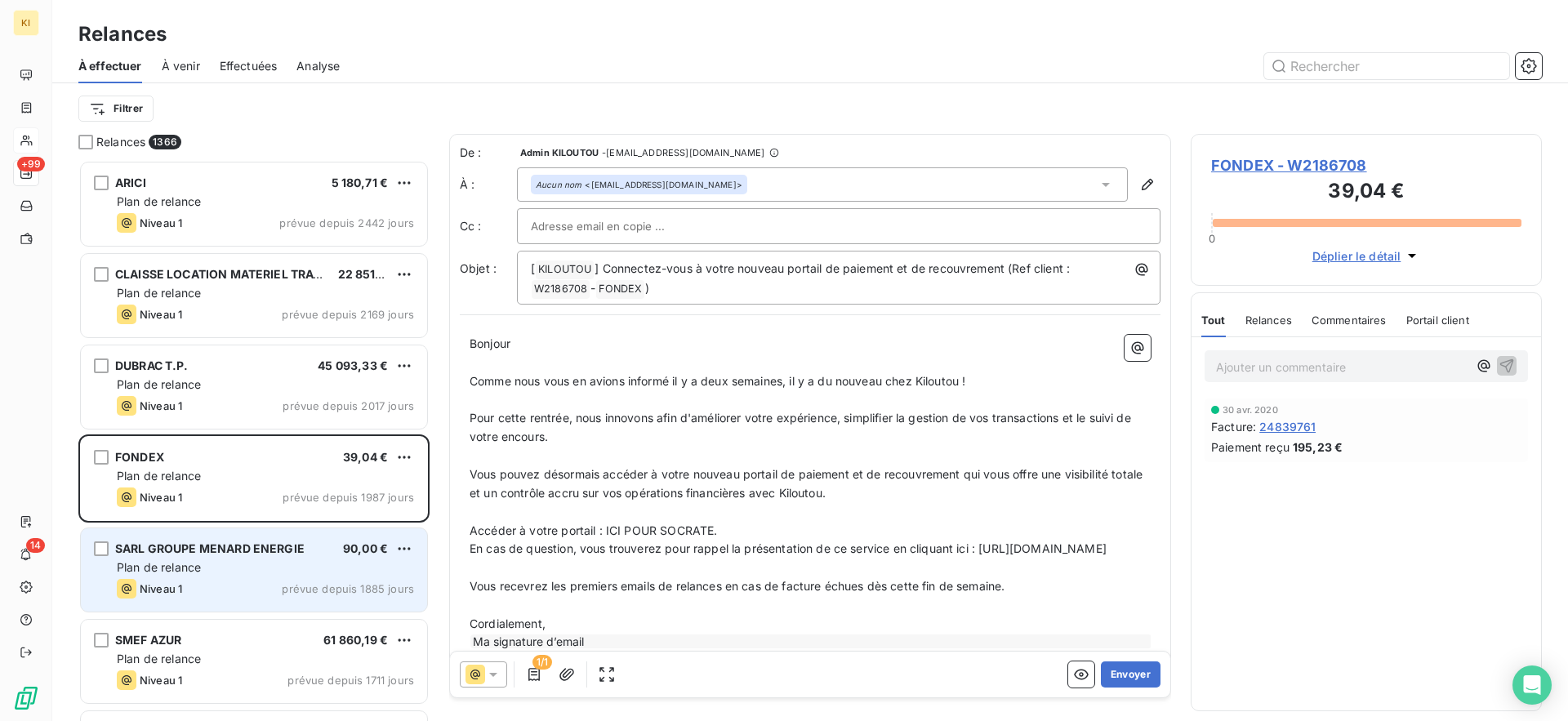
click at [264, 566] on div "Plan de relance" at bounding box center [266, 567] width 298 height 17
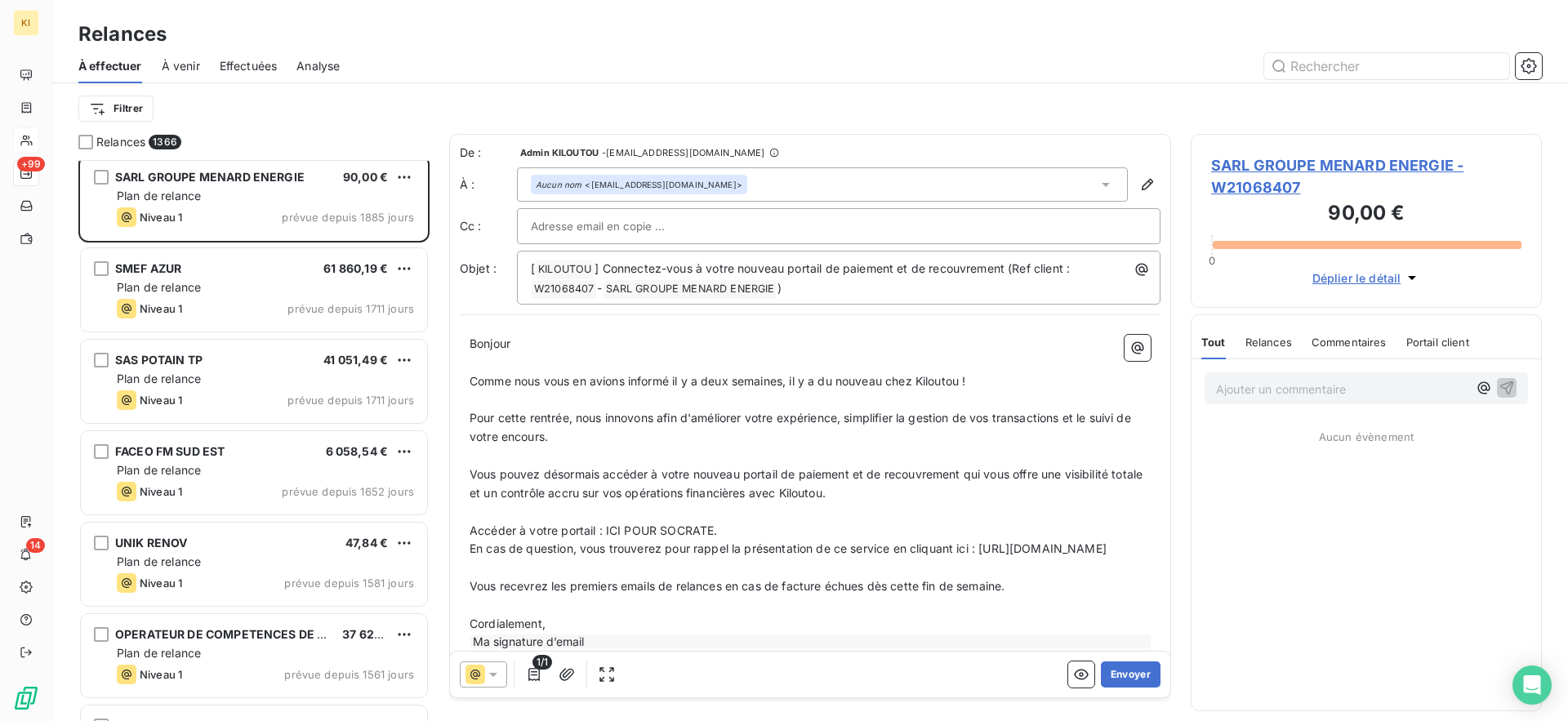
scroll to position [49, 0]
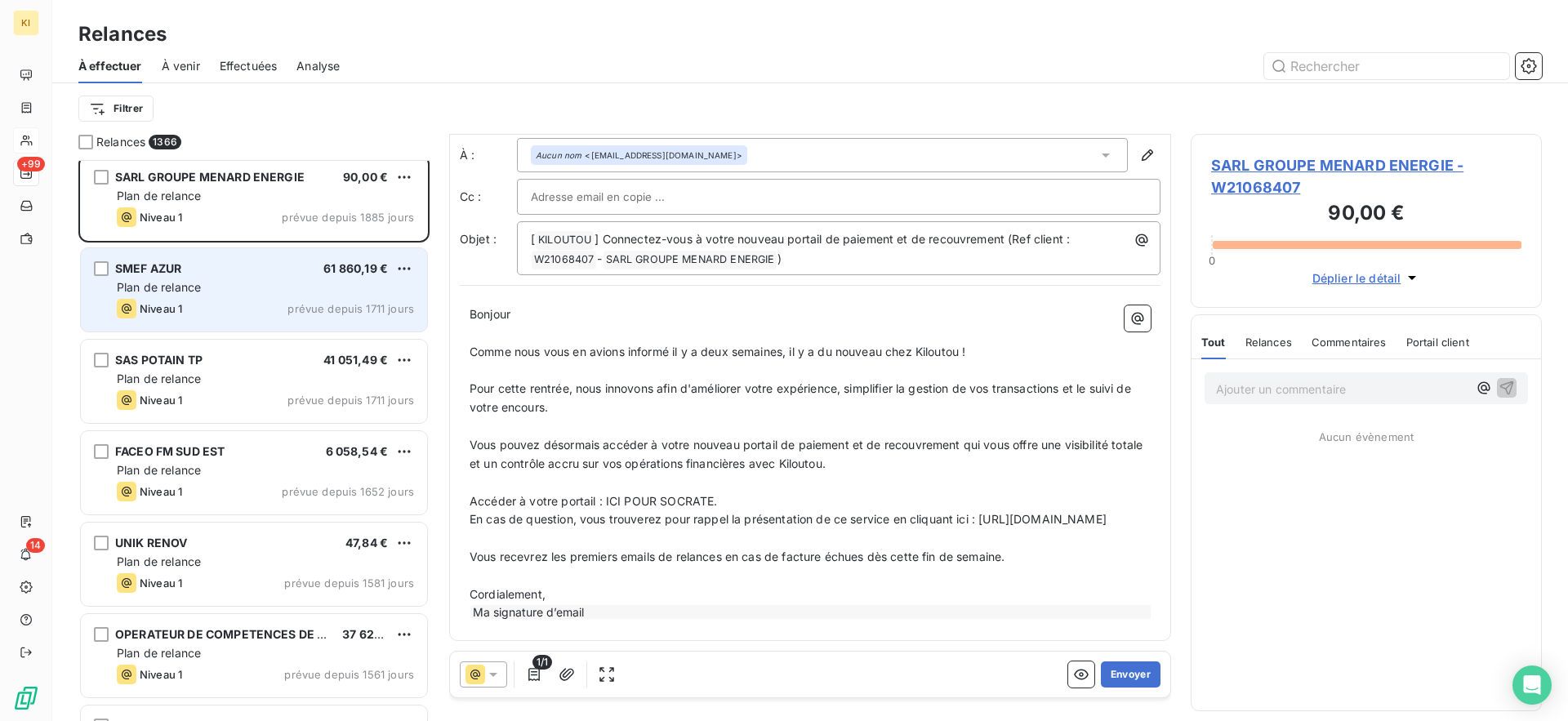
click at [273, 313] on div "Niveau 1 prévue depuis 1711 jours" at bounding box center [266, 308] width 298 height 20
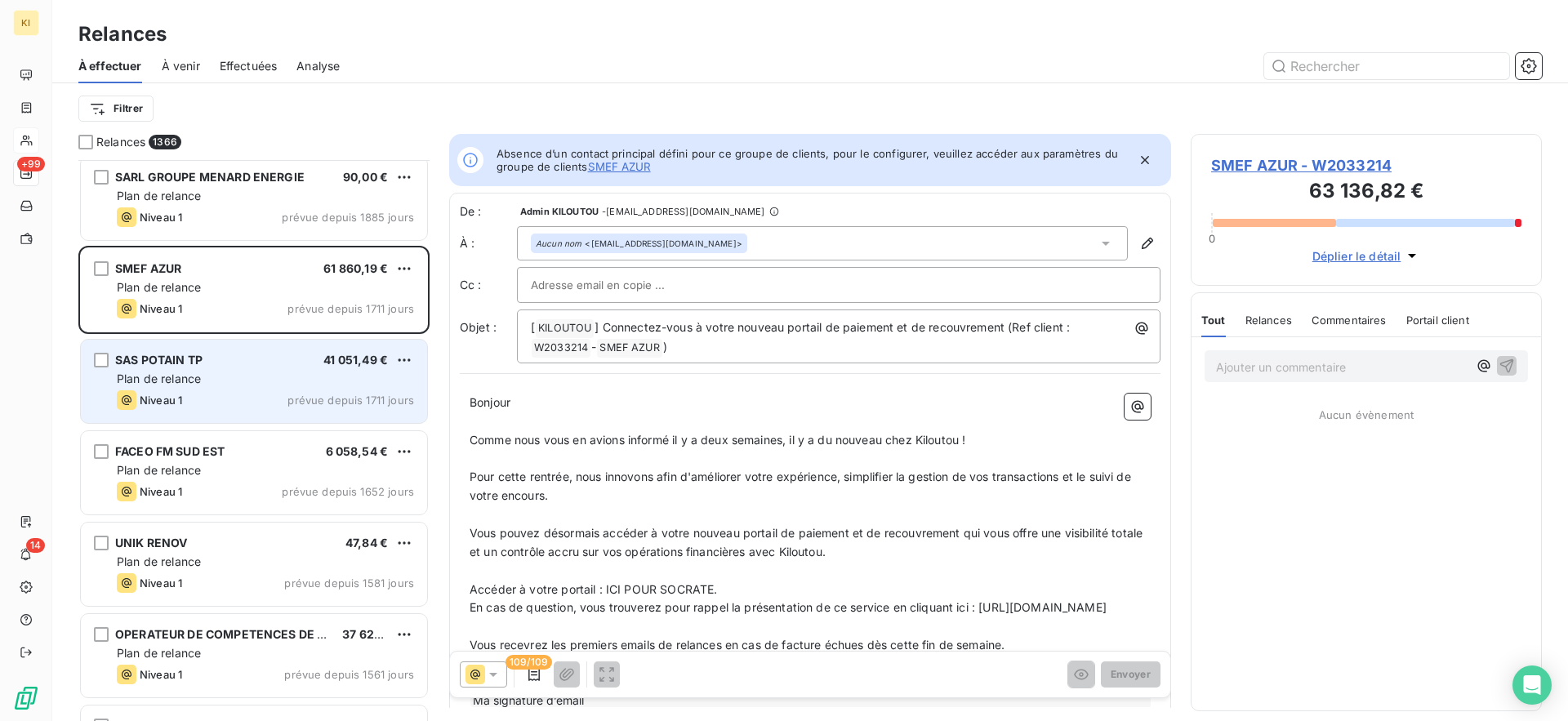
click at [273, 356] on div "SAS POTAIN TP 41 051,49 €" at bounding box center [266, 360] width 298 height 15
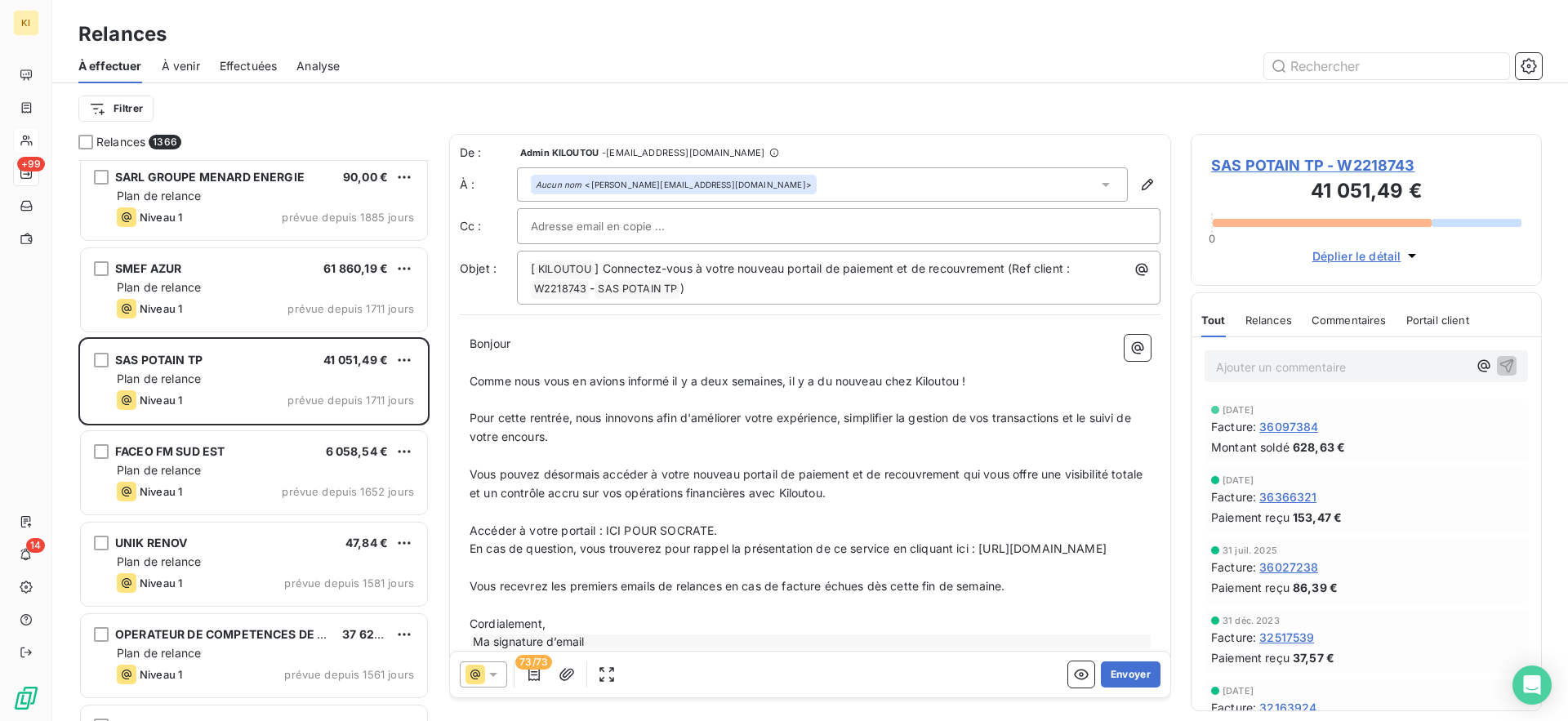
click at [250, 80] on div "Effectuées" at bounding box center [248, 66] width 58 height 34
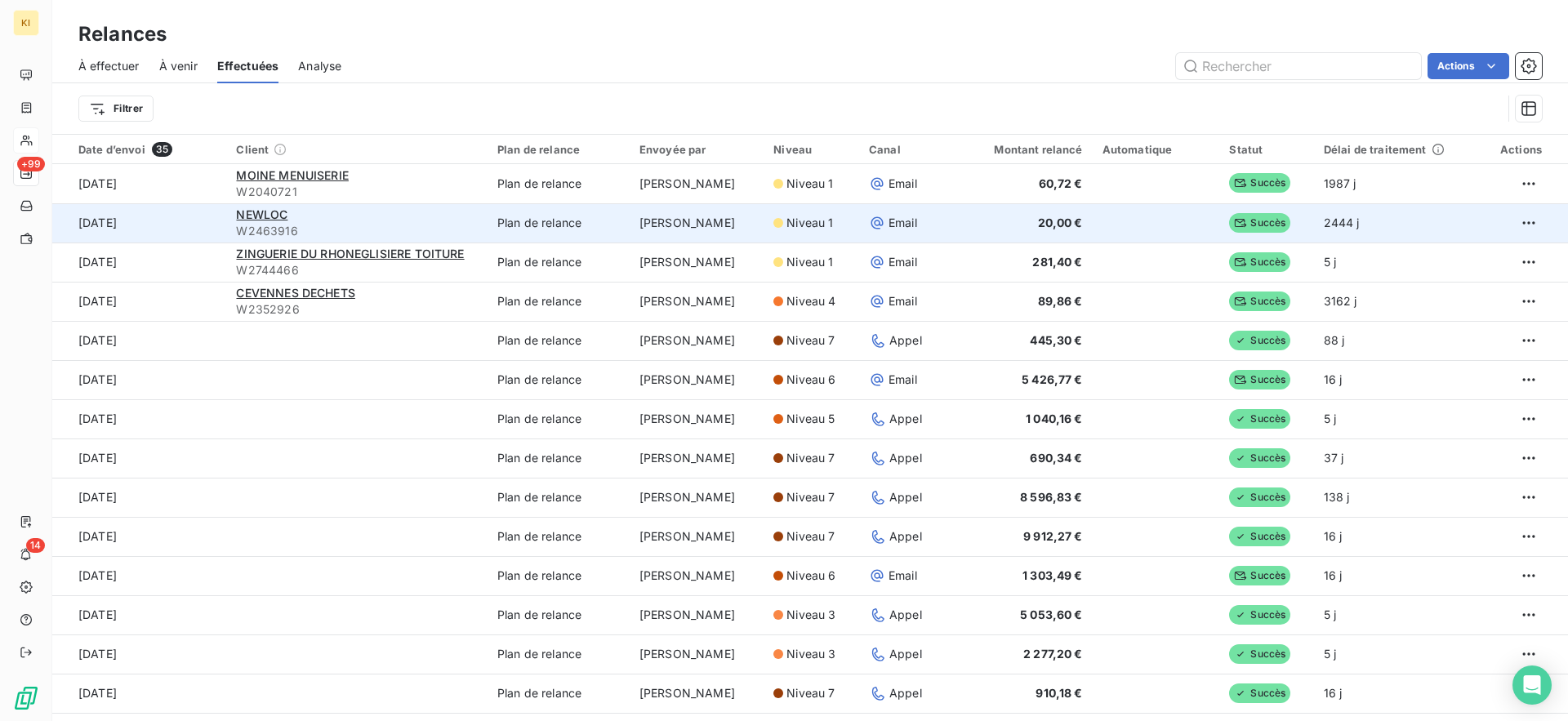
click at [695, 228] on td "[PERSON_NAME]" at bounding box center [697, 223] width 134 height 39
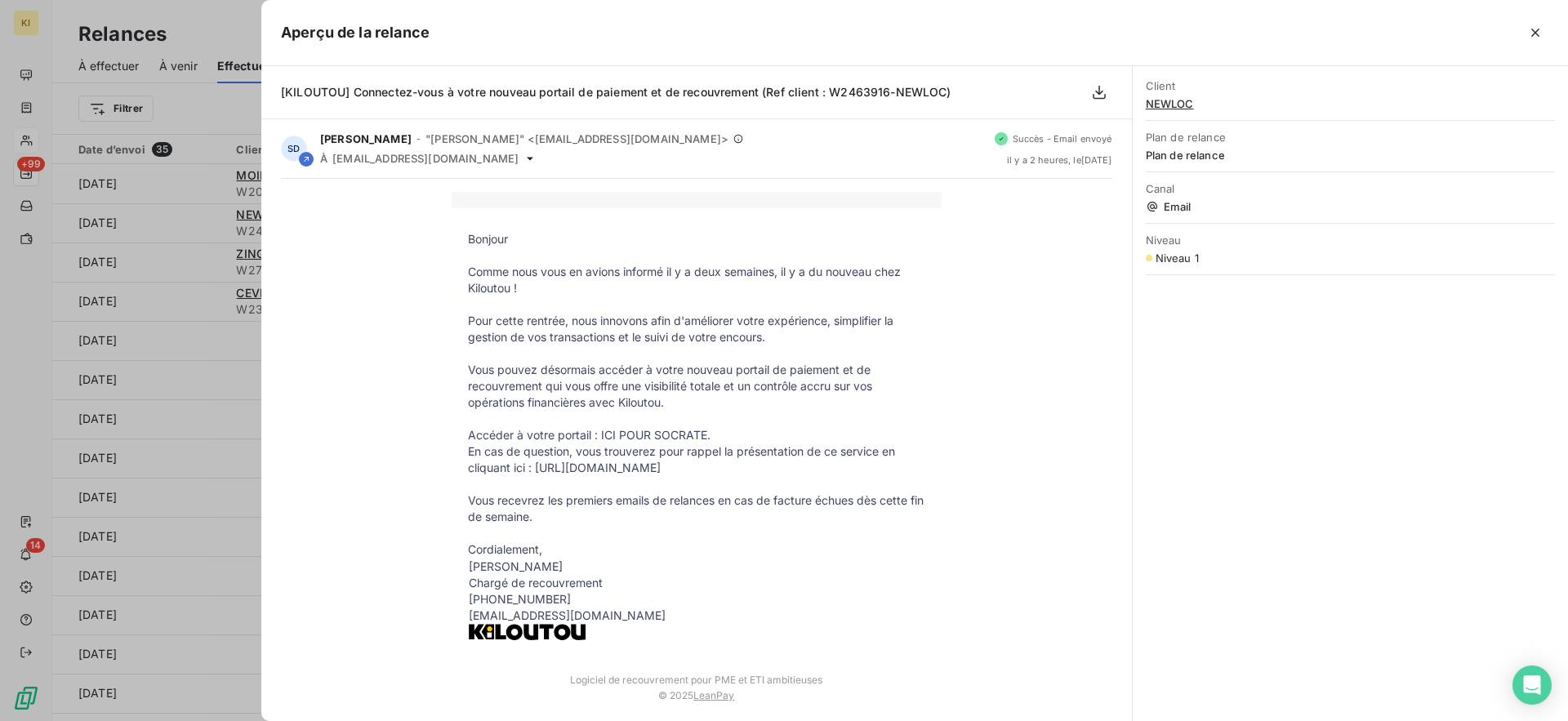
scroll to position [10, 0]
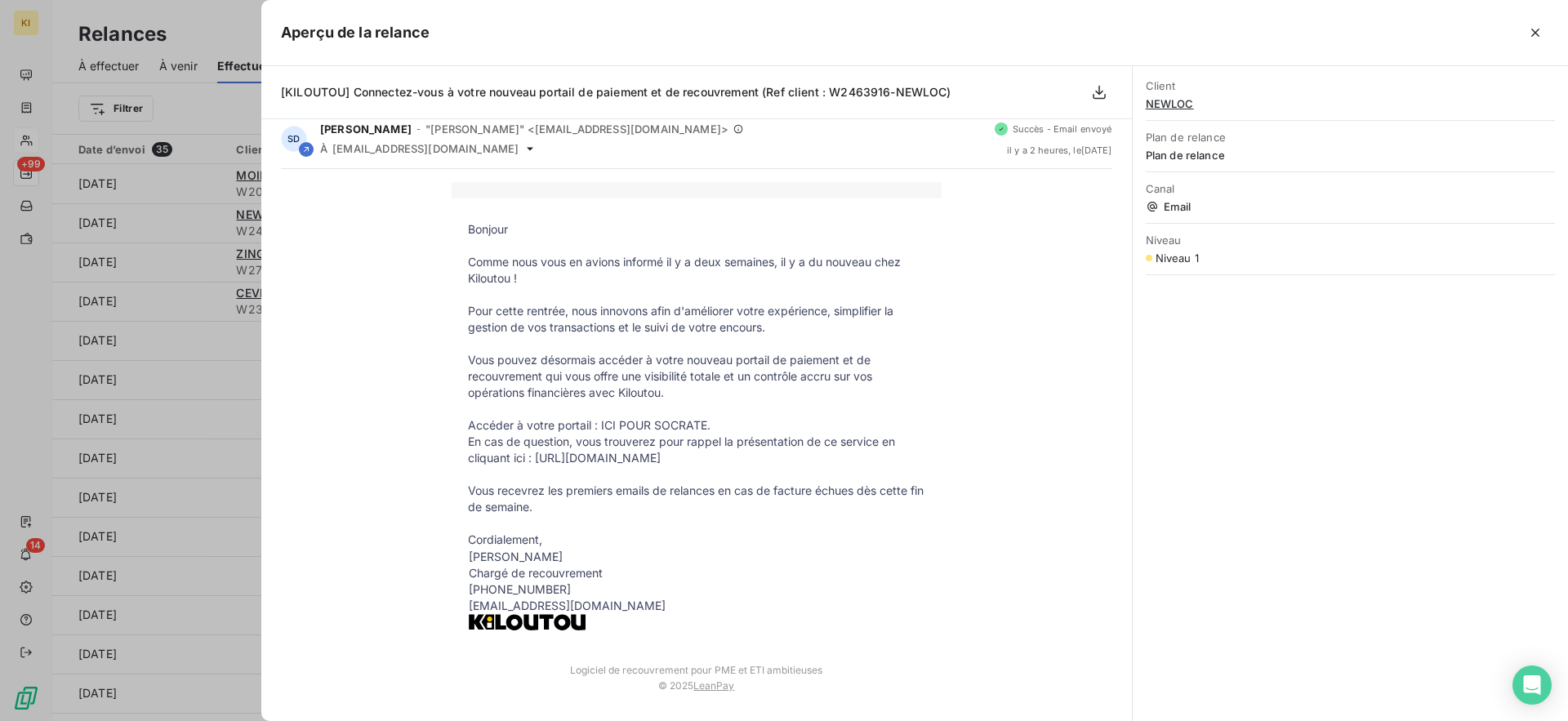
click at [206, 398] on div at bounding box center [784, 360] width 1568 height 721
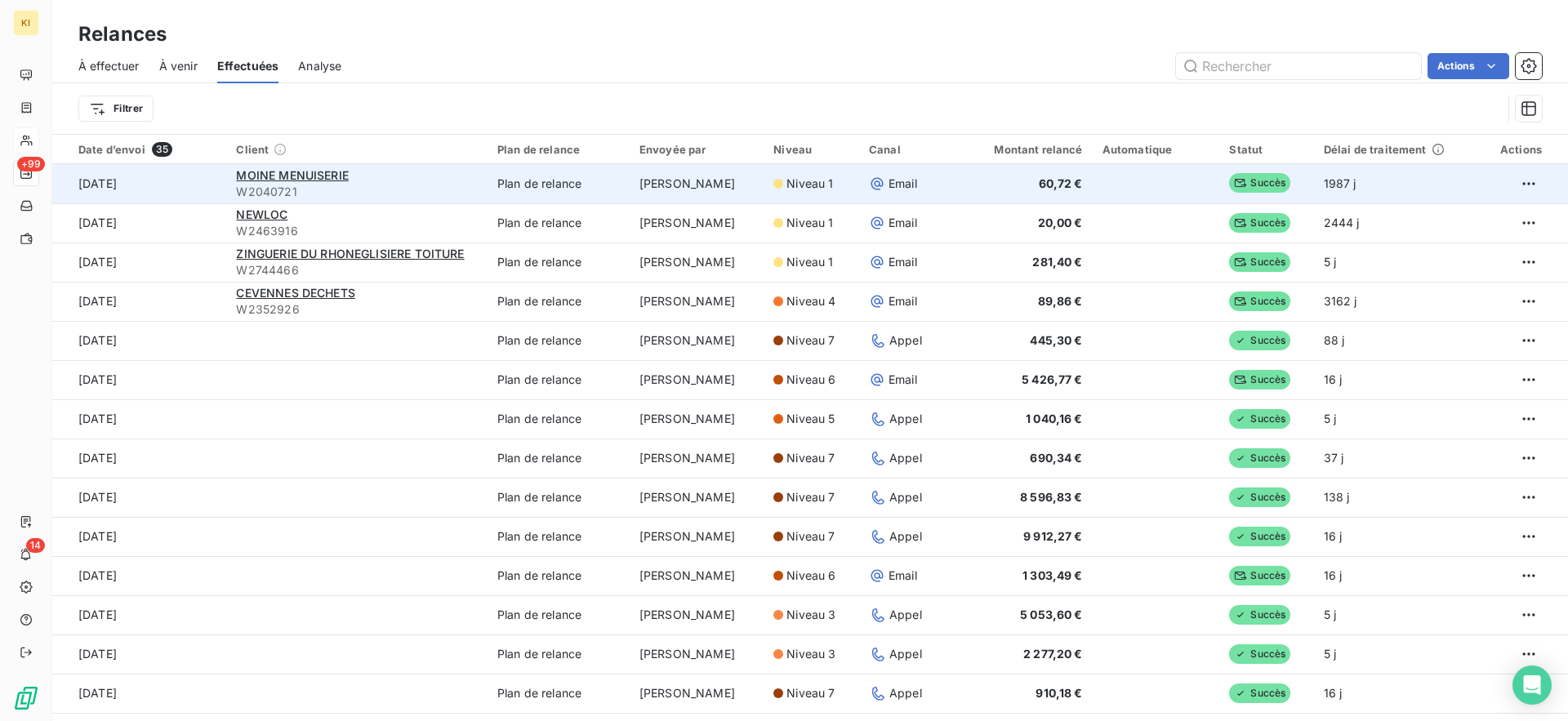
click at [604, 179] on td "Plan de relance" at bounding box center [558, 183] width 142 height 39
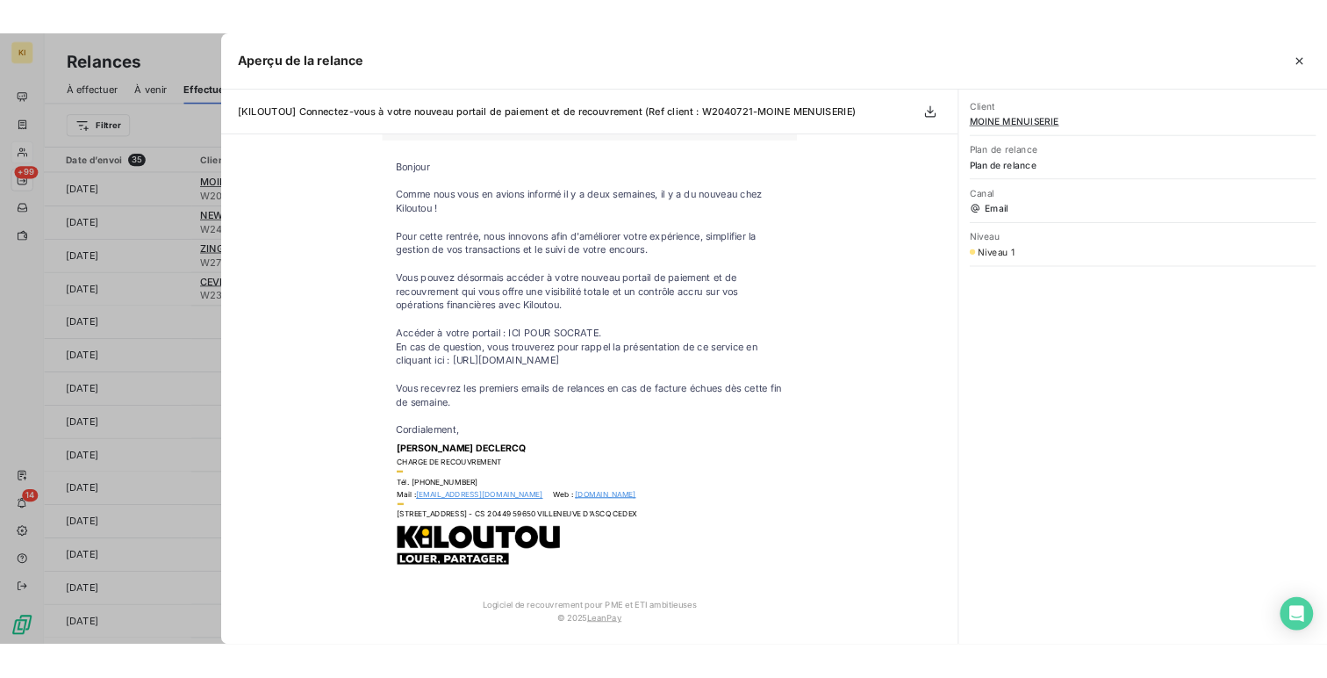
scroll to position [92, 0]
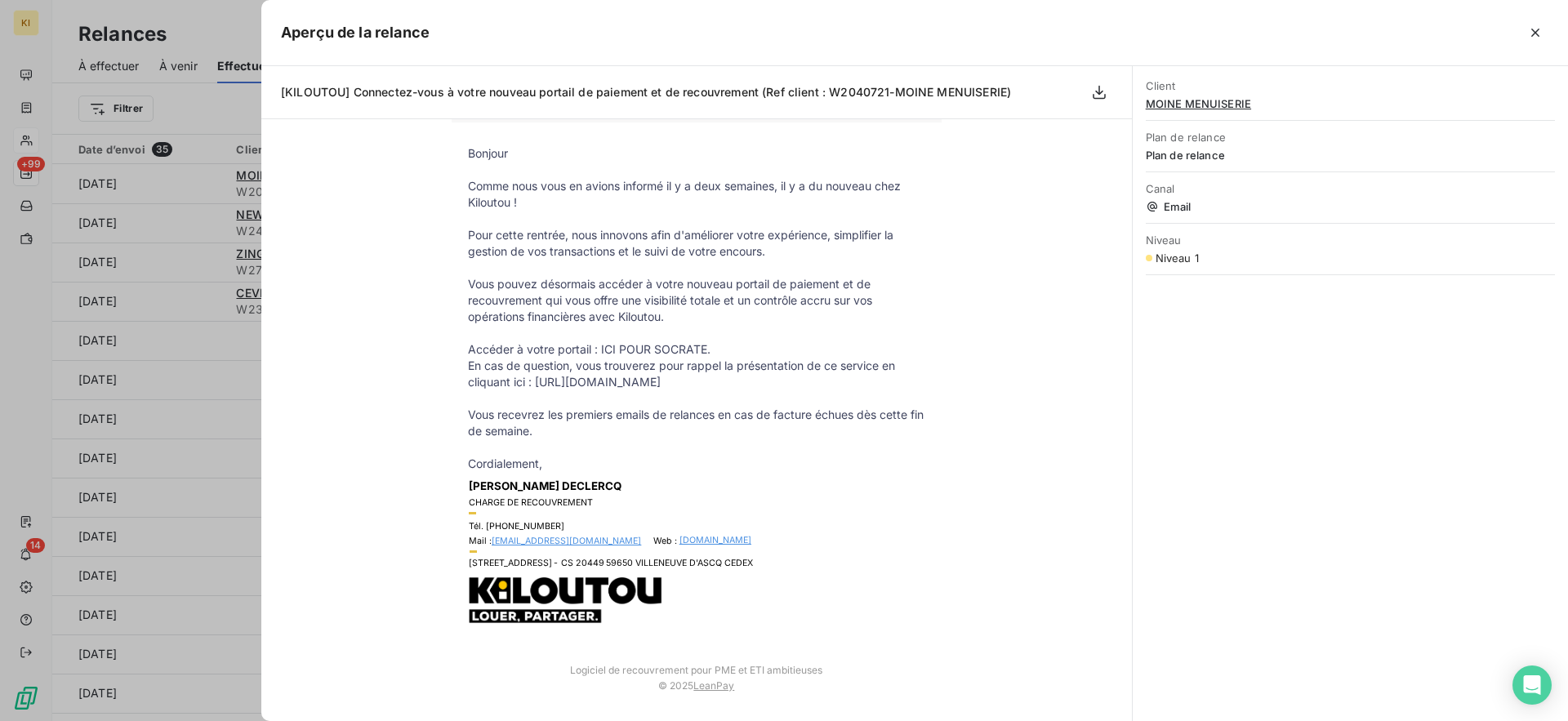
click at [206, 423] on div at bounding box center [784, 360] width 1568 height 721
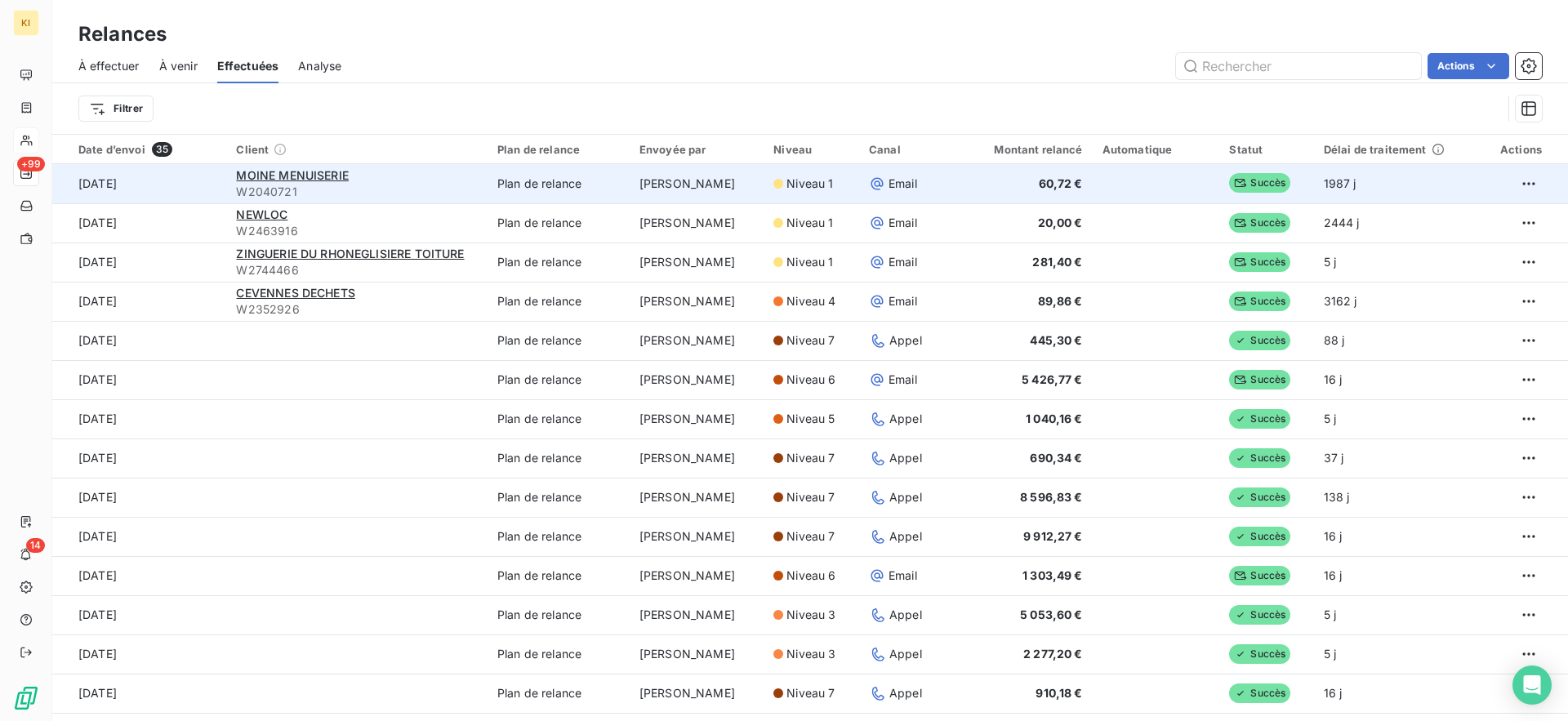
click at [428, 180] on div "MOINE MENUISERIE" at bounding box center [356, 176] width 241 height 17
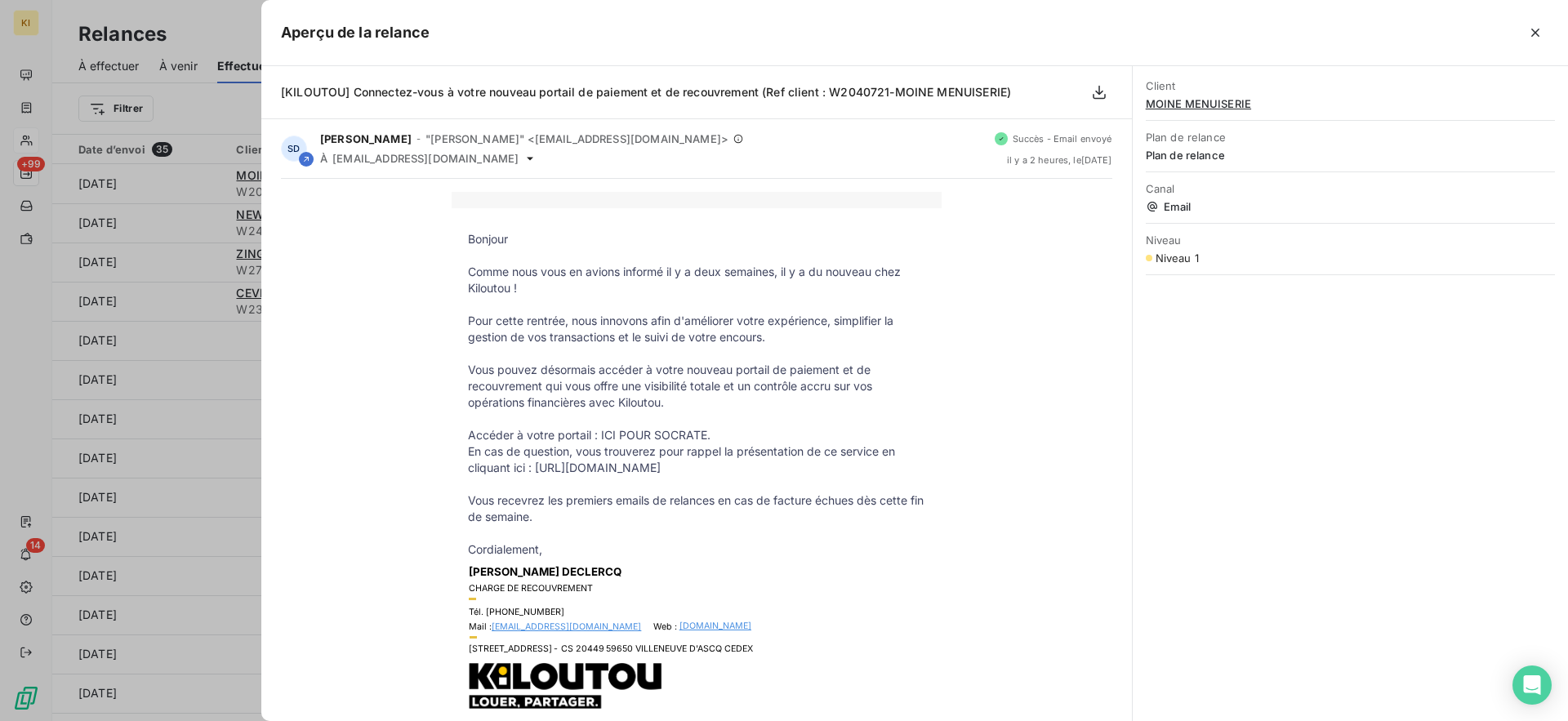
click at [124, 172] on div at bounding box center [784, 360] width 1568 height 721
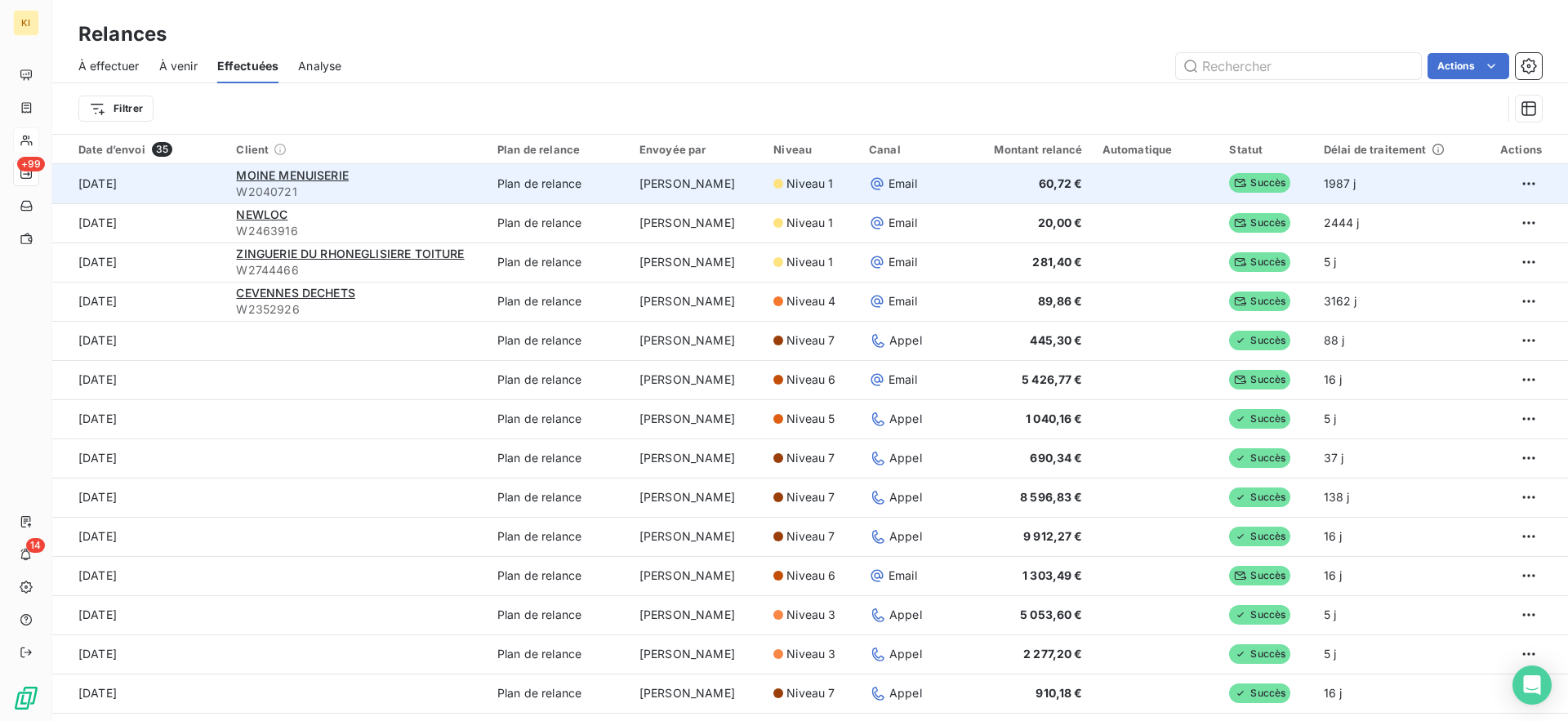
click at [422, 195] on span "W2040721" at bounding box center [356, 193] width 241 height 17
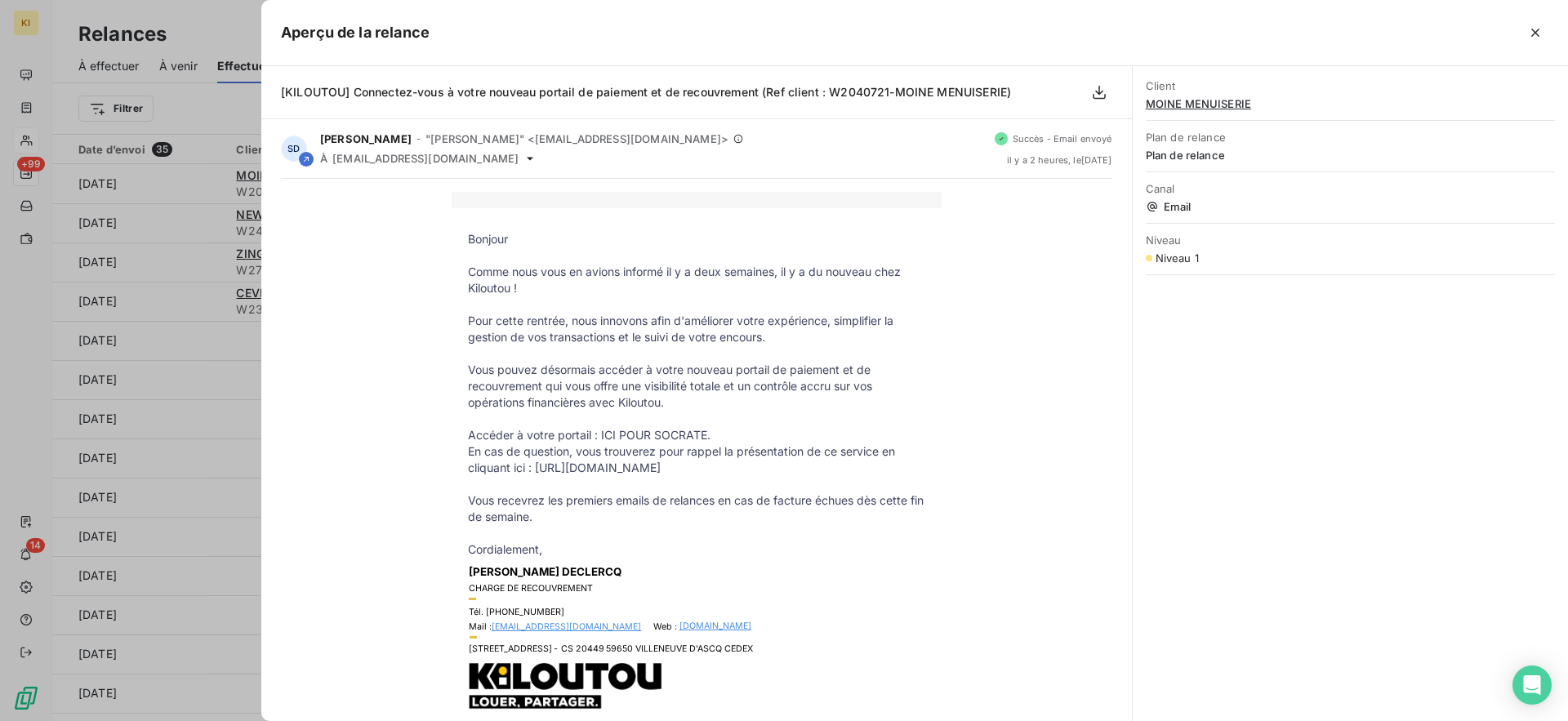
click at [133, 213] on div at bounding box center [784, 360] width 1568 height 721
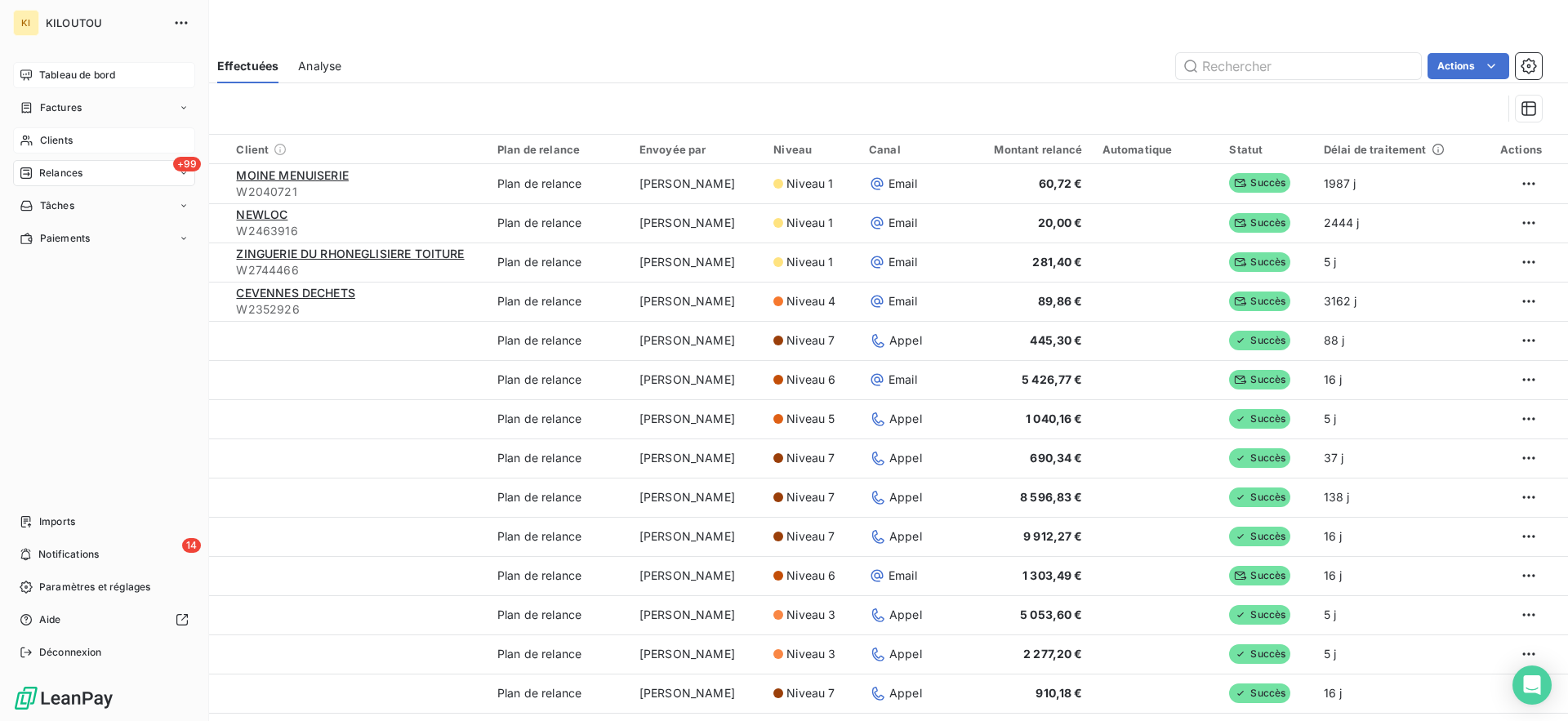
click at [62, 84] on div "Tableau de bord" at bounding box center [104, 75] width 182 height 26
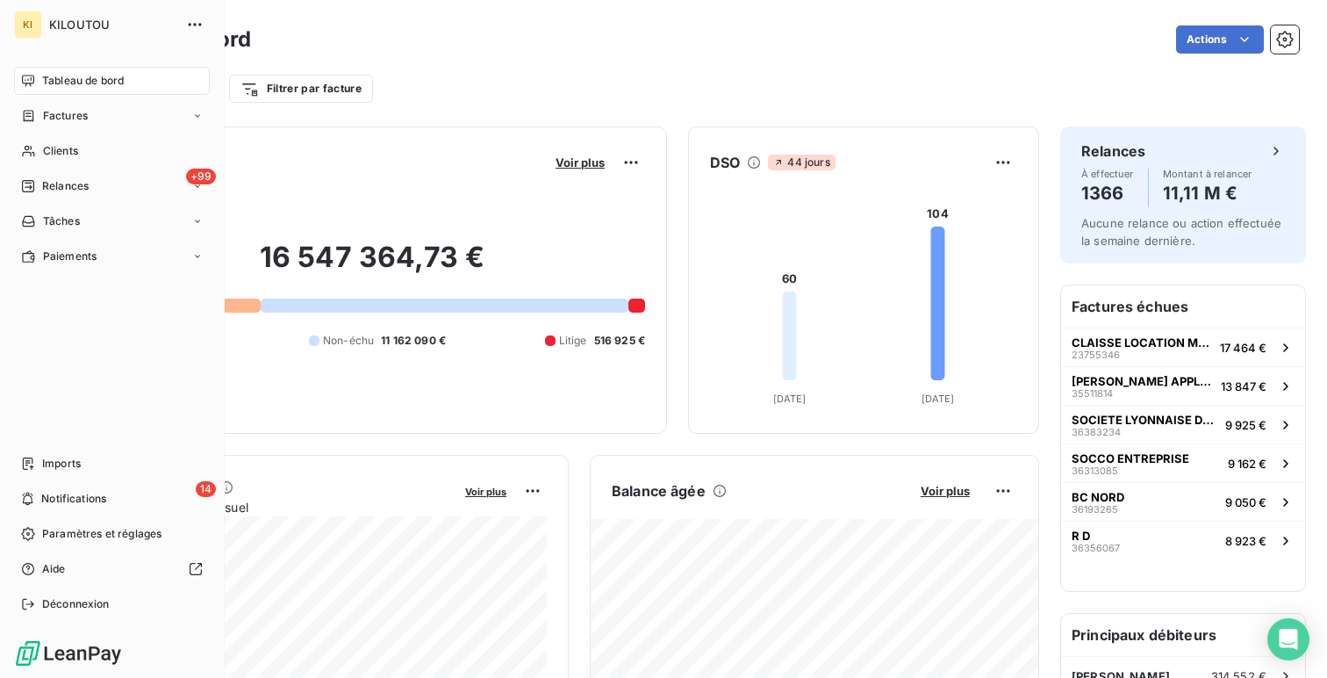
click at [42, 600] on span "Déconnexion" at bounding box center [76, 604] width 68 height 16
click at [33, 593] on div "Déconnexion" at bounding box center [112, 604] width 196 height 28
